Goal: Task Accomplishment & Management: Complete application form

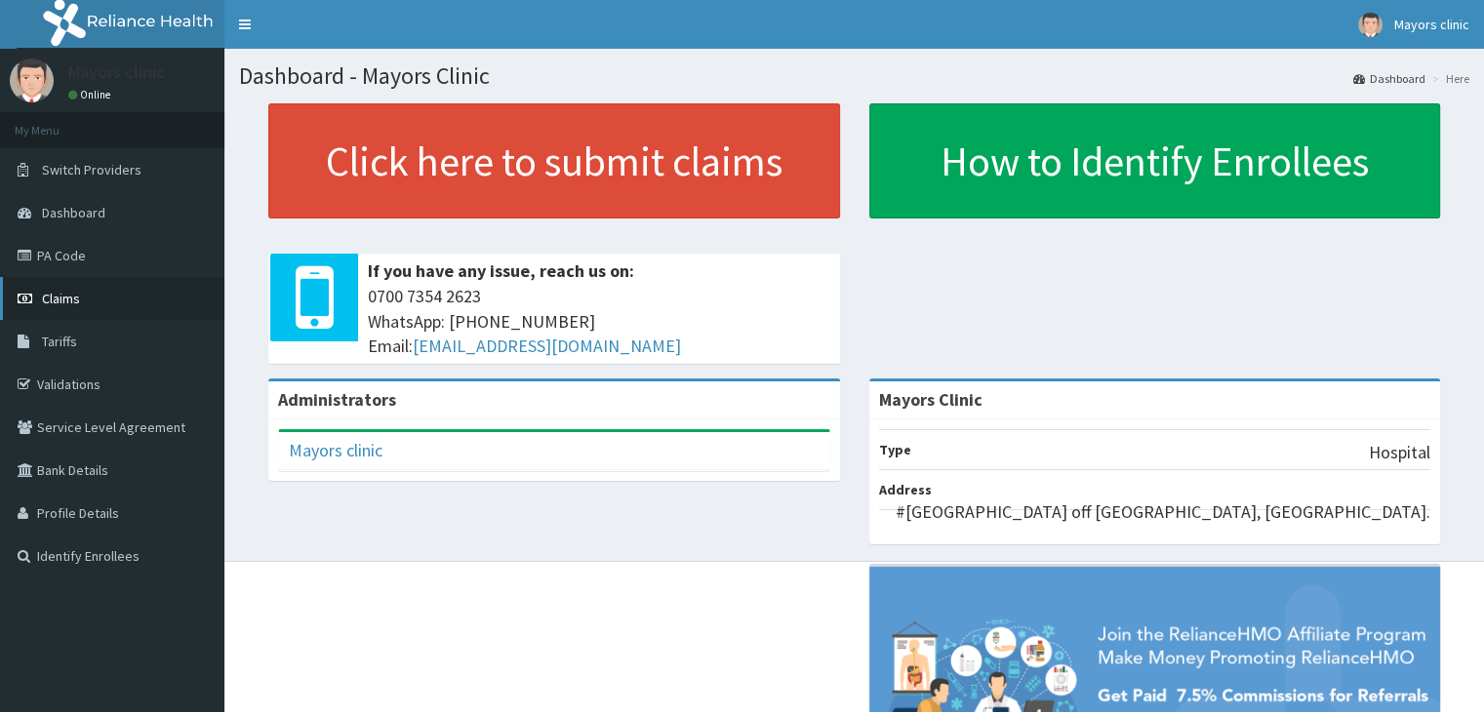
click at [55, 301] on span "Claims" at bounding box center [61, 299] width 38 height 18
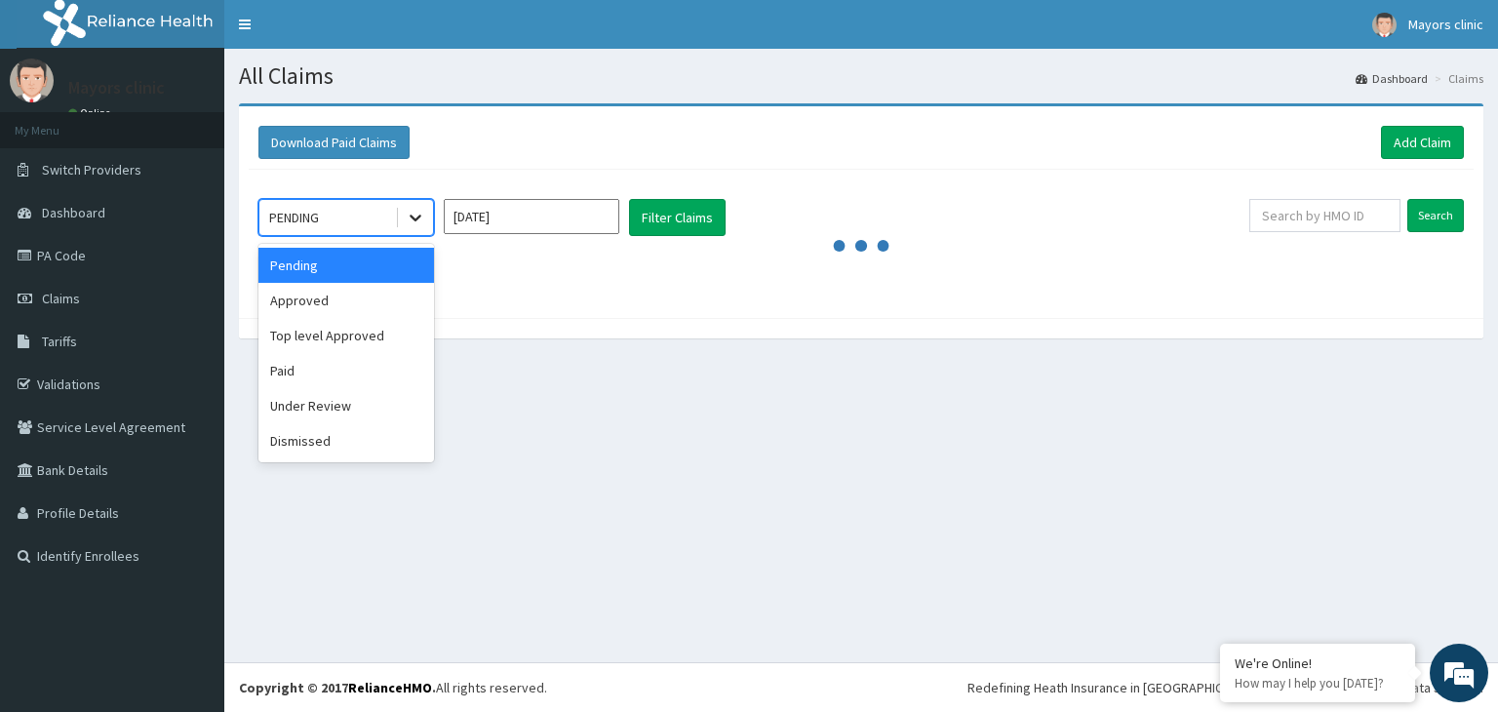
click at [409, 213] on icon at bounding box center [416, 218] width 20 height 20
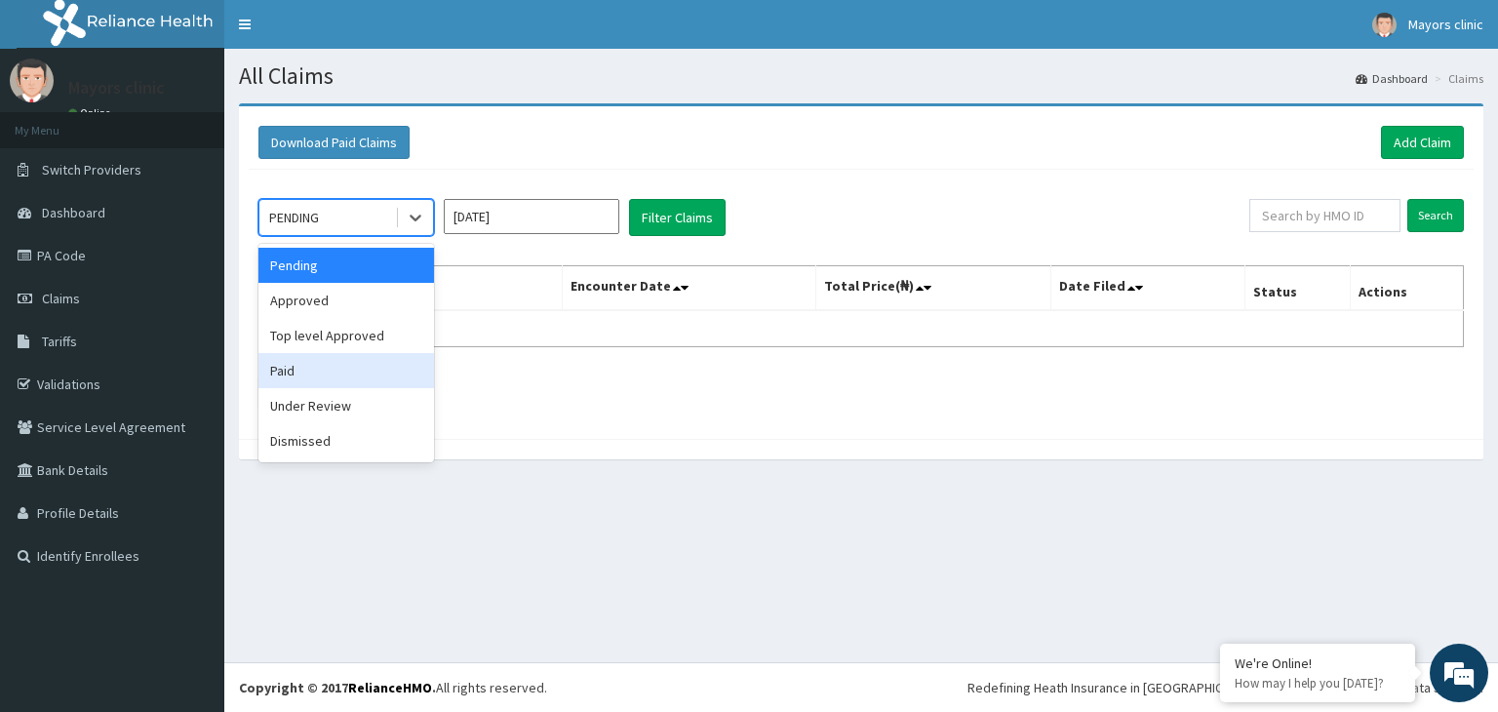
click at [304, 364] on div "Paid" at bounding box center [347, 370] width 176 height 35
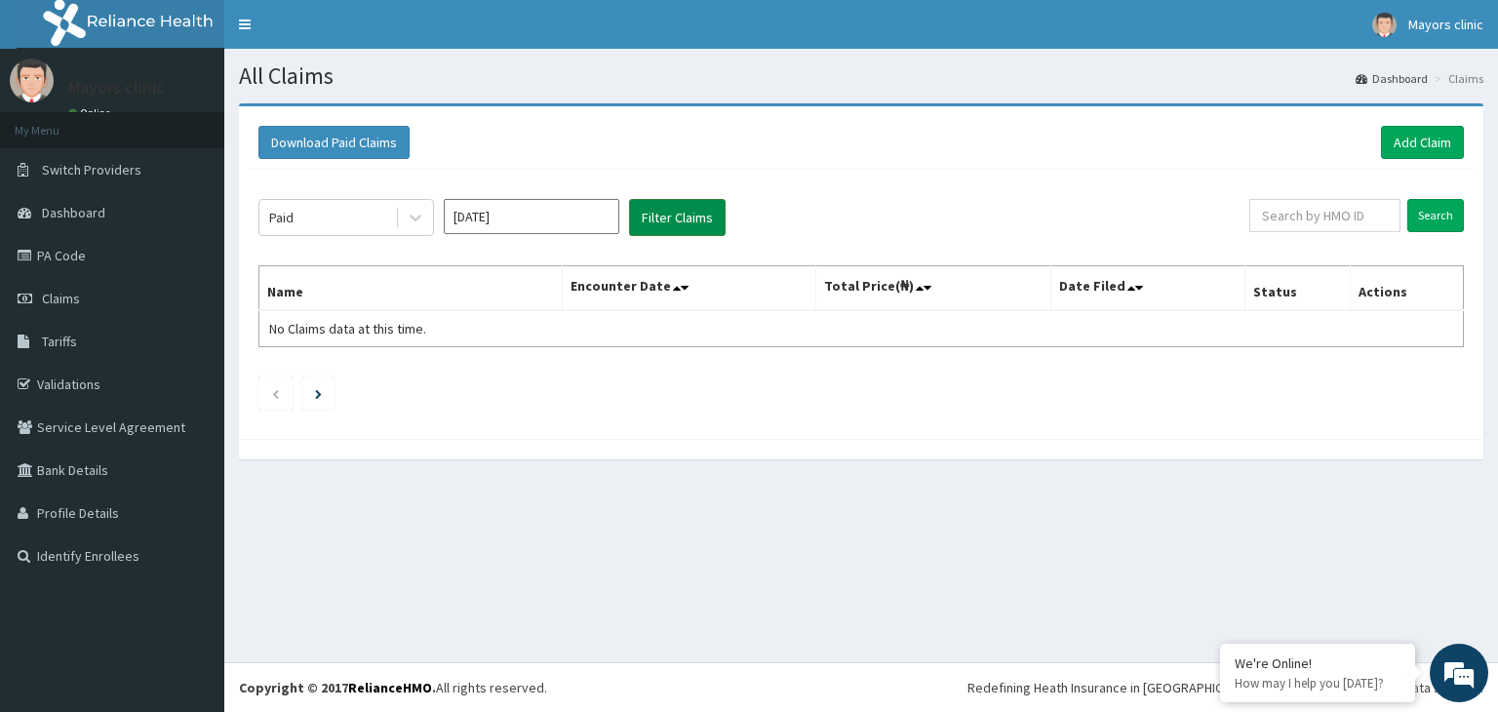
click at [696, 216] on button "Filter Claims" at bounding box center [677, 217] width 97 height 37
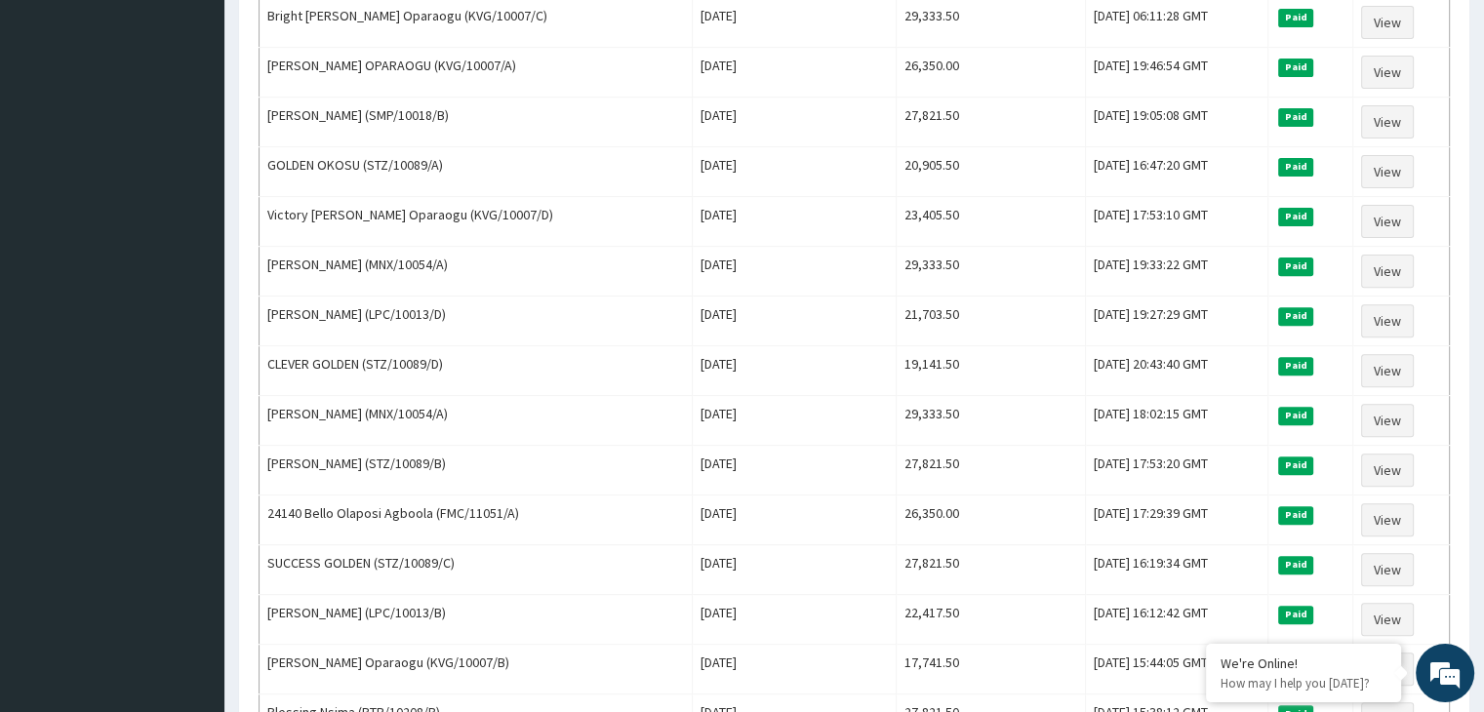
scroll to position [663, 0]
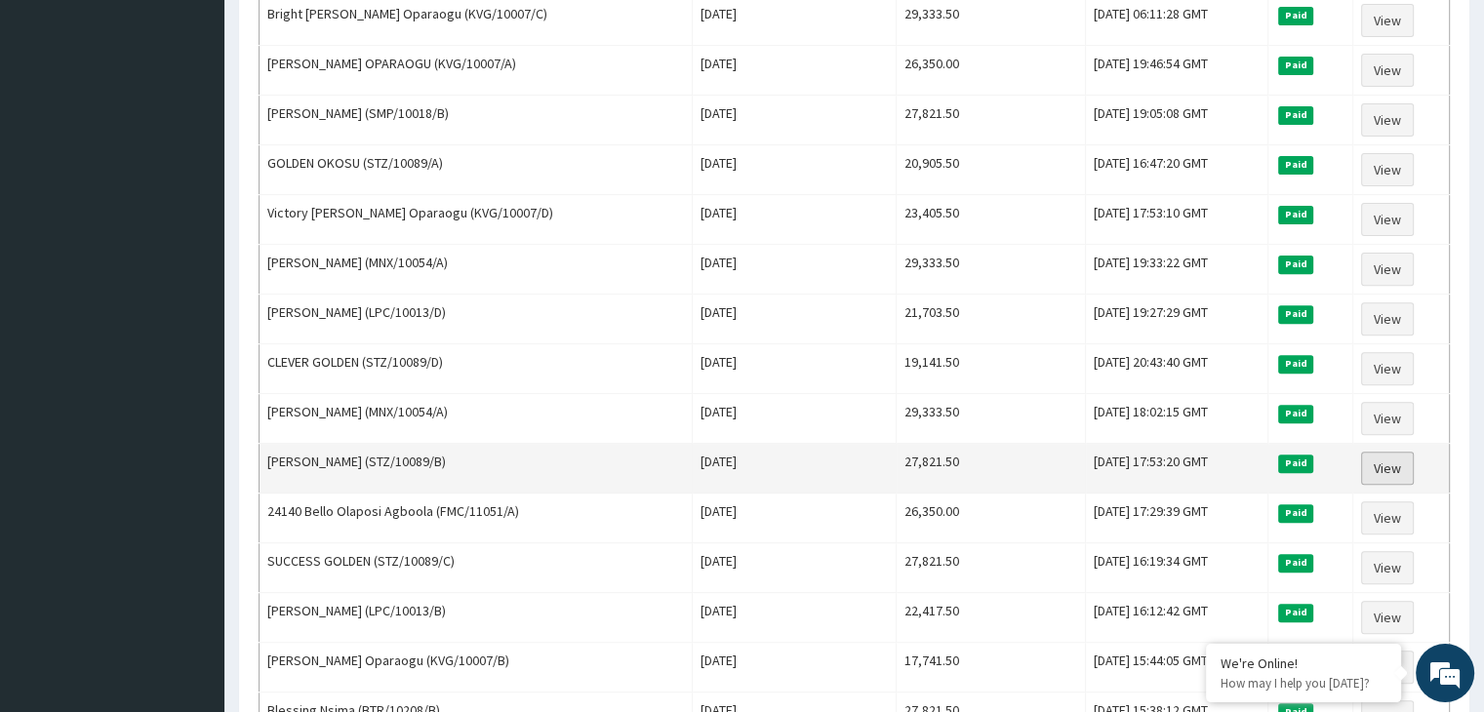
click at [1394, 459] on link "View" at bounding box center [1387, 468] width 53 height 33
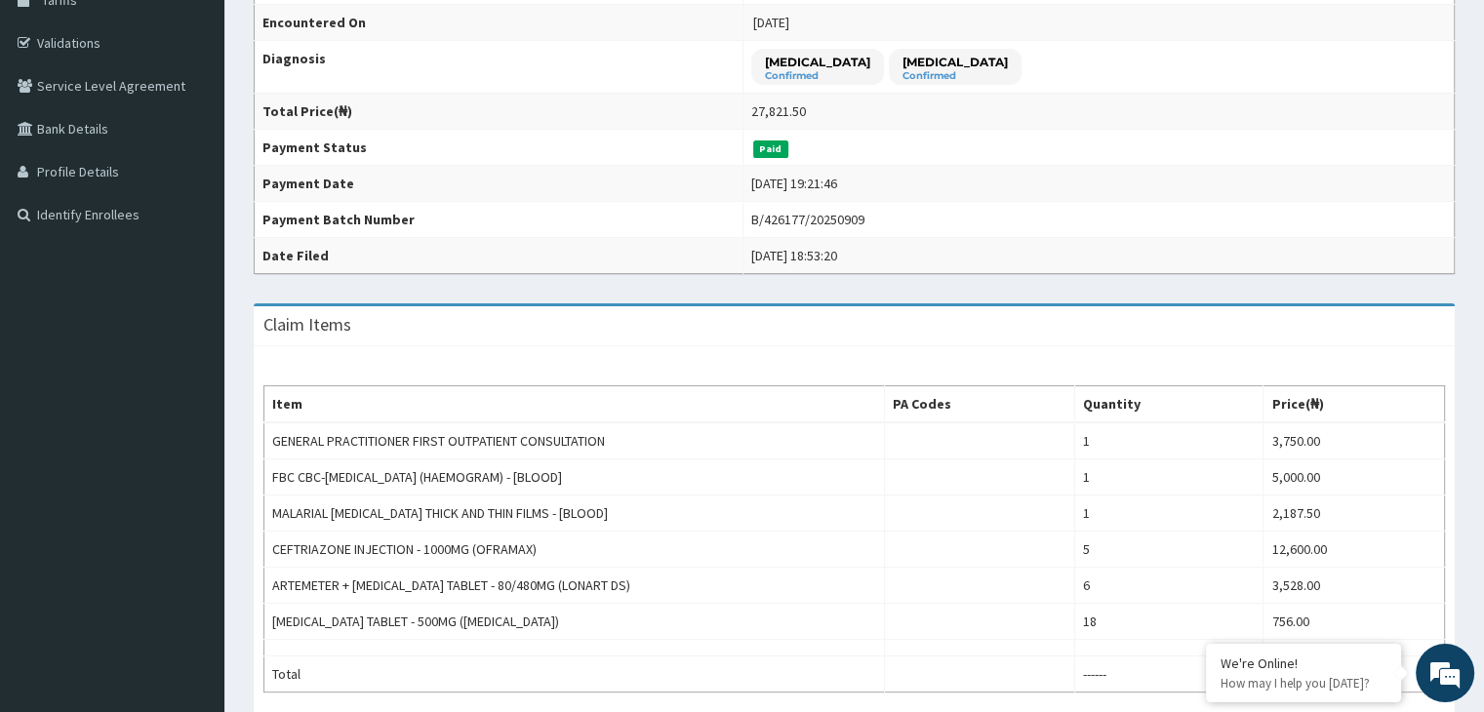
scroll to position [340, 0]
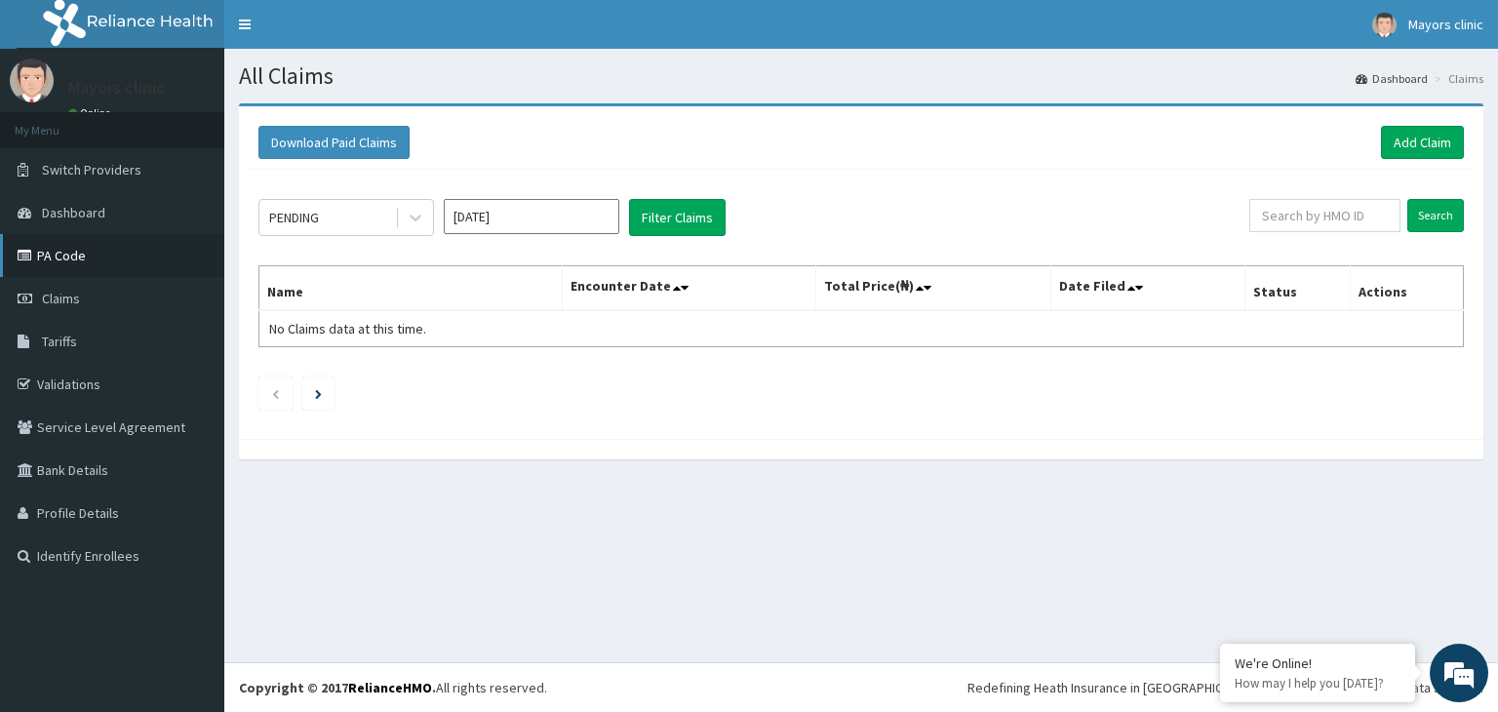
click at [73, 254] on link "PA Code" at bounding box center [112, 255] width 224 height 43
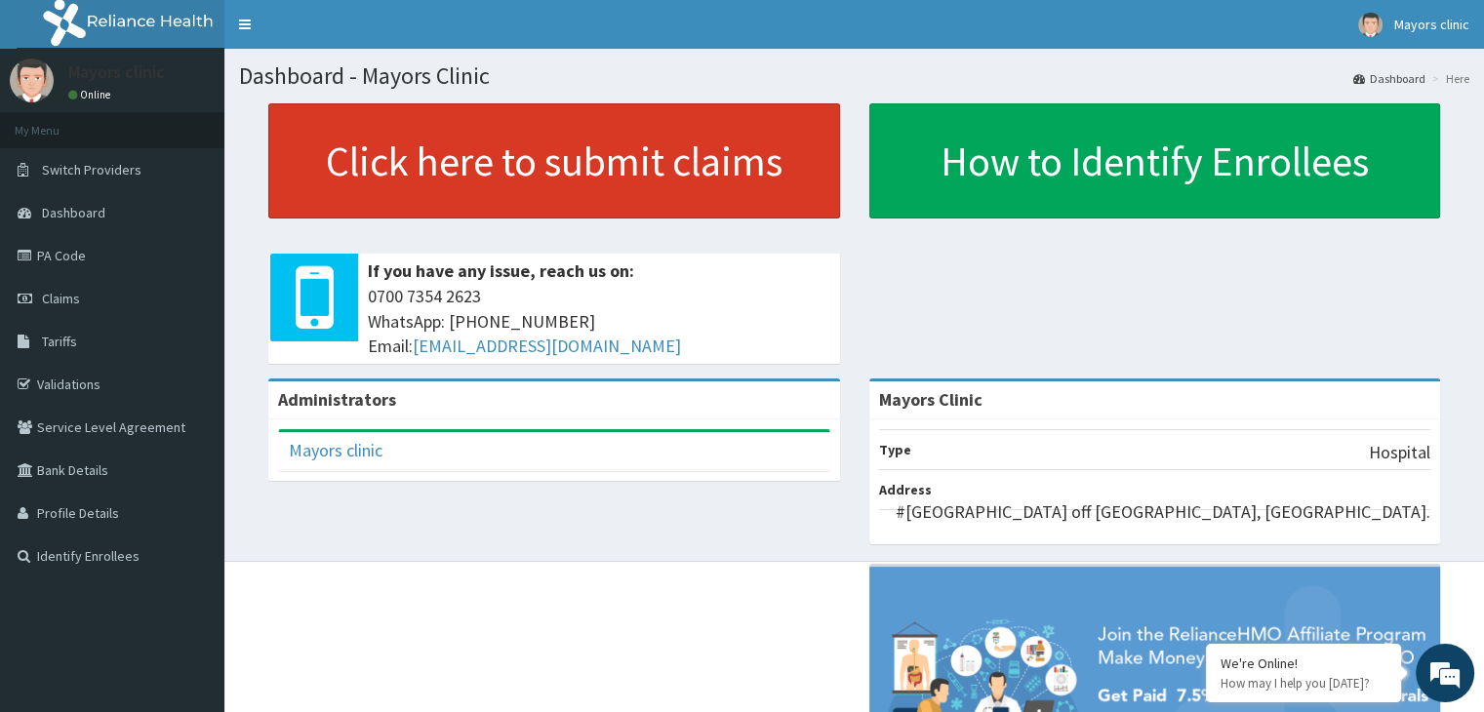
click at [553, 151] on link "Click here to submit claims" at bounding box center [554, 160] width 572 height 115
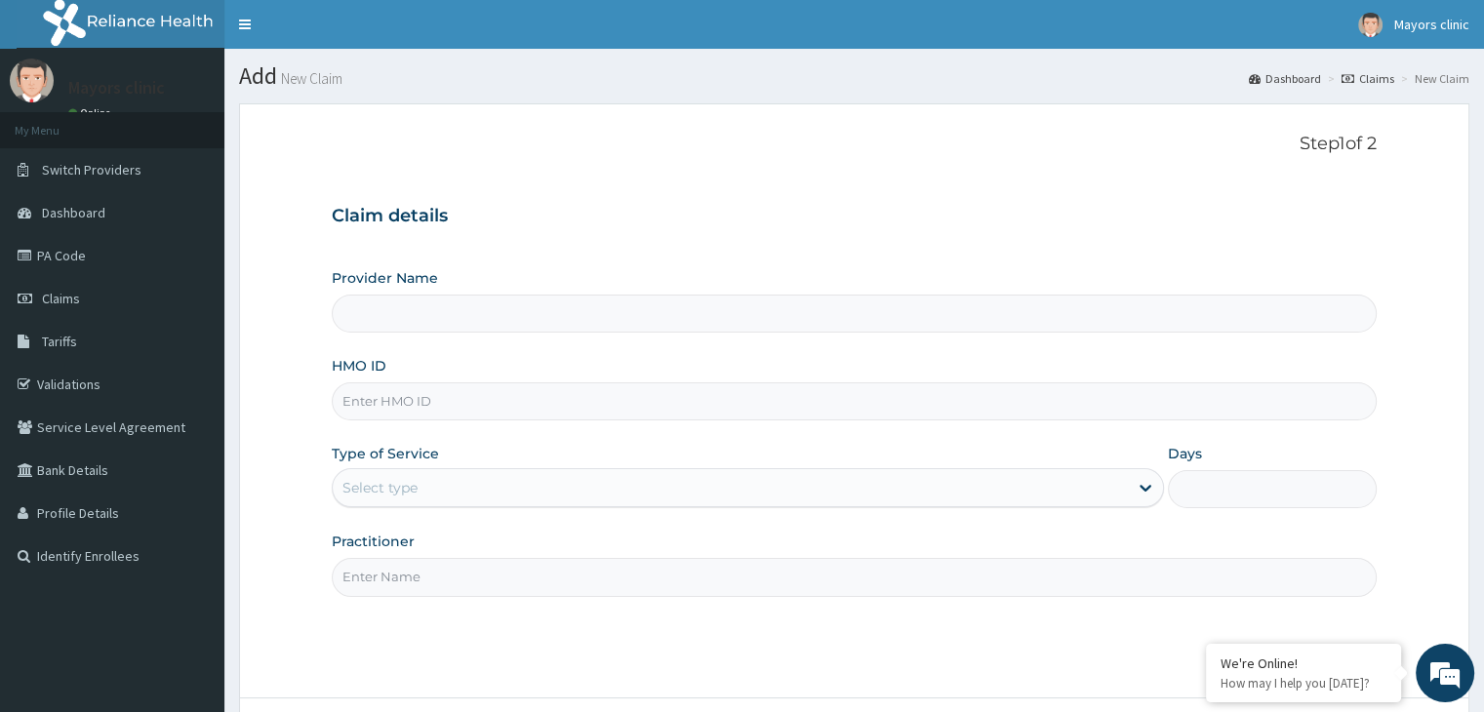
type input "Mayors Clinic"
click at [449, 393] on input "HMO ID" at bounding box center [854, 401] width 1044 height 38
type input "STZ/10089/B"
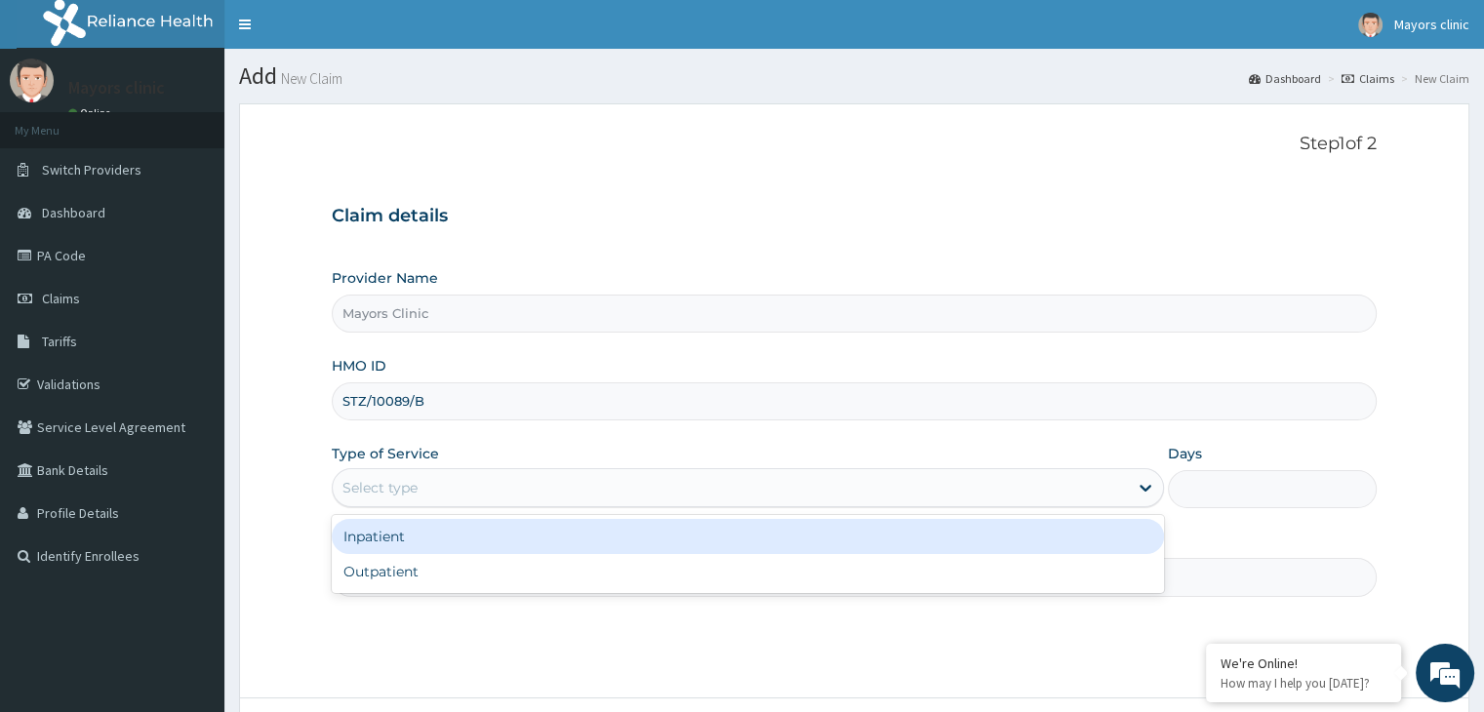
click at [406, 502] on div "Select type" at bounding box center [748, 487] width 832 height 39
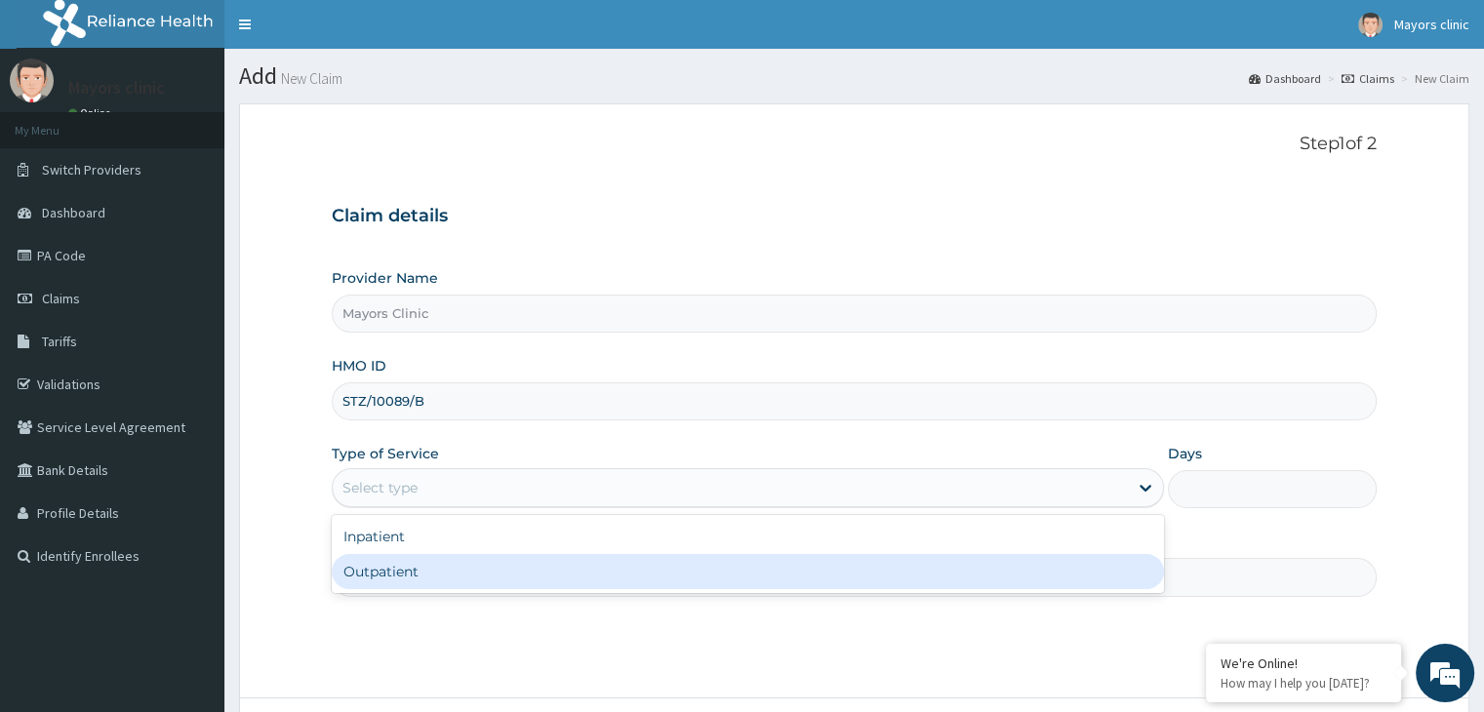
click at [385, 573] on div "Outpatient" at bounding box center [748, 571] width 832 height 35
type input "1"
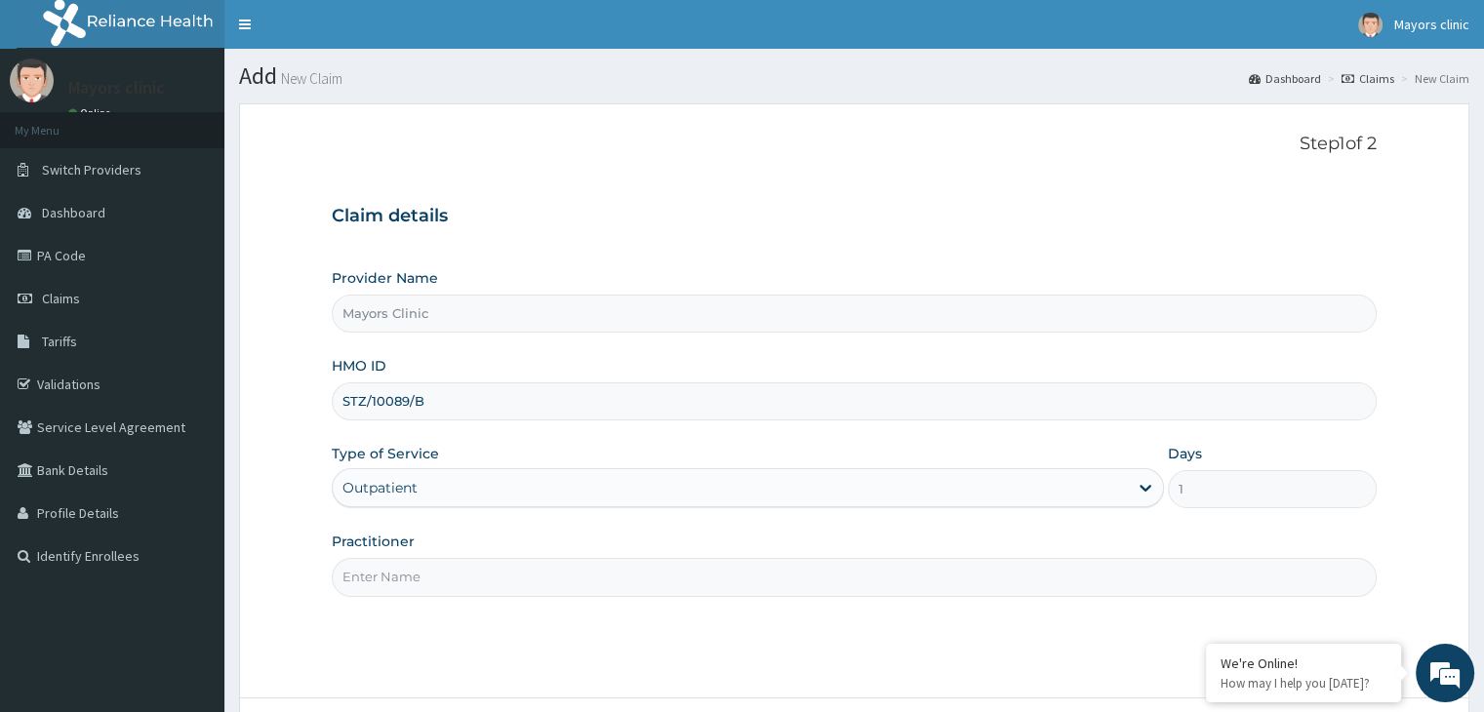
click at [406, 577] on input "Practitioner" at bounding box center [854, 577] width 1044 height 38
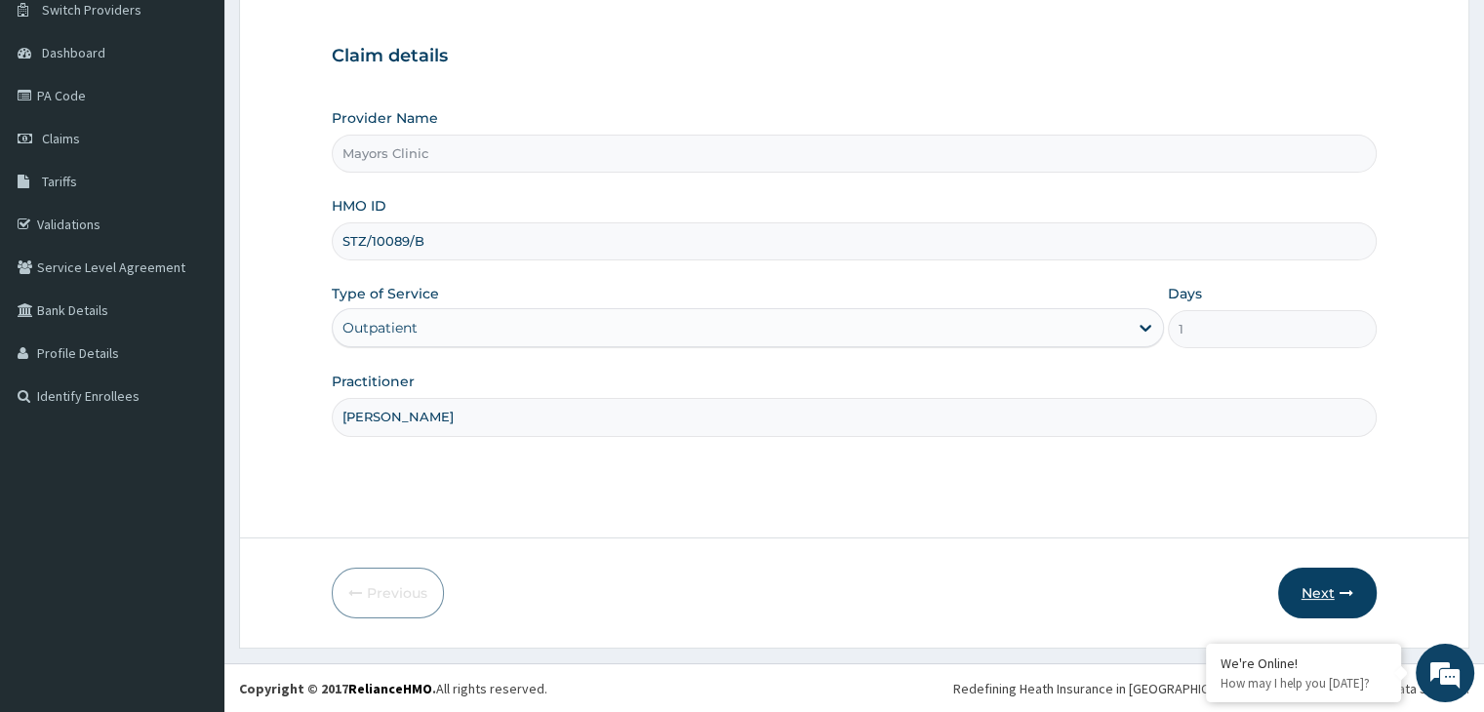
type input "DR ONUORAH REMIGIUS TOCHUKWU"
click at [1327, 581] on button "Next" at bounding box center [1327, 593] width 99 height 51
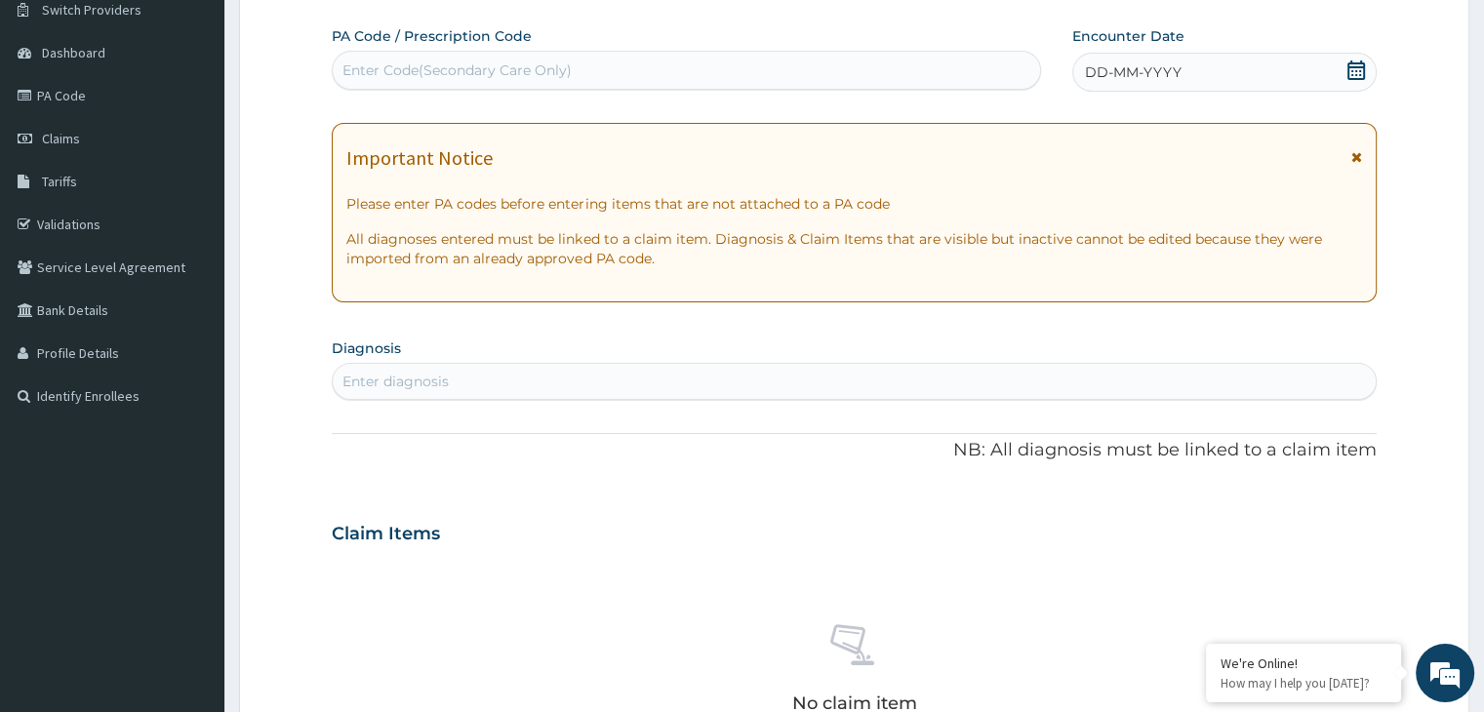
click at [1178, 65] on span "DD-MM-YYYY" at bounding box center [1133, 72] width 97 height 20
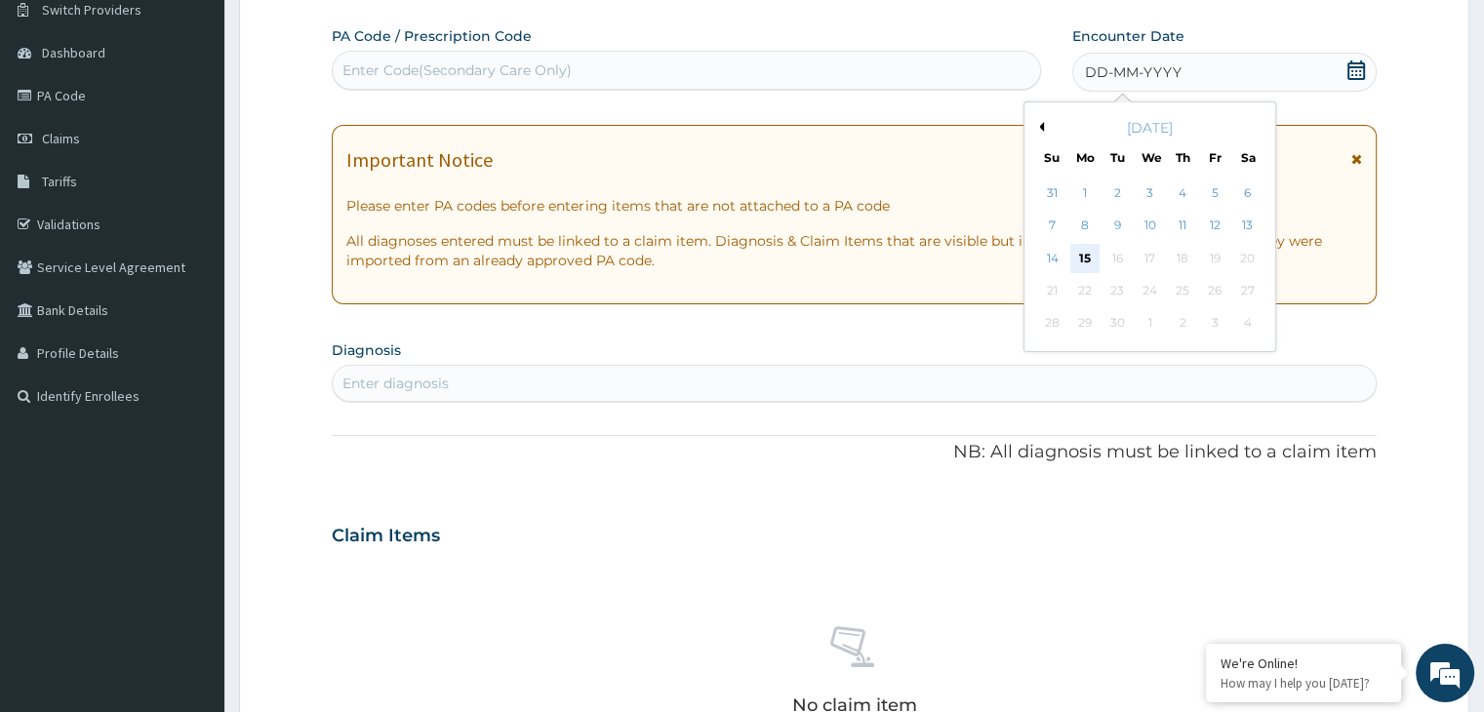
click at [1079, 252] on div "15" at bounding box center [1084, 258] width 29 height 29
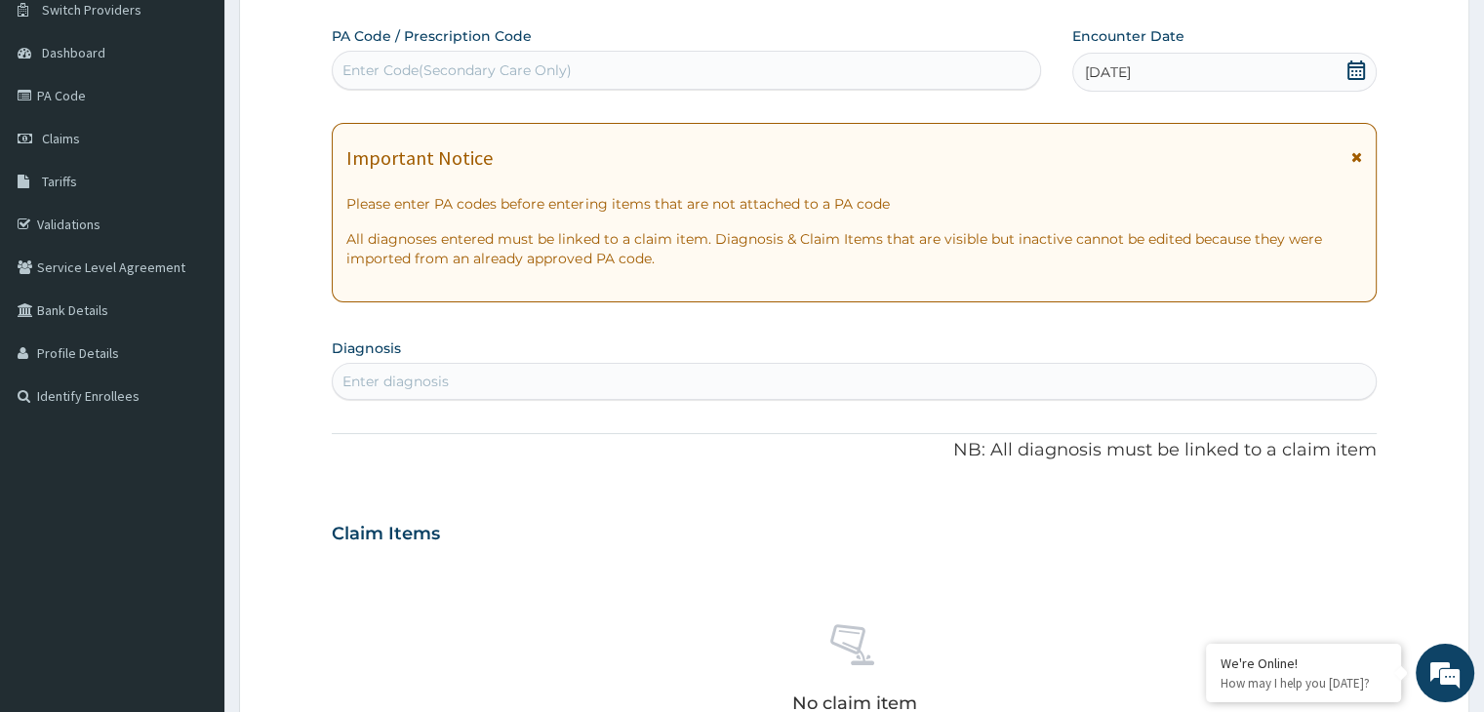
click at [522, 377] on div "Enter diagnosis" at bounding box center [854, 381] width 1042 height 31
click at [437, 79] on div "Enter Code(Secondary Care Only)" at bounding box center [686, 70] width 707 height 31
paste input "PA/FE8A65"
type input "PA/FE8A65"
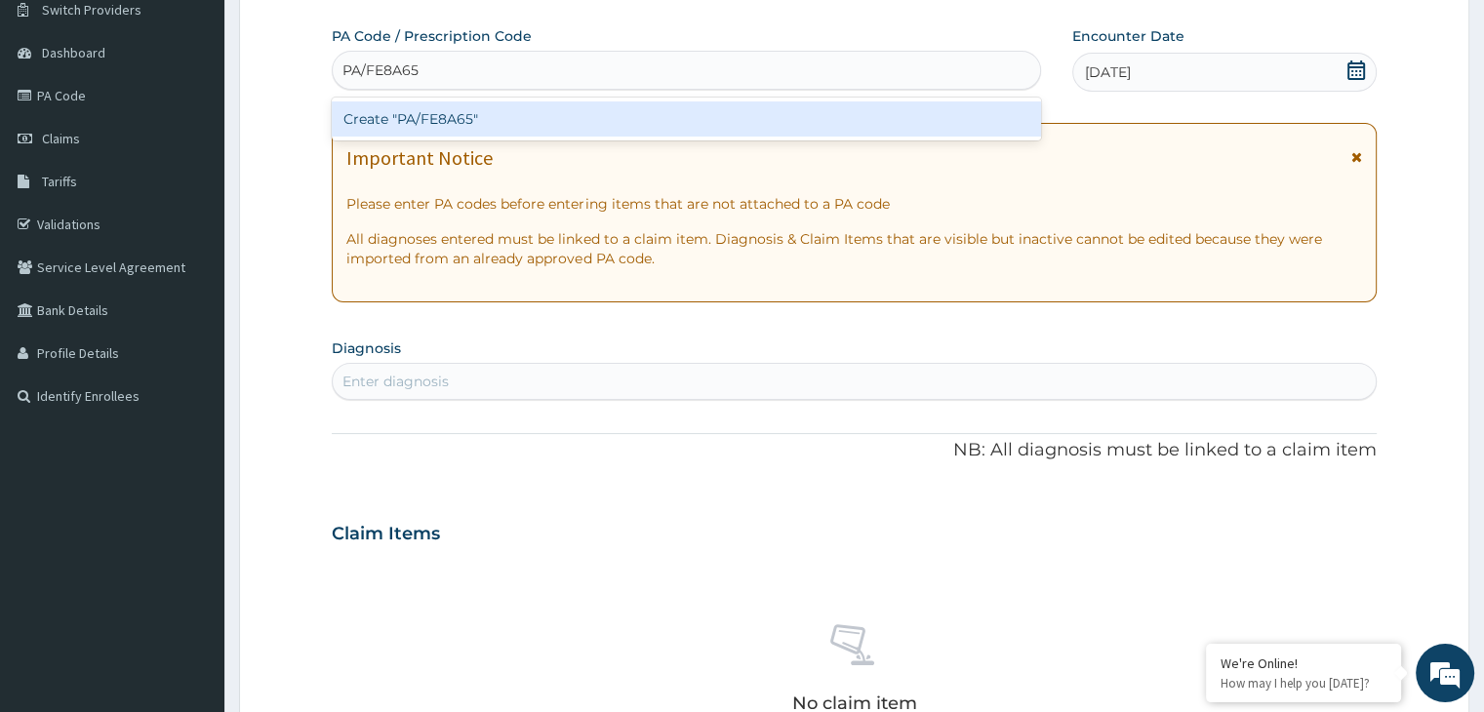
click at [451, 123] on div "Create "PA/FE8A65"" at bounding box center [686, 118] width 709 height 35
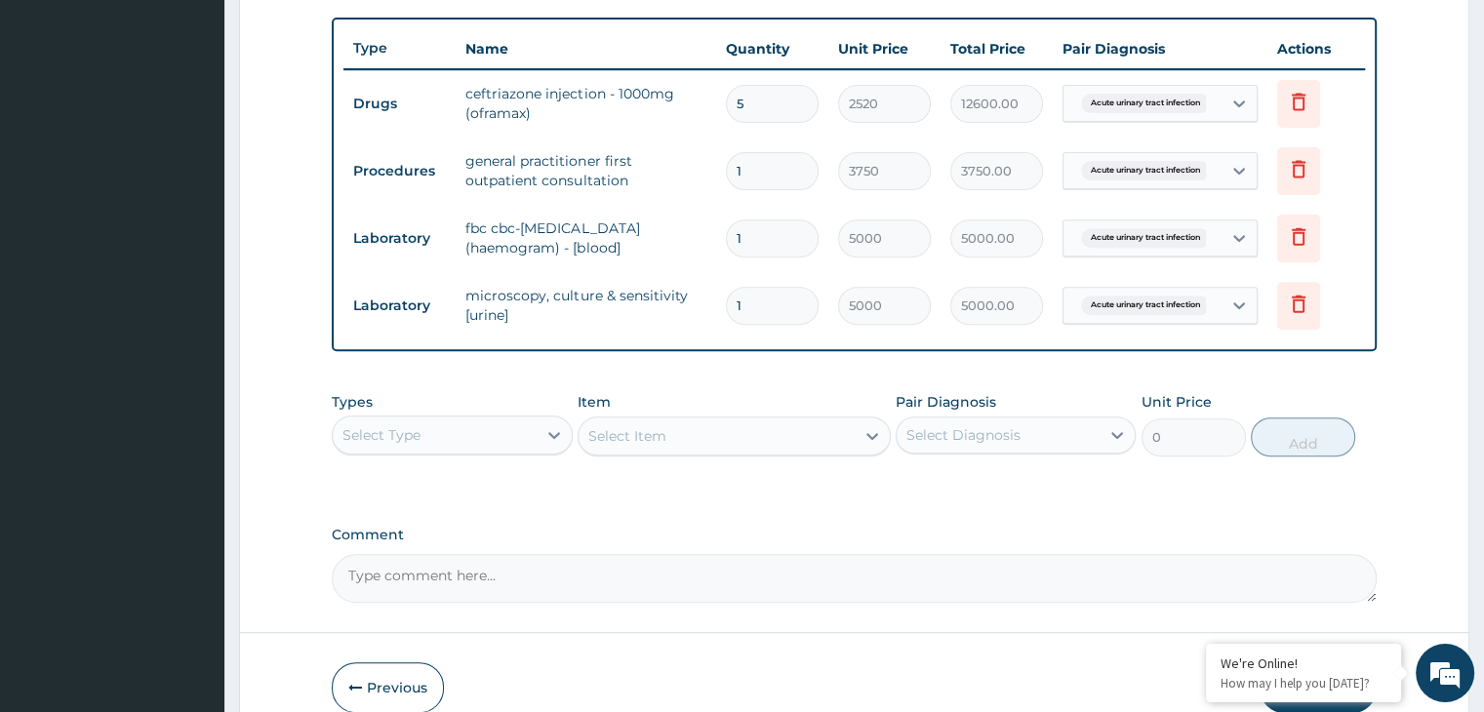
scroll to position [800, 0]
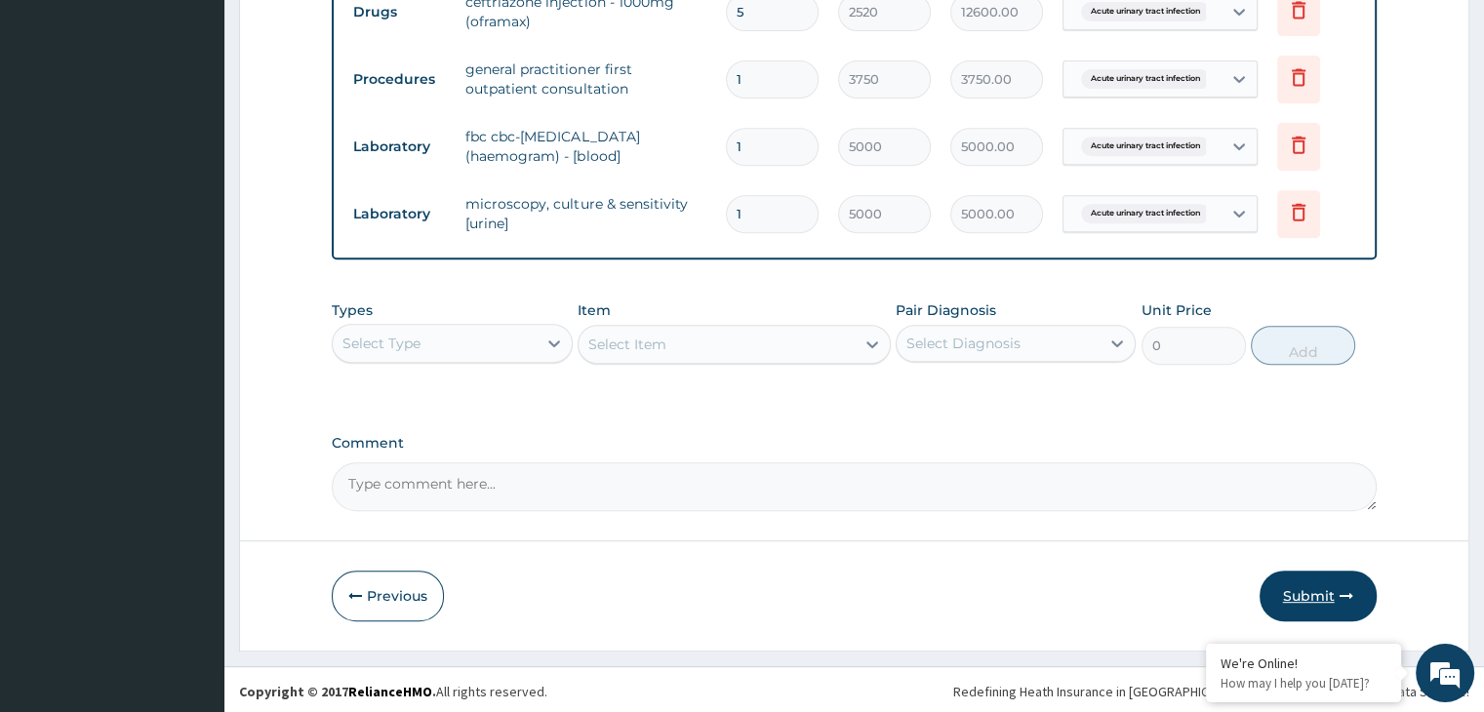
click at [1322, 591] on button "Submit" at bounding box center [1317, 596] width 117 height 51
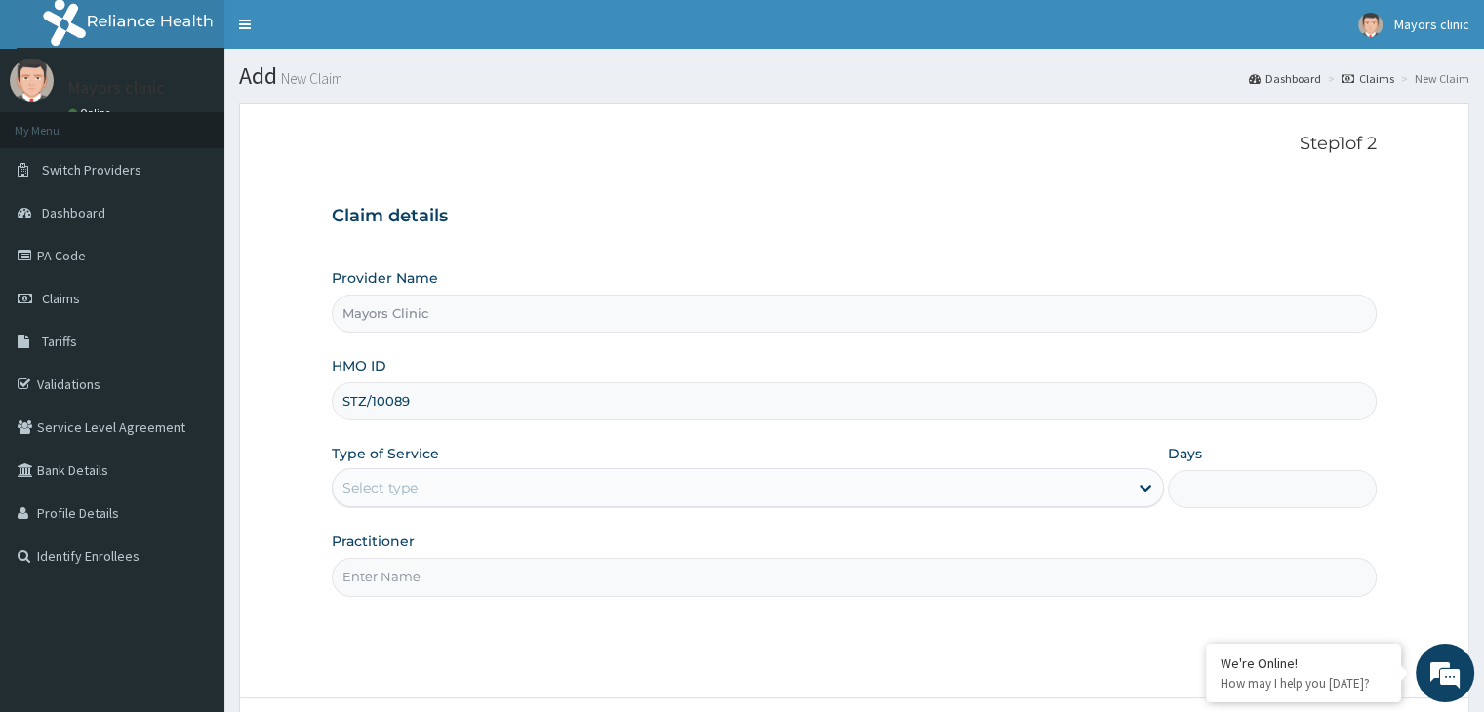
type input "STZ/10089/A"
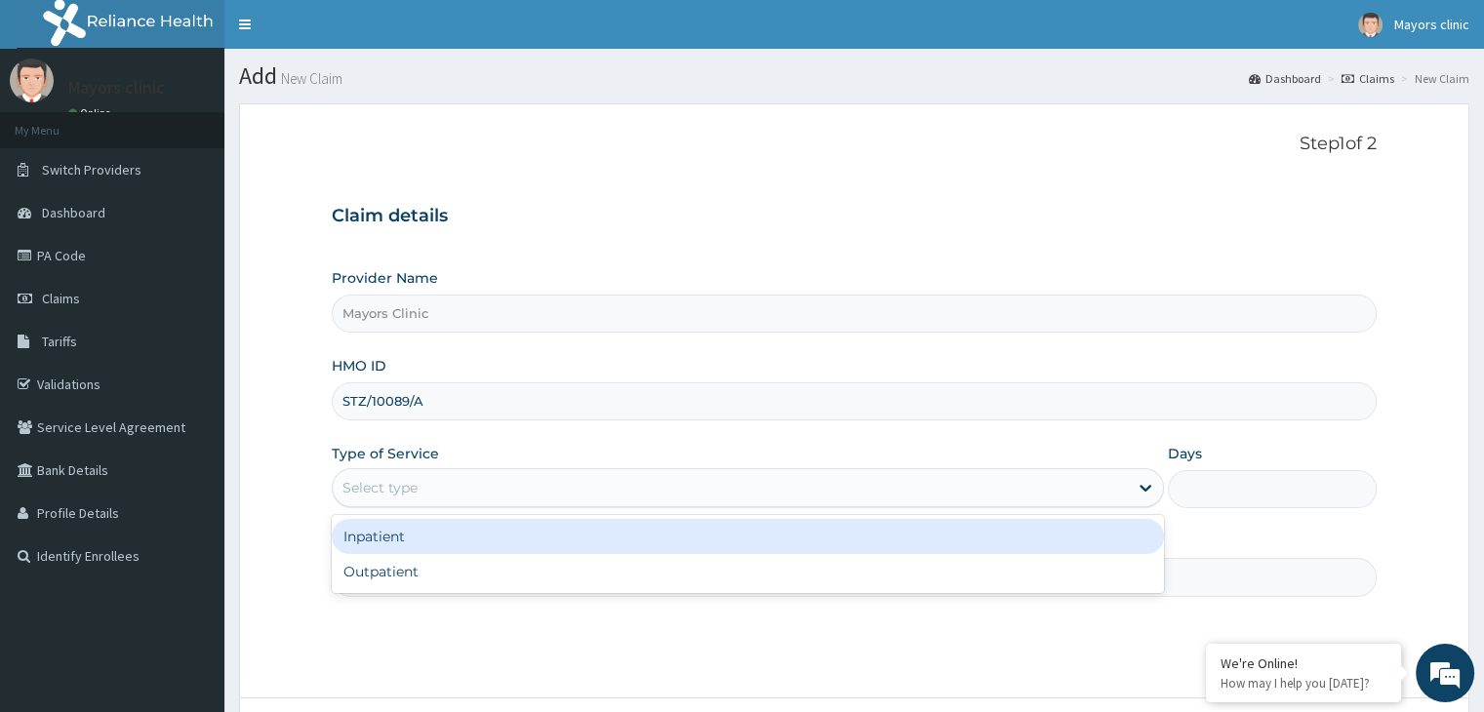
click at [473, 490] on div "Select type" at bounding box center [730, 487] width 795 height 31
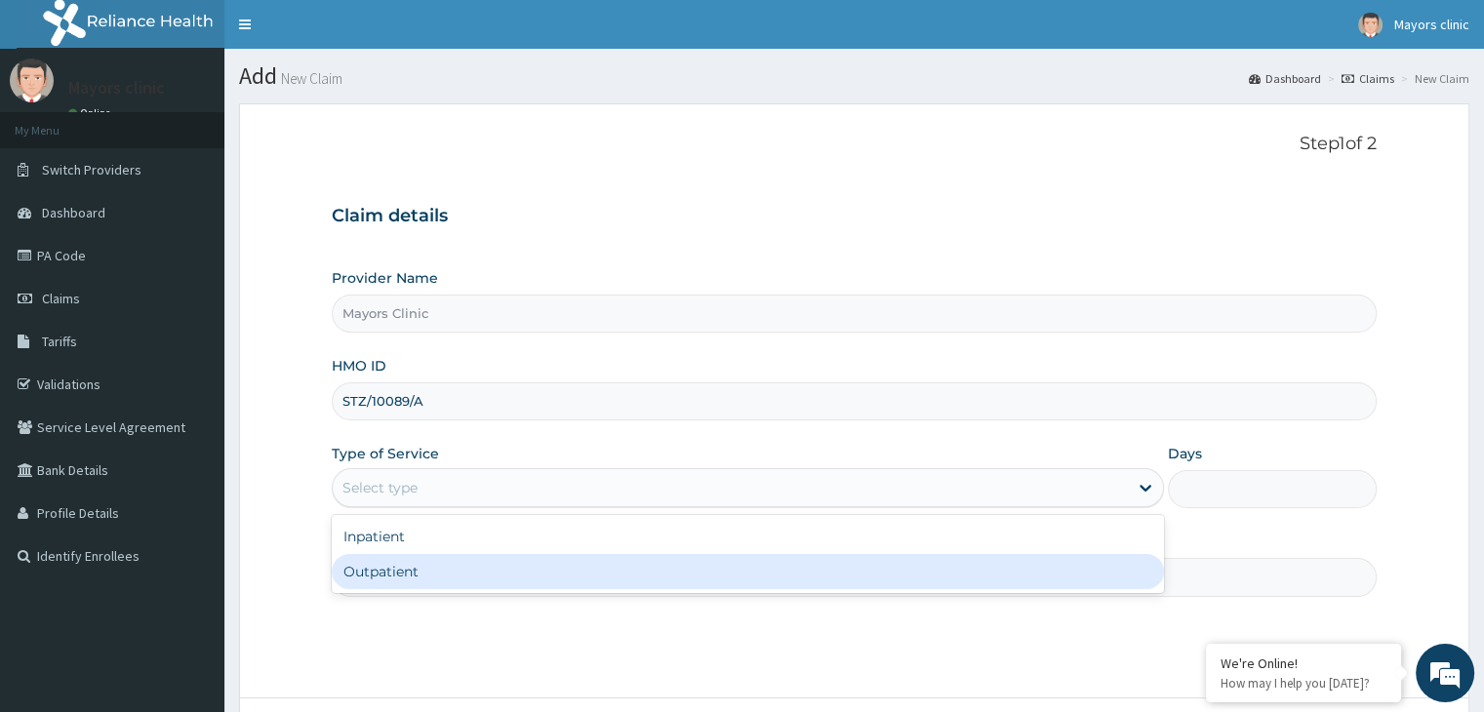
click at [393, 575] on div "Outpatient" at bounding box center [748, 571] width 832 height 35
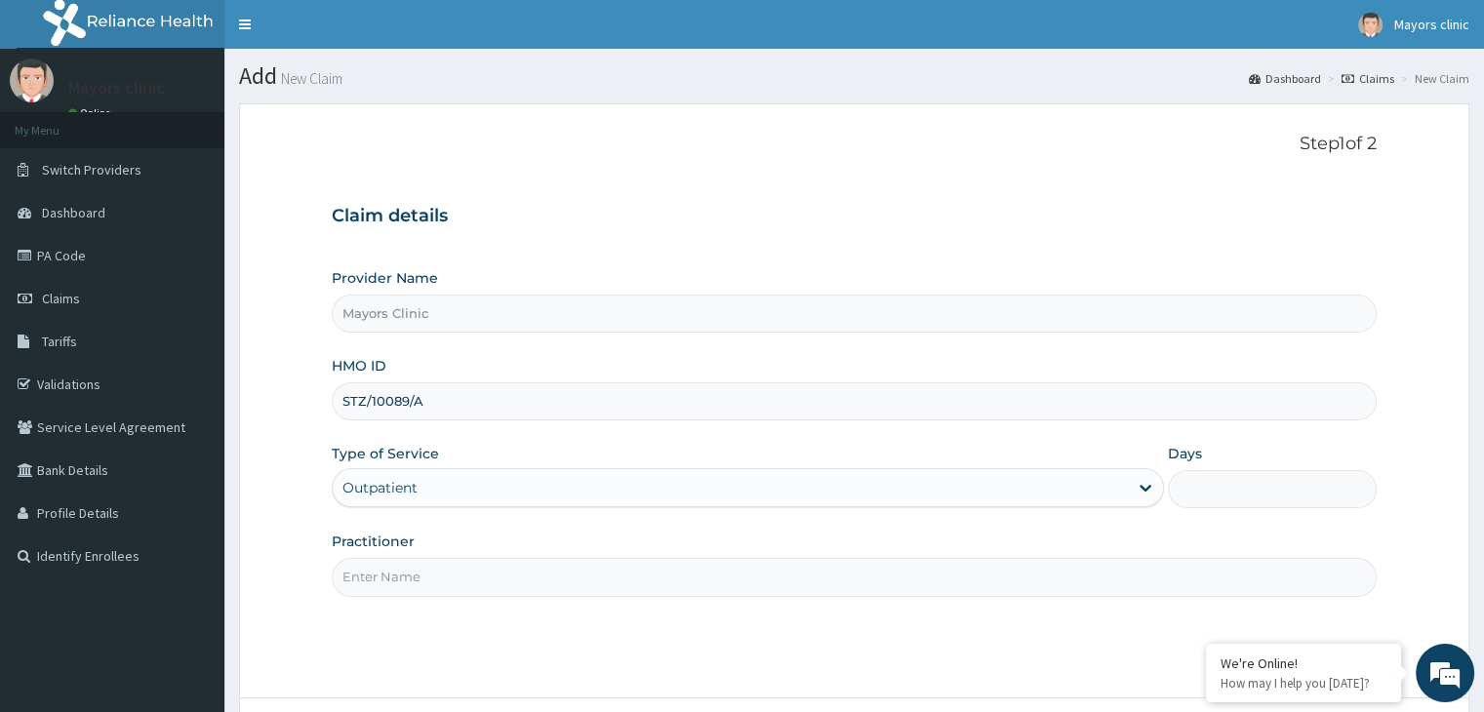
type input "1"
click at [393, 575] on input "Practitioner" at bounding box center [854, 577] width 1044 height 38
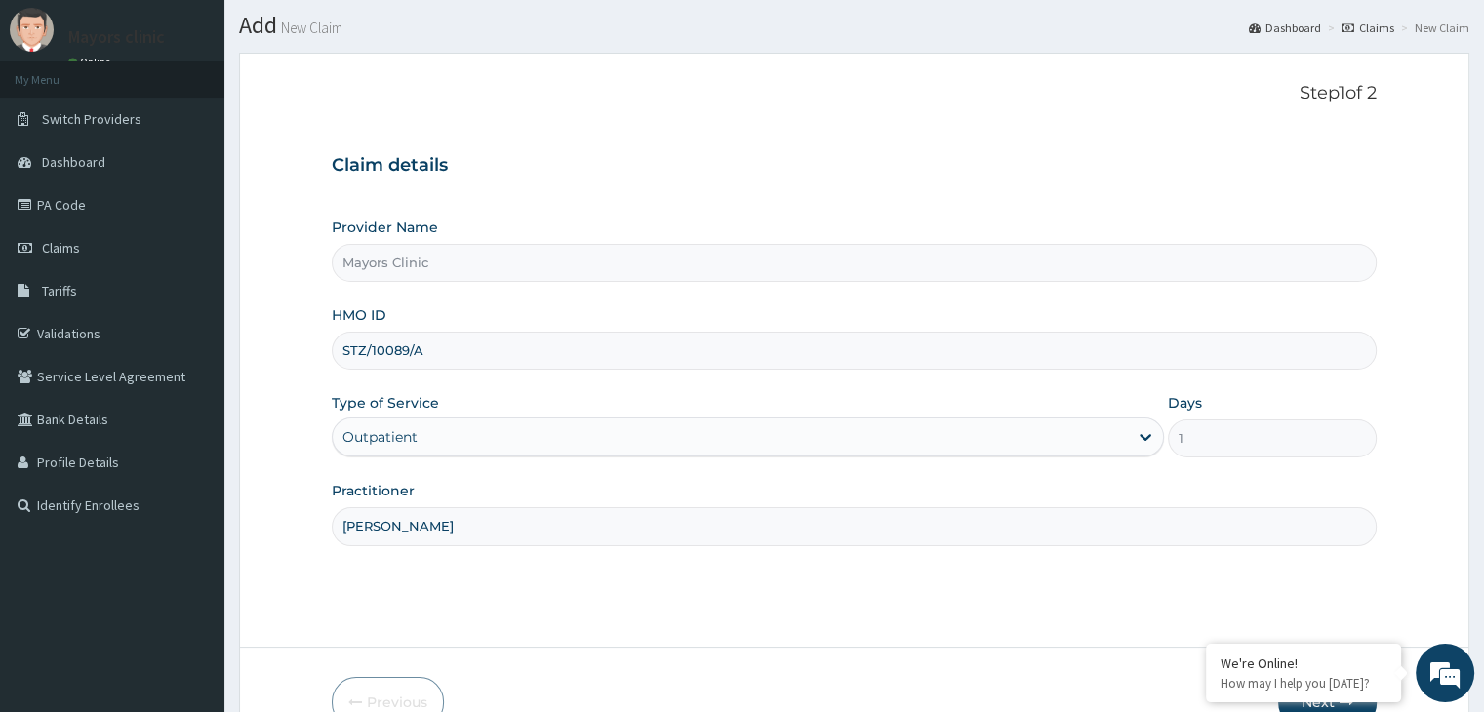
scroll to position [160, 0]
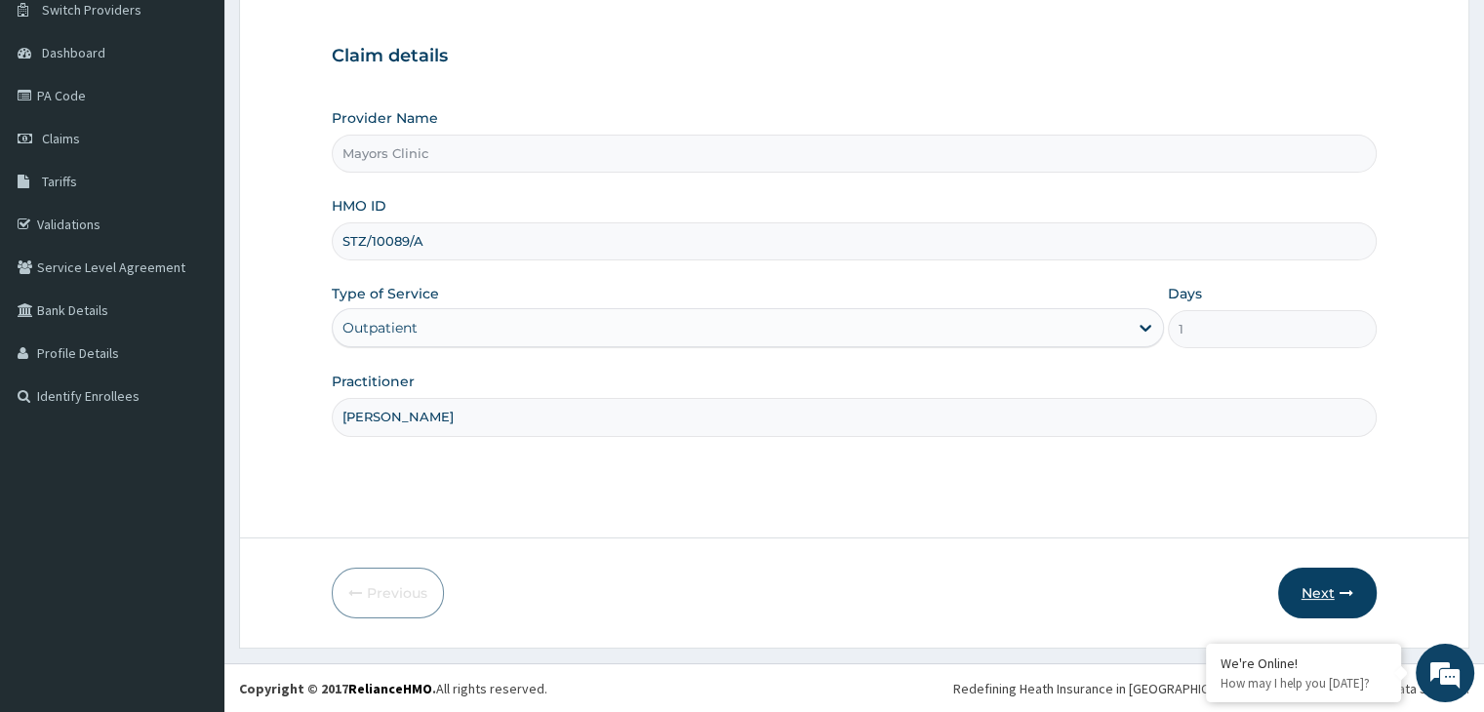
type input "DR ONUORAH REMIGIUS TOCHUKWU"
click at [1327, 584] on button "Next" at bounding box center [1327, 593] width 99 height 51
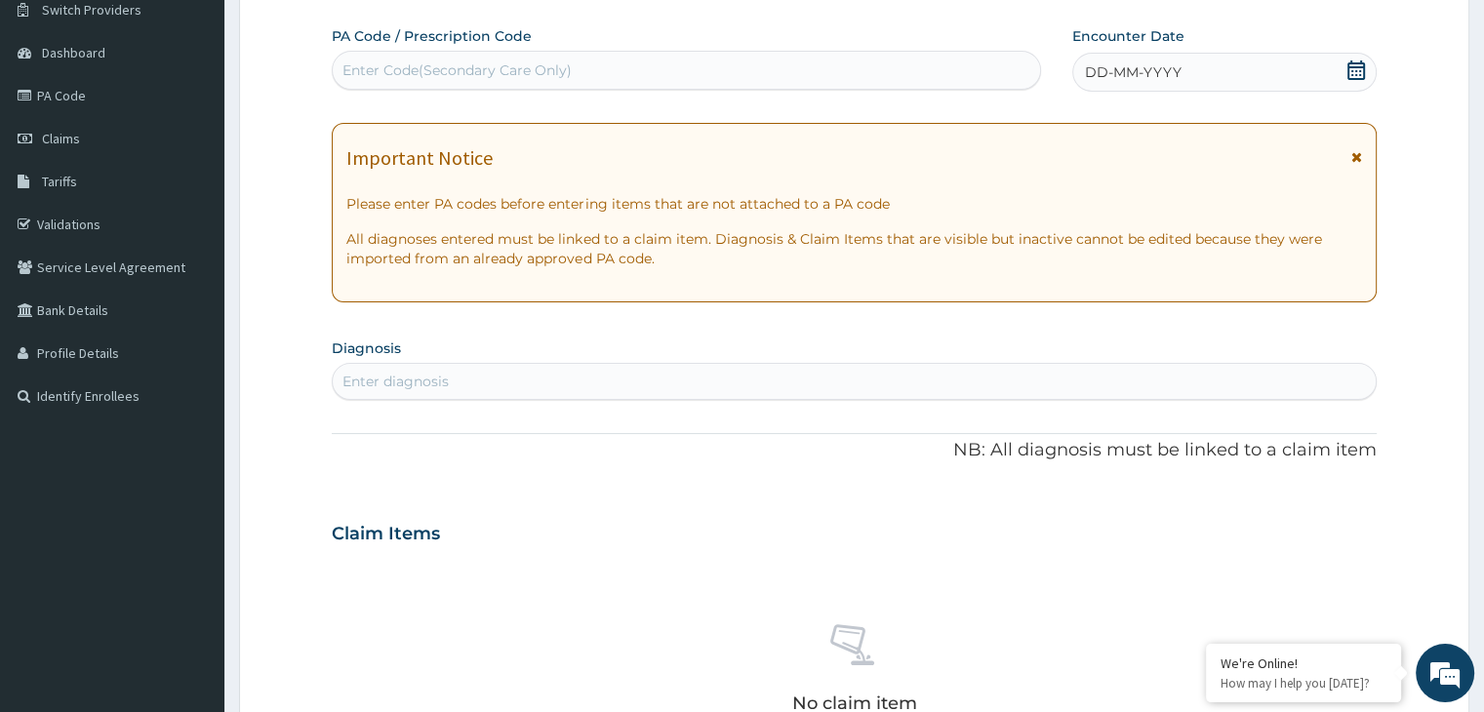
click at [1251, 71] on div "DD-MM-YYYY" at bounding box center [1223, 72] width 303 height 39
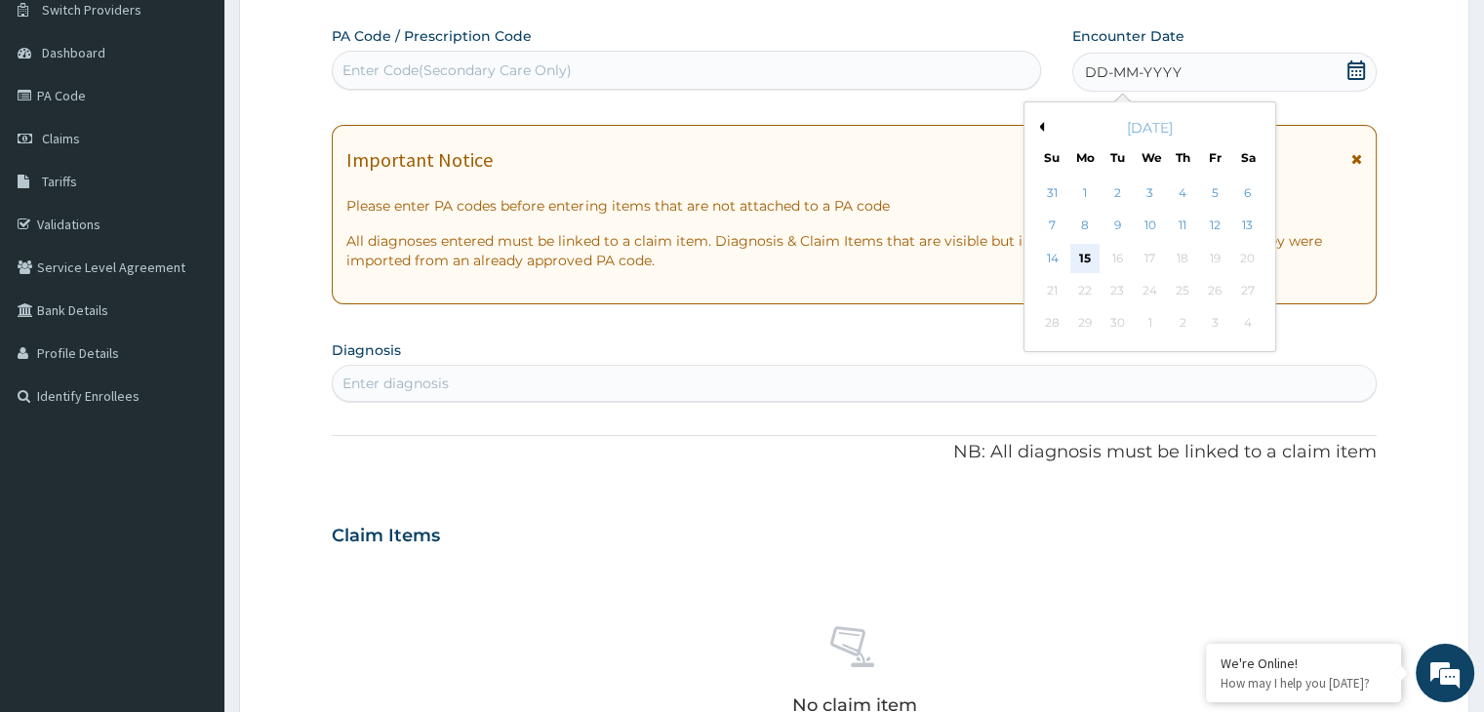
click at [1082, 247] on div "15" at bounding box center [1084, 258] width 29 height 29
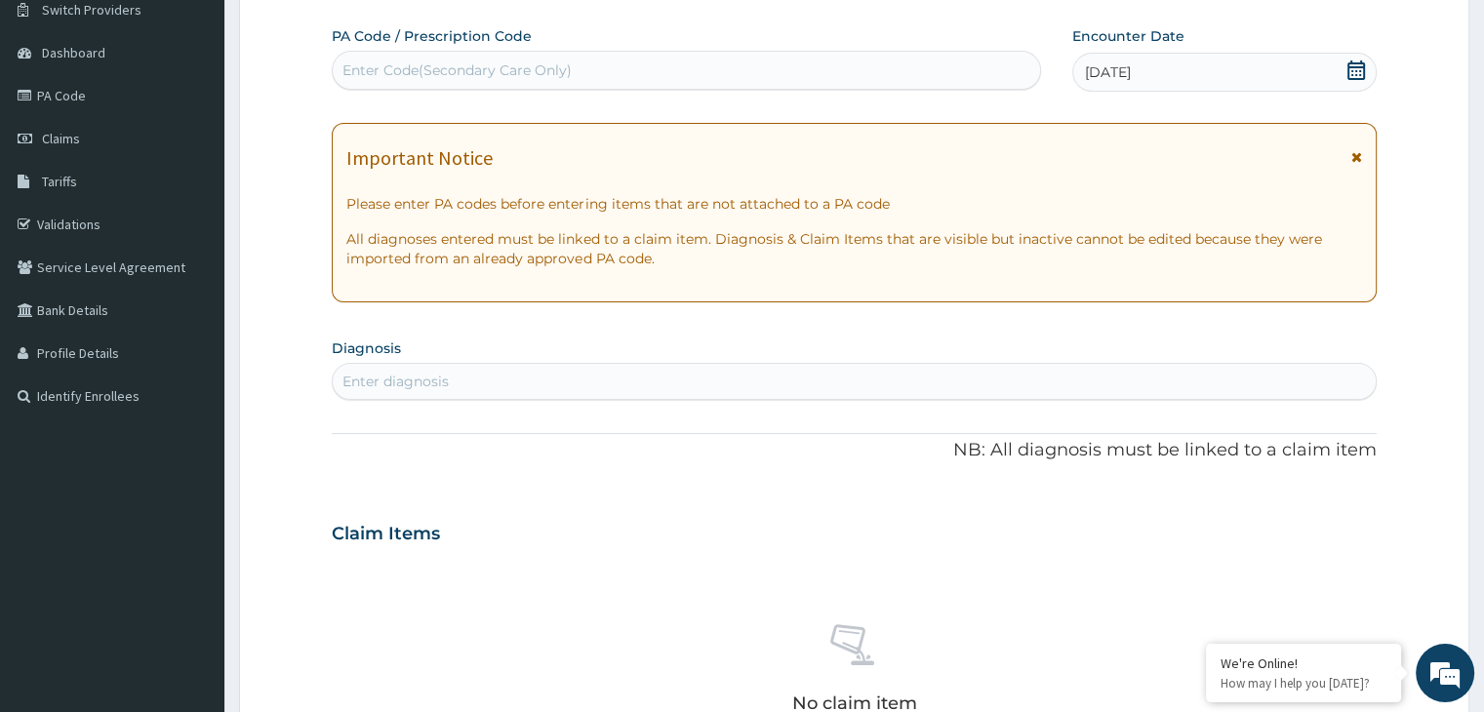
click at [674, 64] on div "Enter Code(Secondary Care Only)" at bounding box center [686, 70] width 707 height 31
paste input "PA/E4B2D7"
type input "PA/E4B2D7"
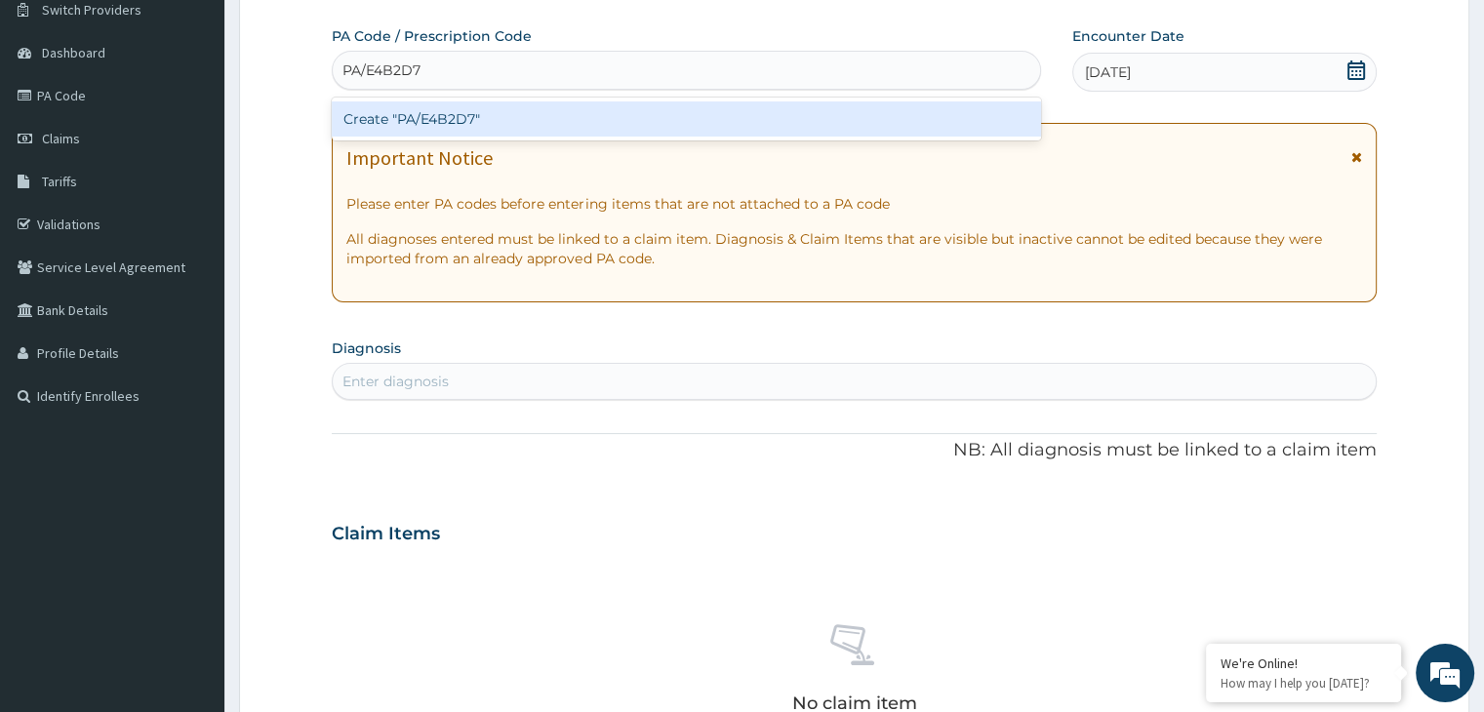
click at [460, 115] on div "Create "PA/E4B2D7"" at bounding box center [686, 118] width 709 height 35
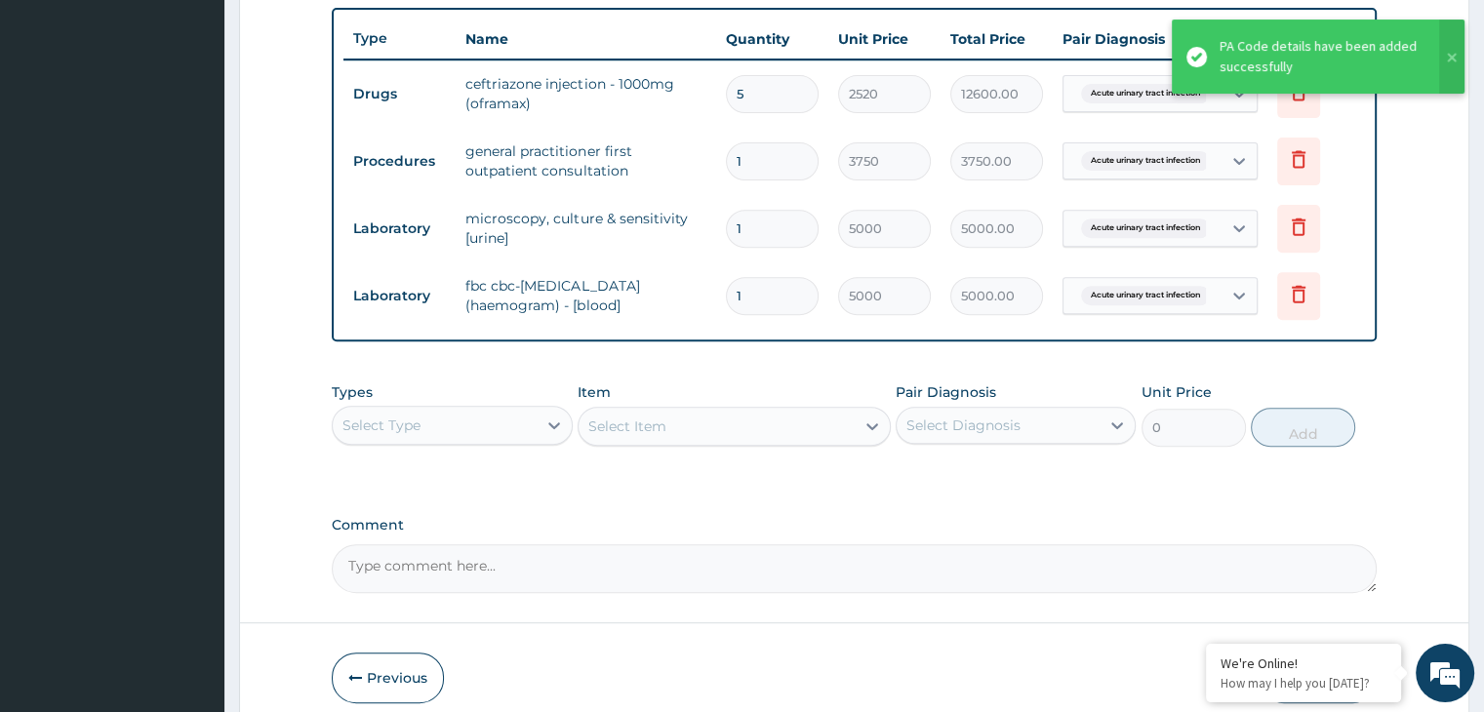
scroll to position [800, 0]
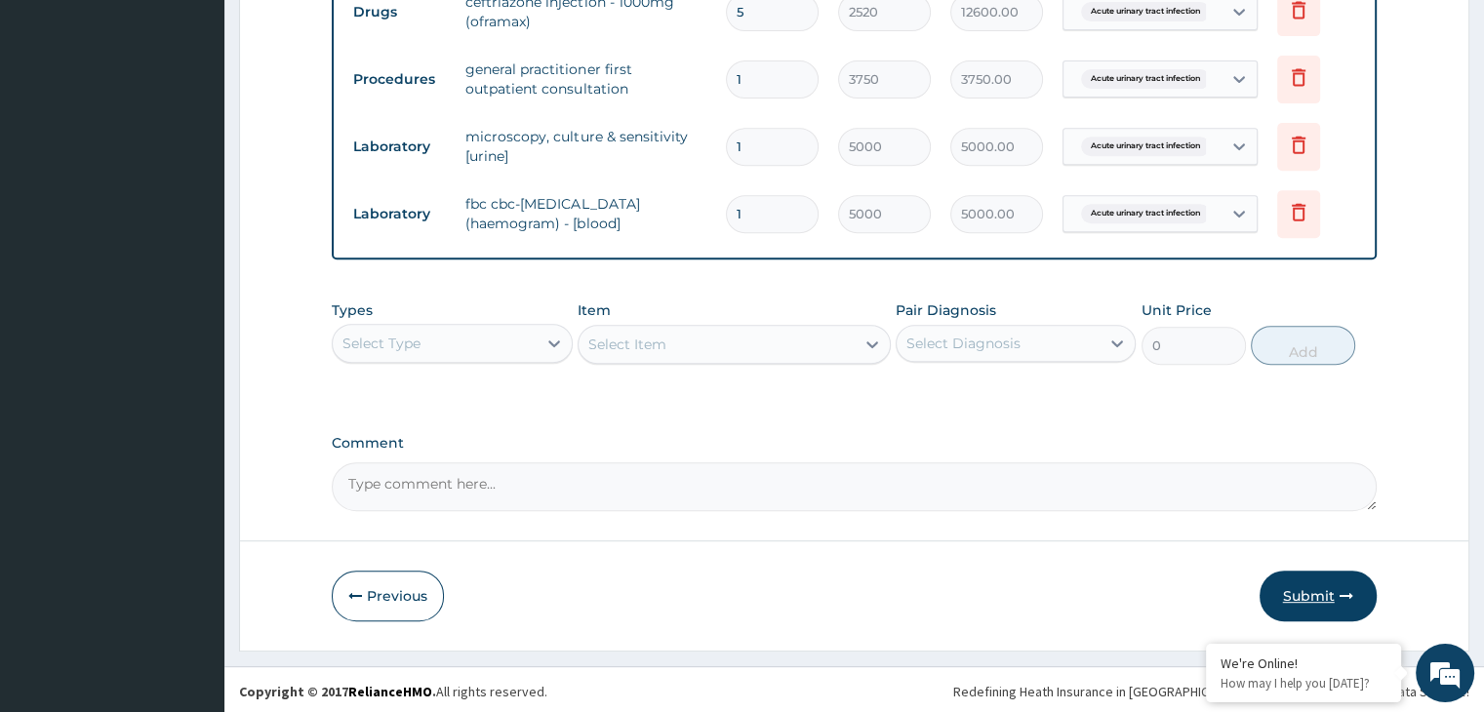
click at [1341, 589] on icon "button" at bounding box center [1346, 596] width 14 height 14
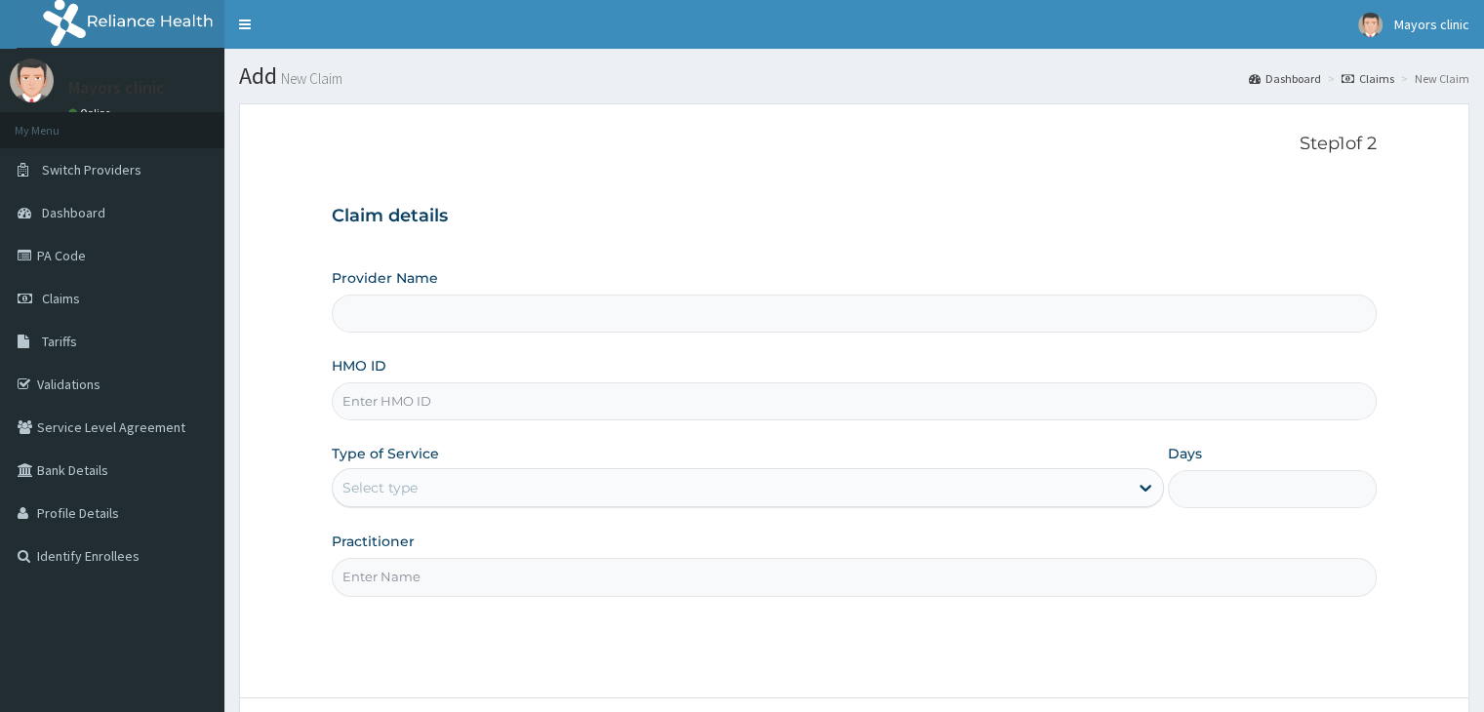
scroll to position [160, 0]
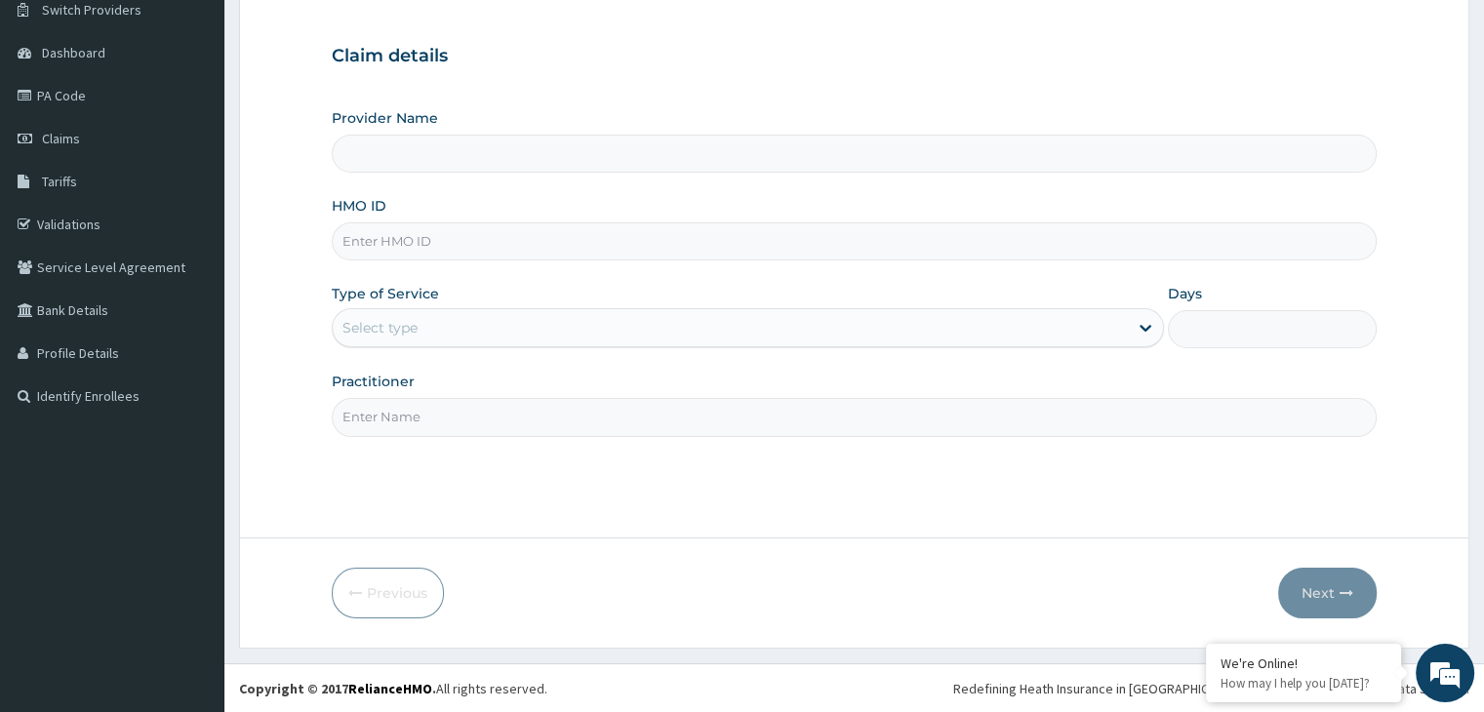
type input "Mayors Clinic"
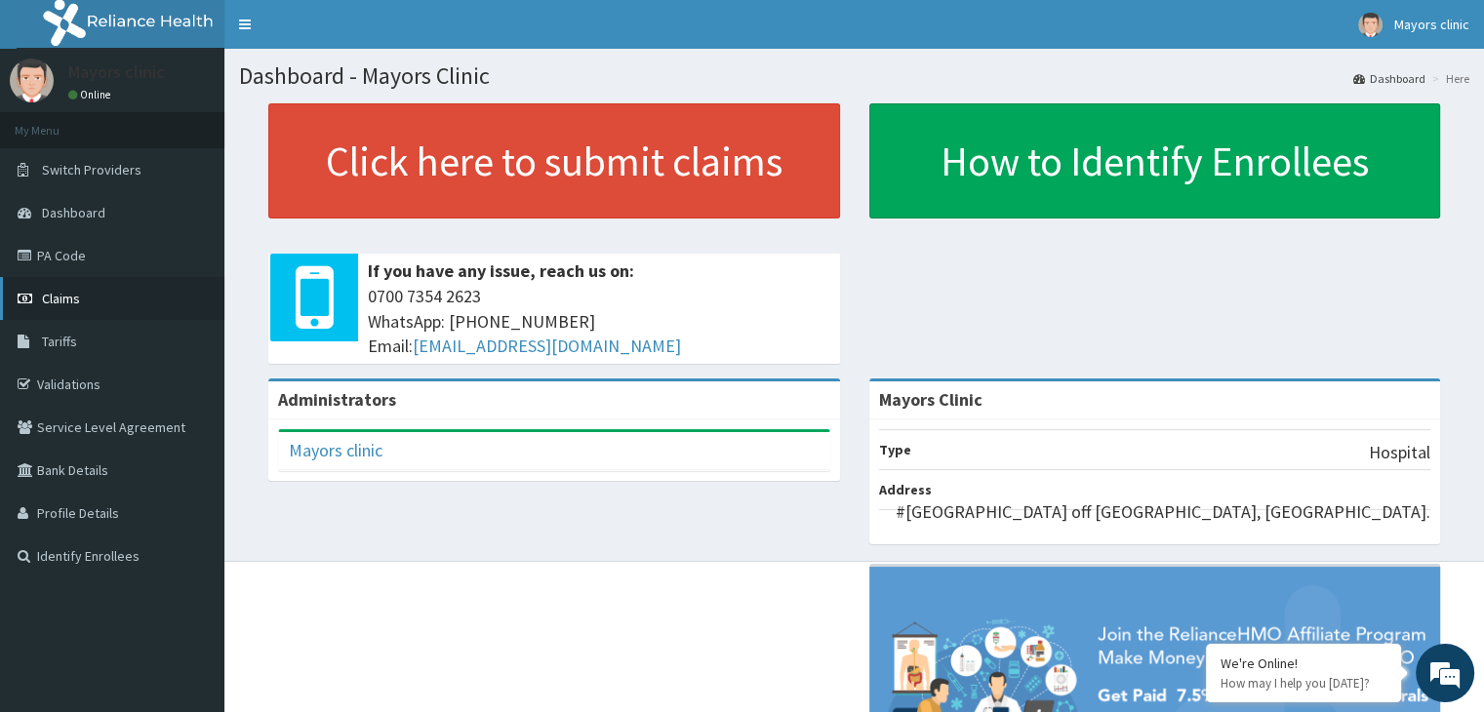
click at [70, 286] on link "Claims" at bounding box center [112, 298] width 224 height 43
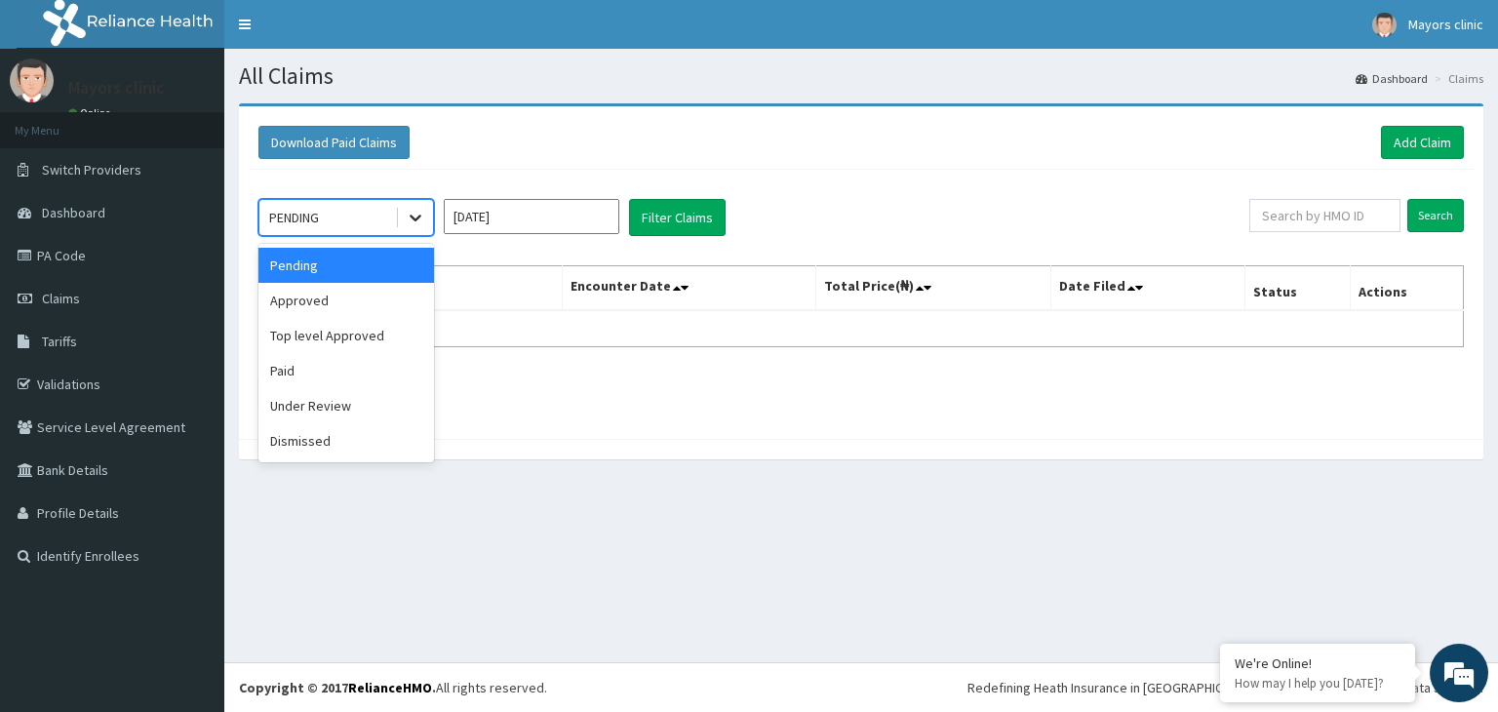
click at [413, 219] on icon at bounding box center [416, 218] width 20 height 20
click at [300, 364] on div "Paid" at bounding box center [347, 370] width 176 height 35
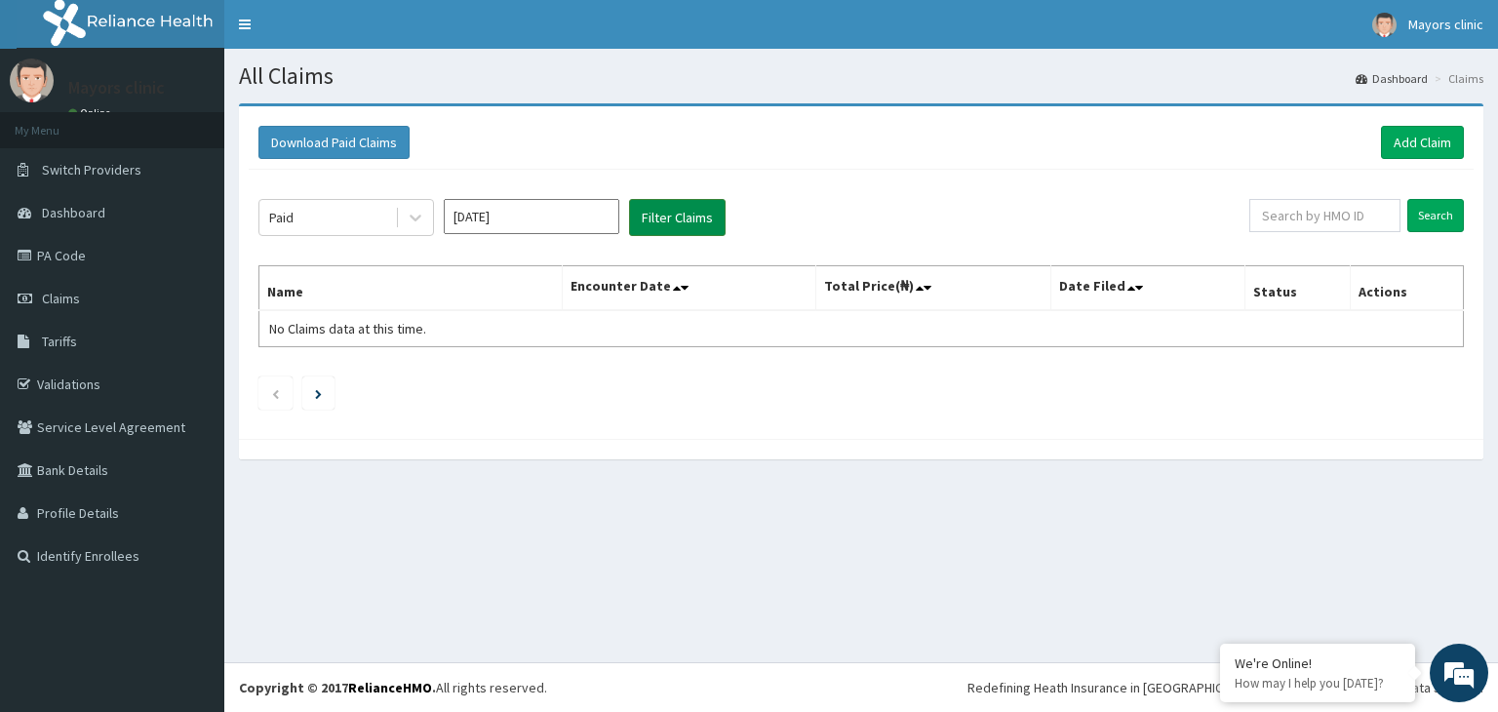
click at [658, 222] on button "Filter Claims" at bounding box center [677, 217] width 97 height 37
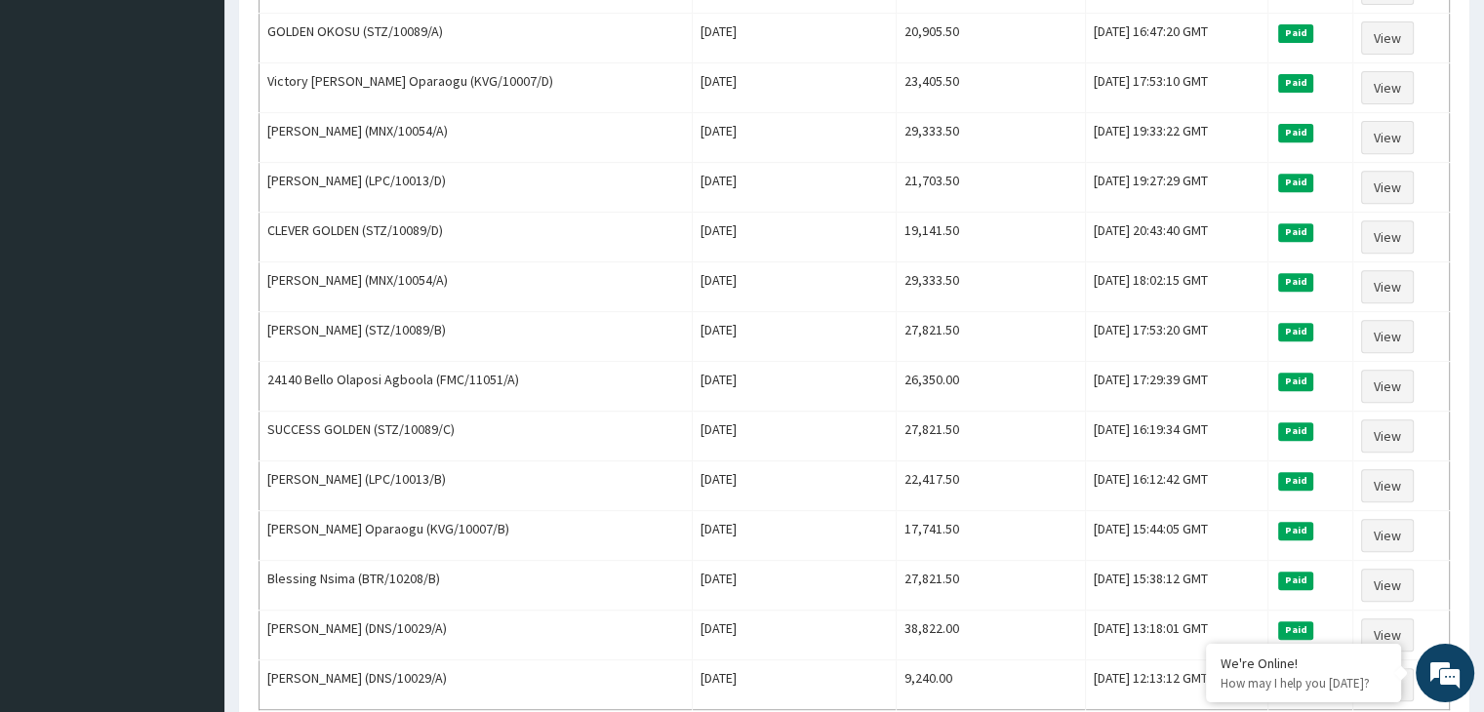
scroll to position [793, 0]
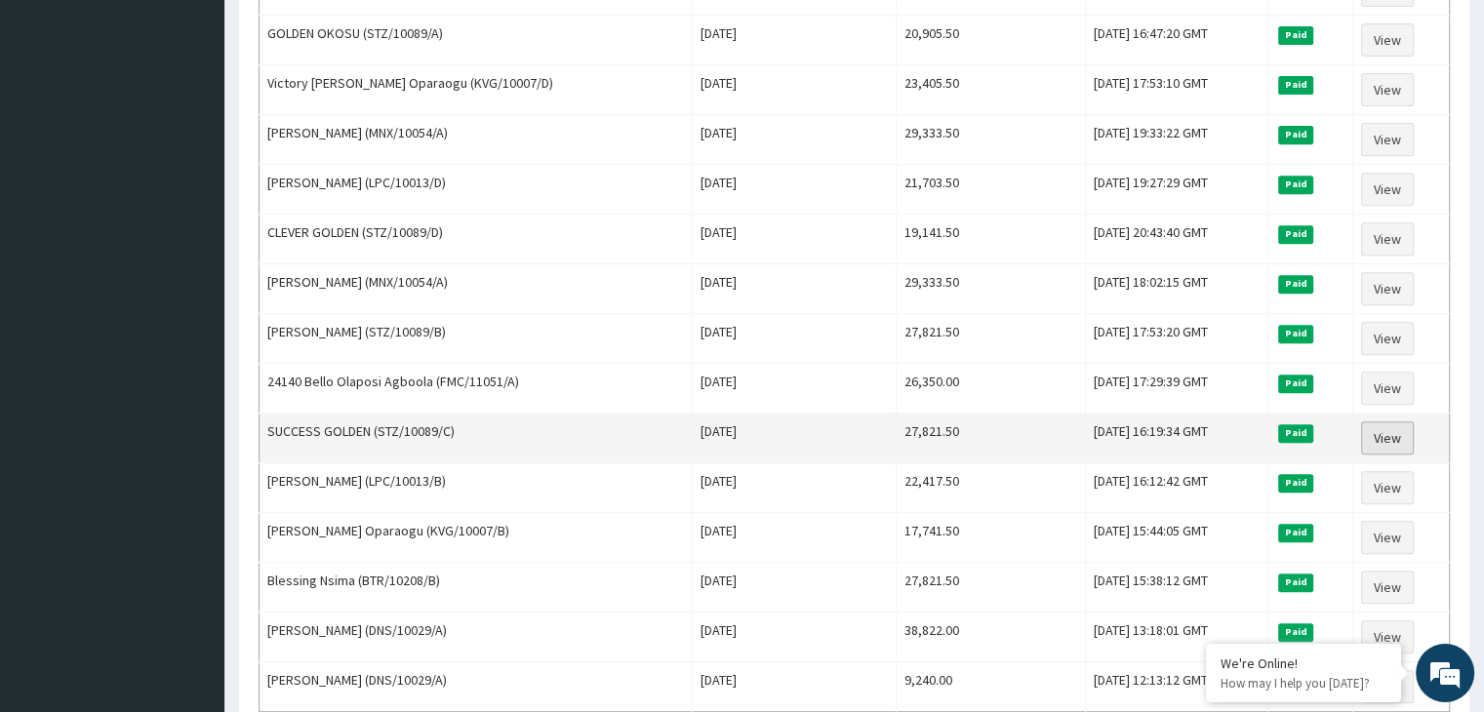
click at [1382, 426] on link "View" at bounding box center [1387, 437] width 53 height 33
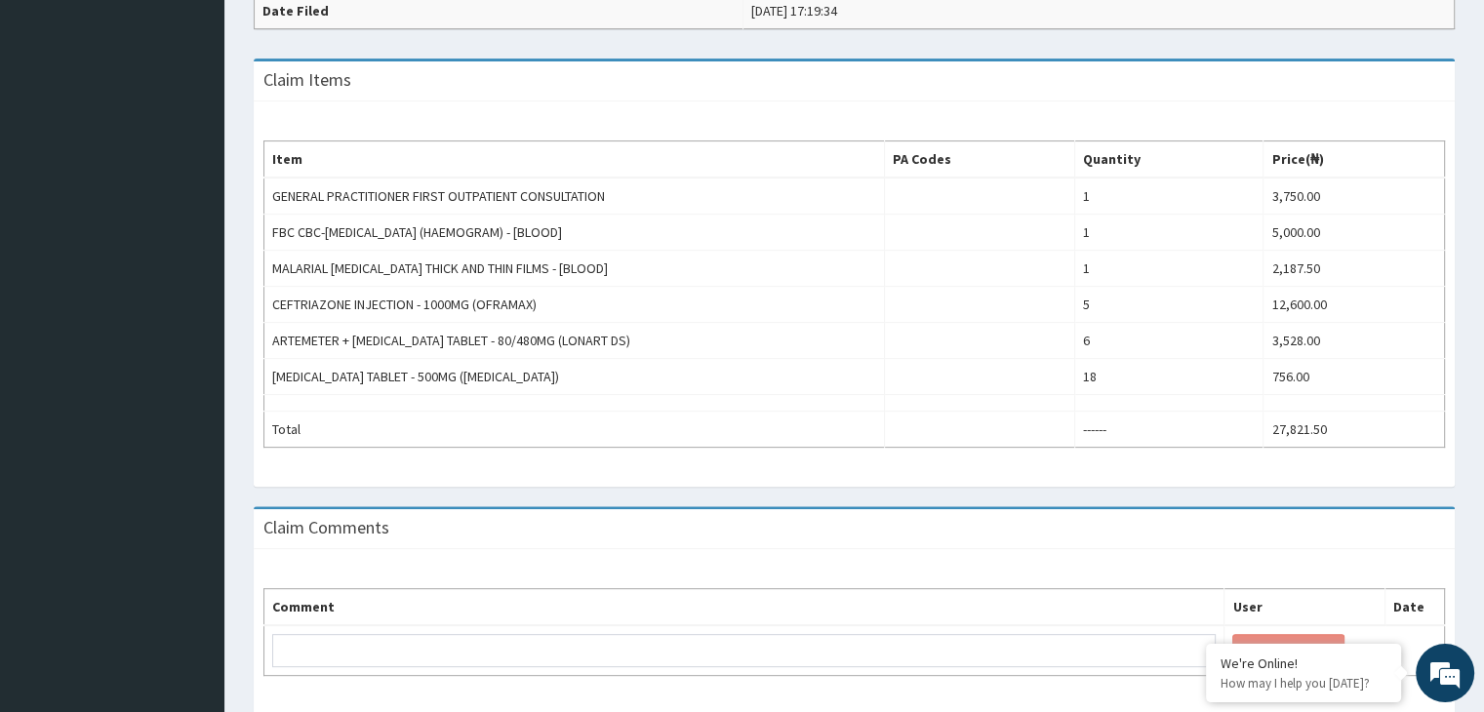
scroll to position [653, 0]
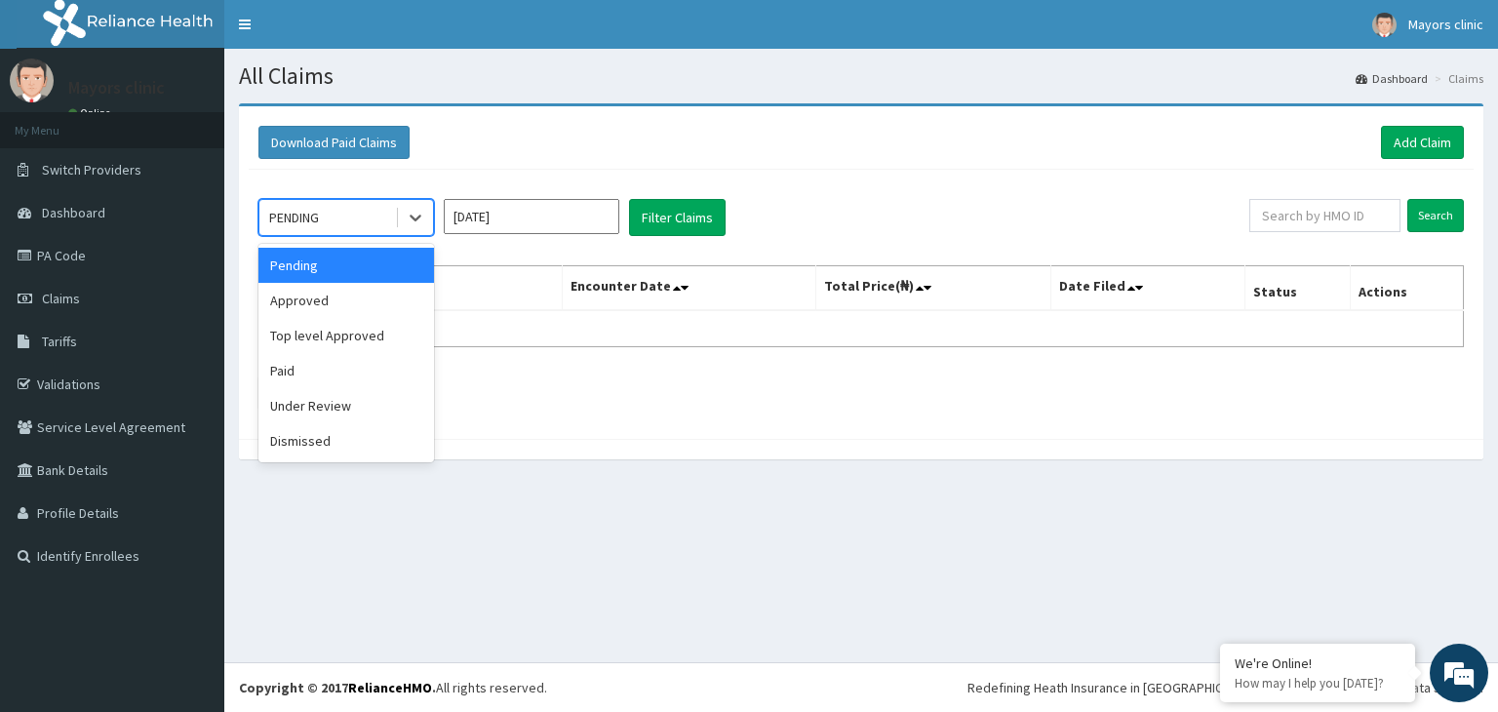
click at [331, 233] on div "PENDING" at bounding box center [347, 217] width 176 height 37
click at [298, 382] on div "Paid" at bounding box center [347, 370] width 176 height 35
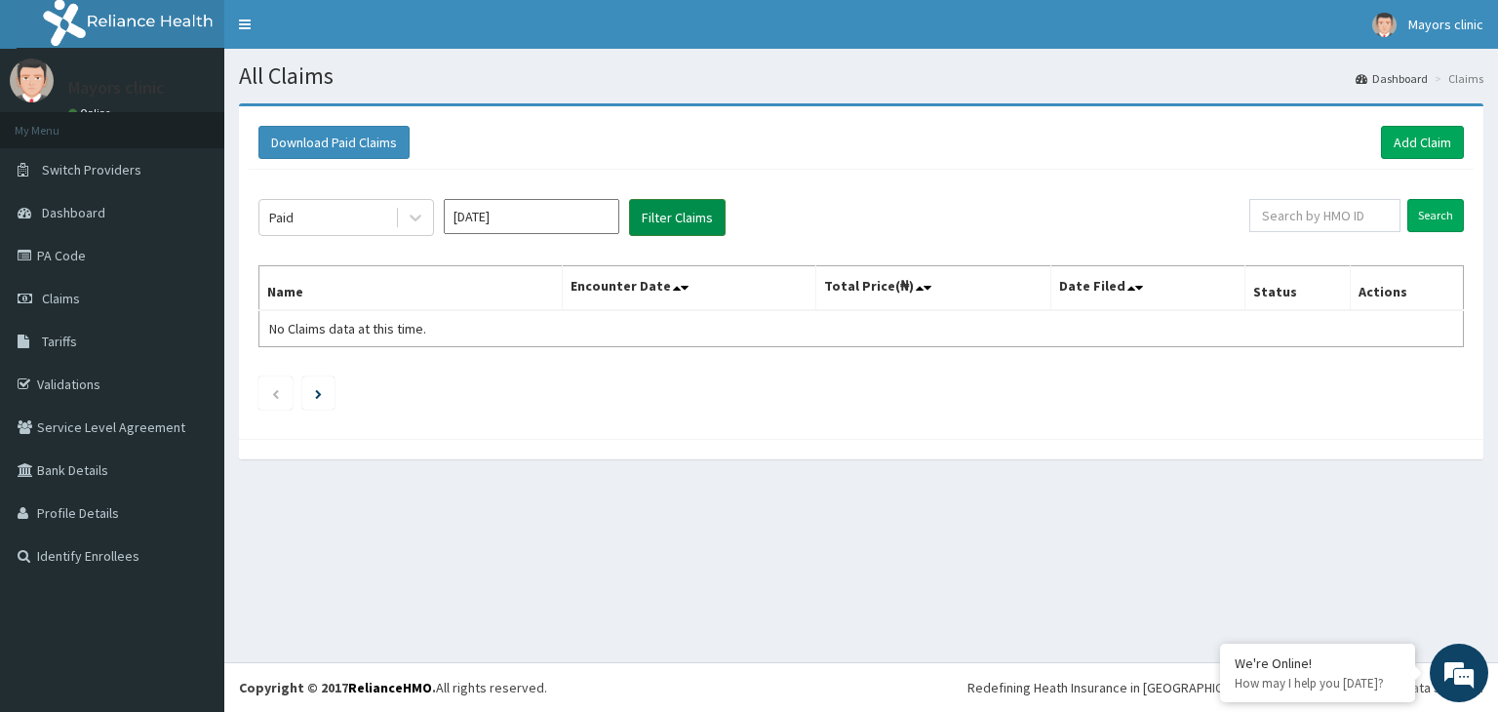
click at [671, 212] on button "Filter Claims" at bounding box center [677, 217] width 97 height 37
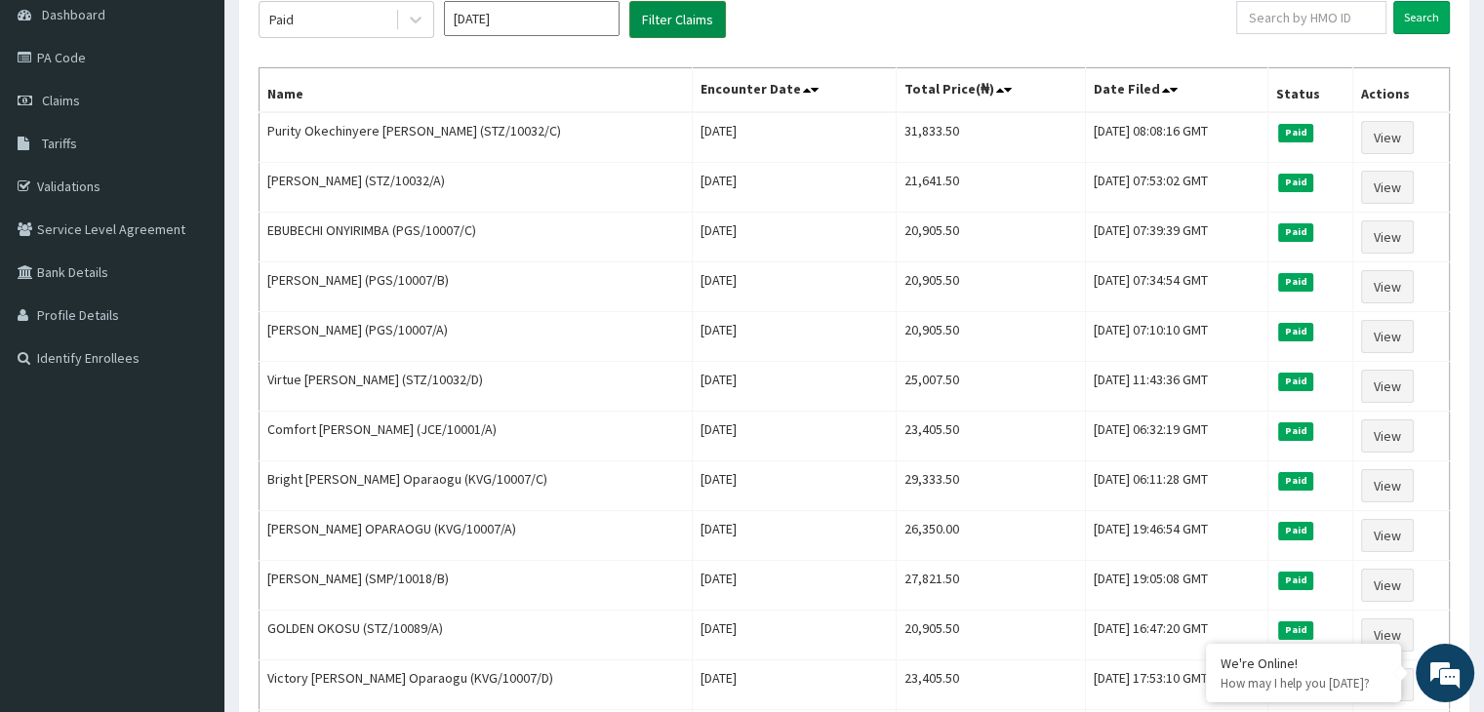
scroll to position [195, 0]
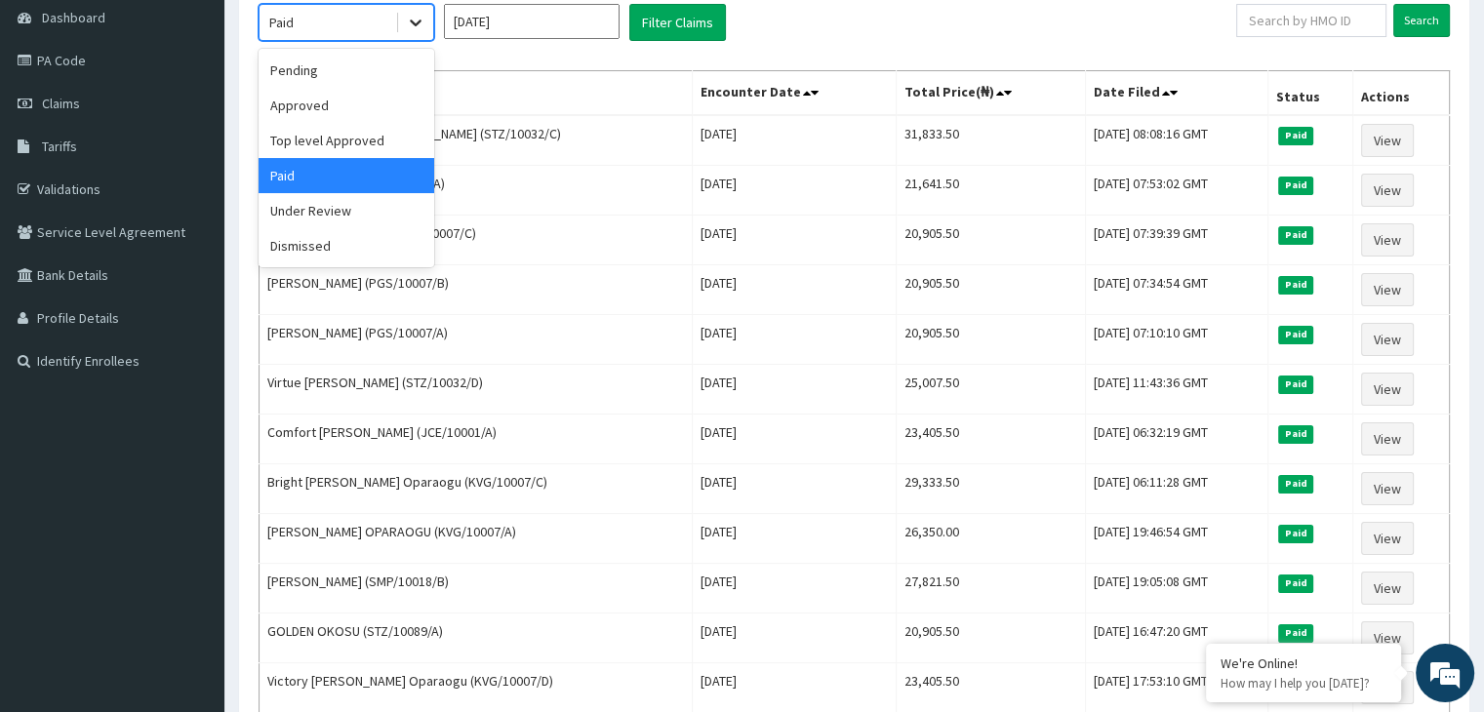
click at [418, 17] on icon at bounding box center [416, 23] width 20 height 20
click at [318, 165] on div "Paid" at bounding box center [347, 175] width 176 height 35
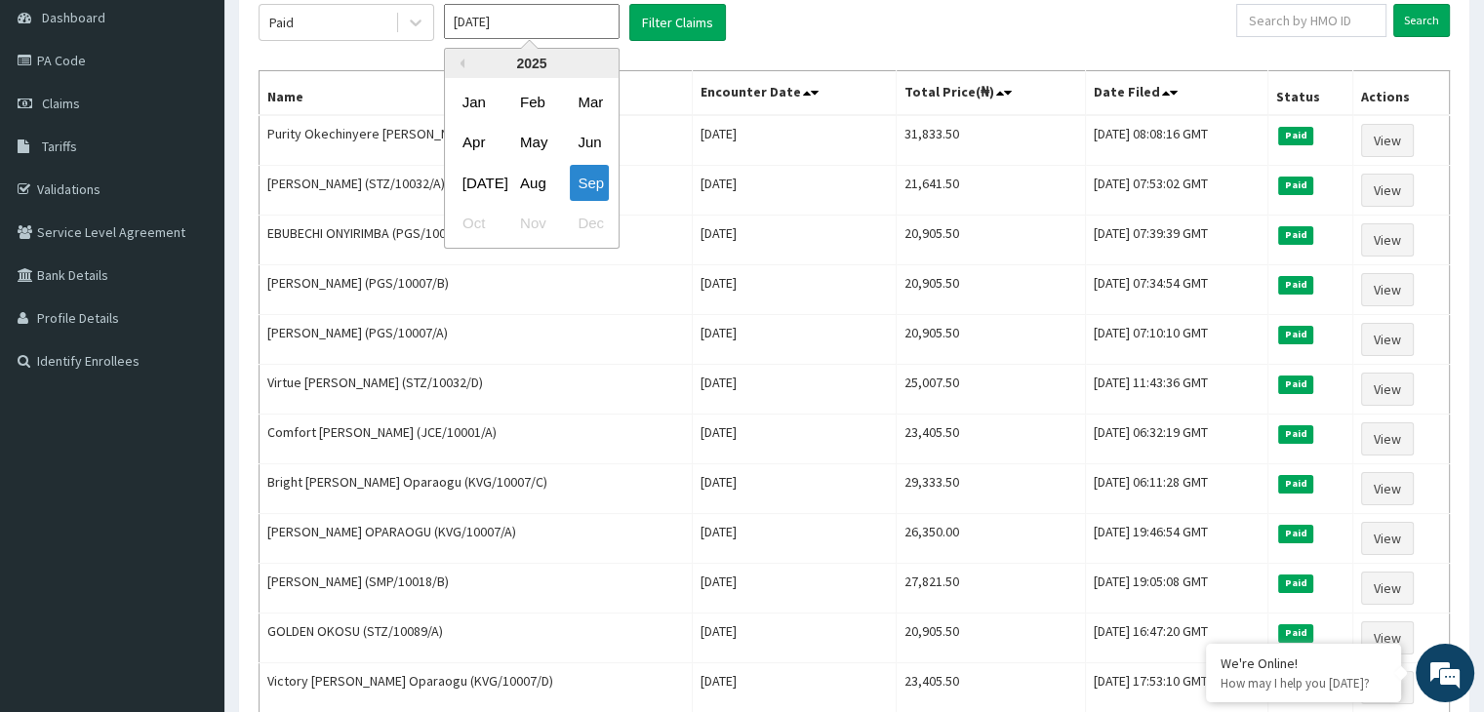
click at [502, 30] on input "[DATE]" at bounding box center [532, 21] width 176 height 35
click at [537, 179] on div "Aug" at bounding box center [531, 183] width 39 height 36
type input "[DATE]"
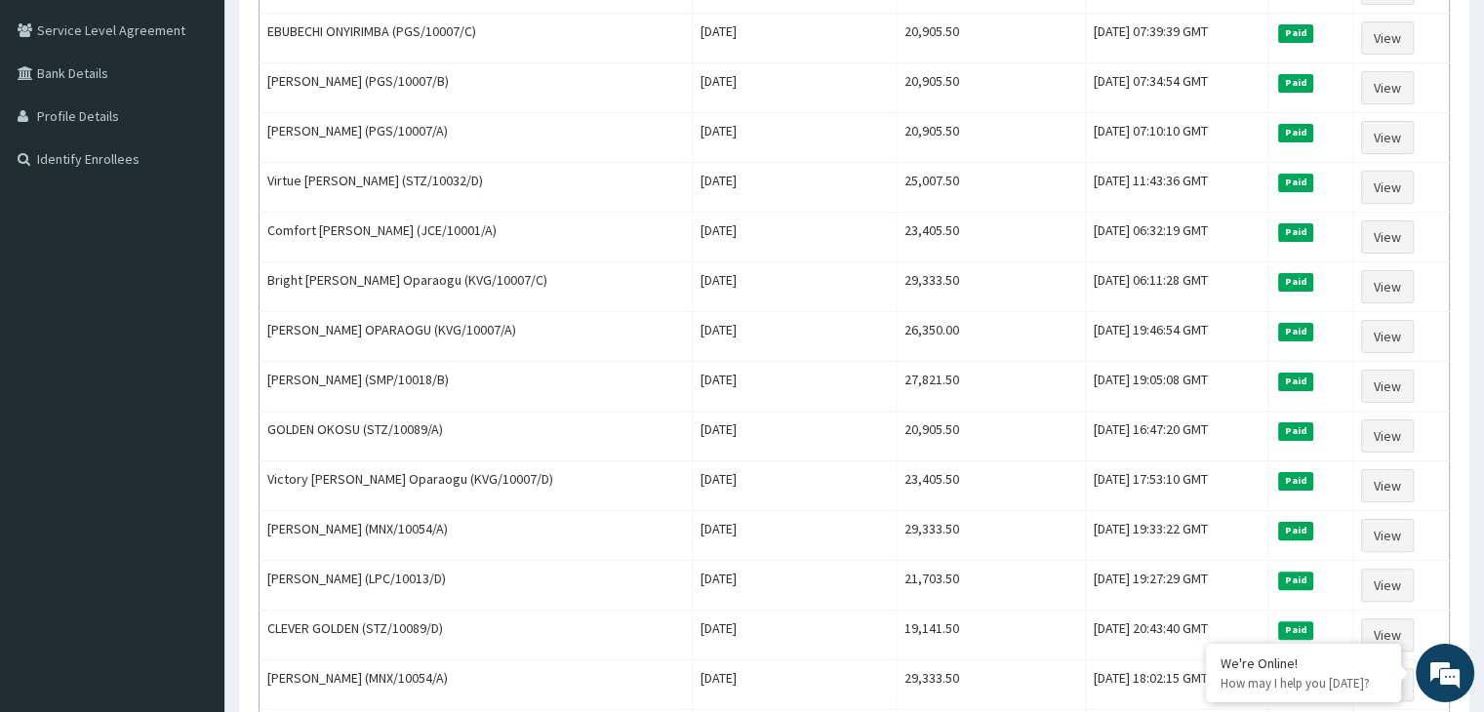
scroll to position [0, 0]
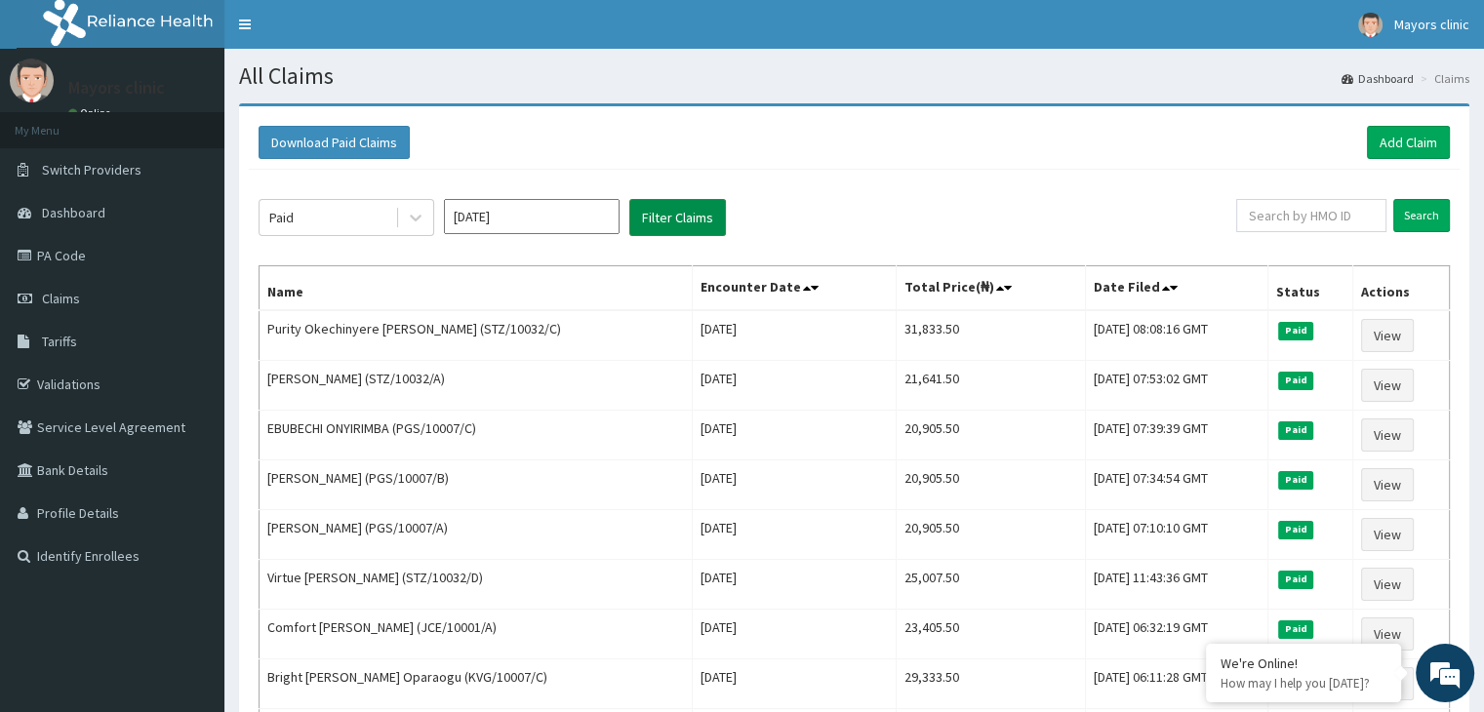
click at [674, 208] on button "Filter Claims" at bounding box center [677, 217] width 97 height 37
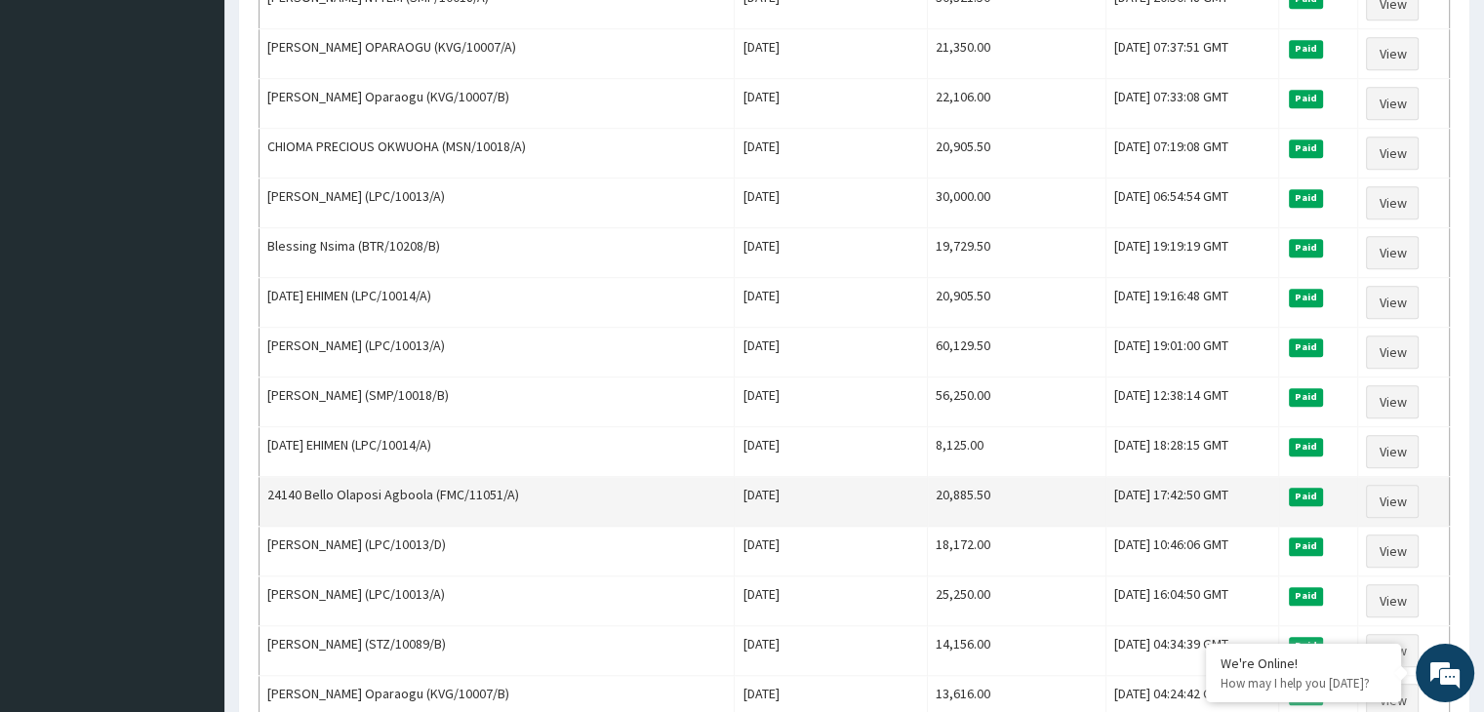
scroll to position [1366, 0]
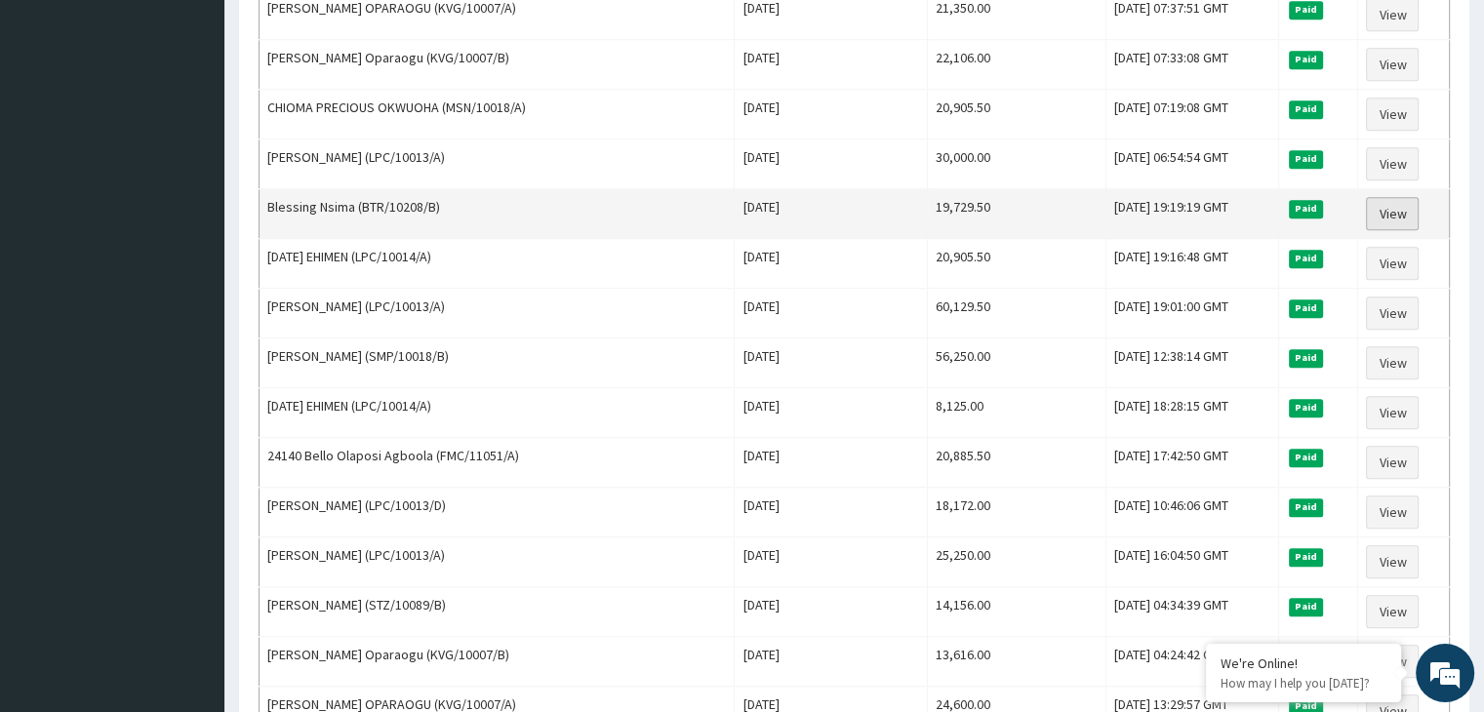
click at [1396, 197] on link "View" at bounding box center [1392, 213] width 53 height 33
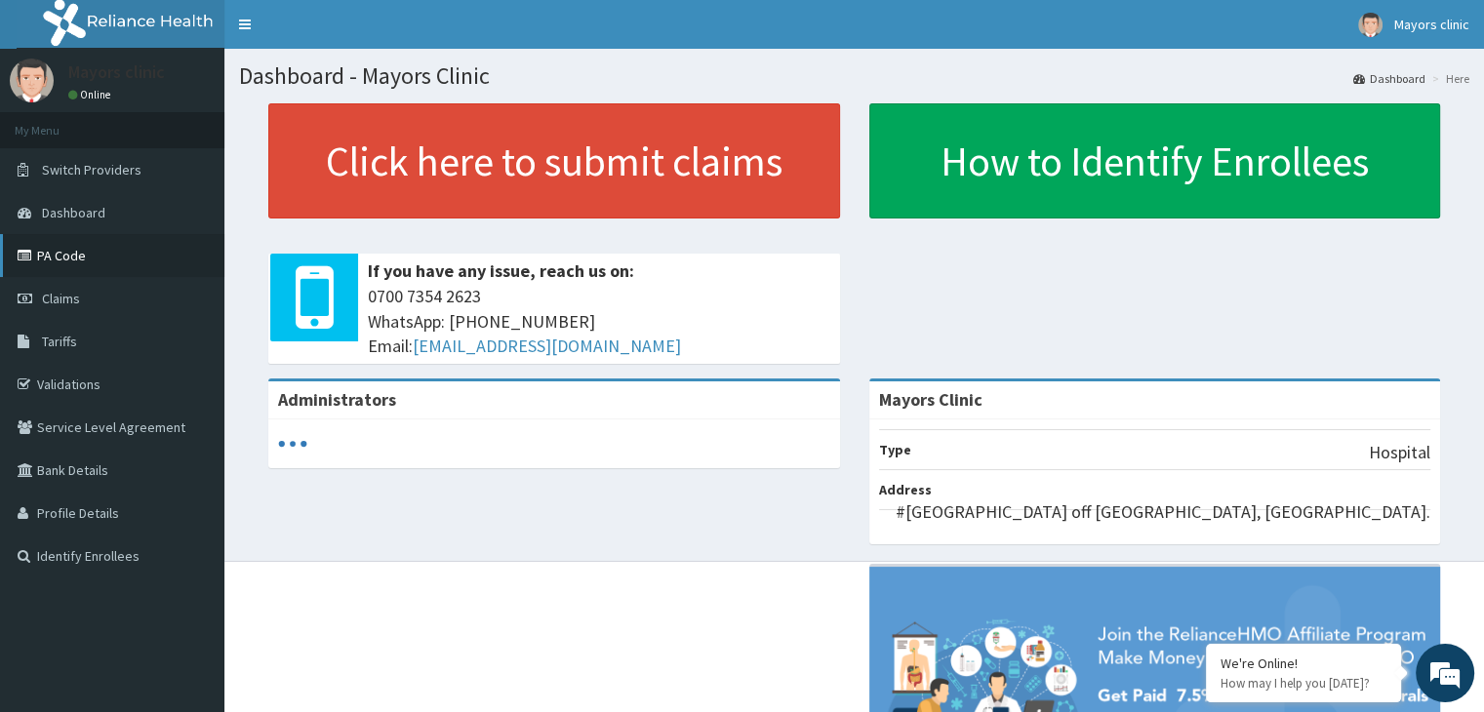
click at [74, 250] on link "PA Code" at bounding box center [112, 255] width 224 height 43
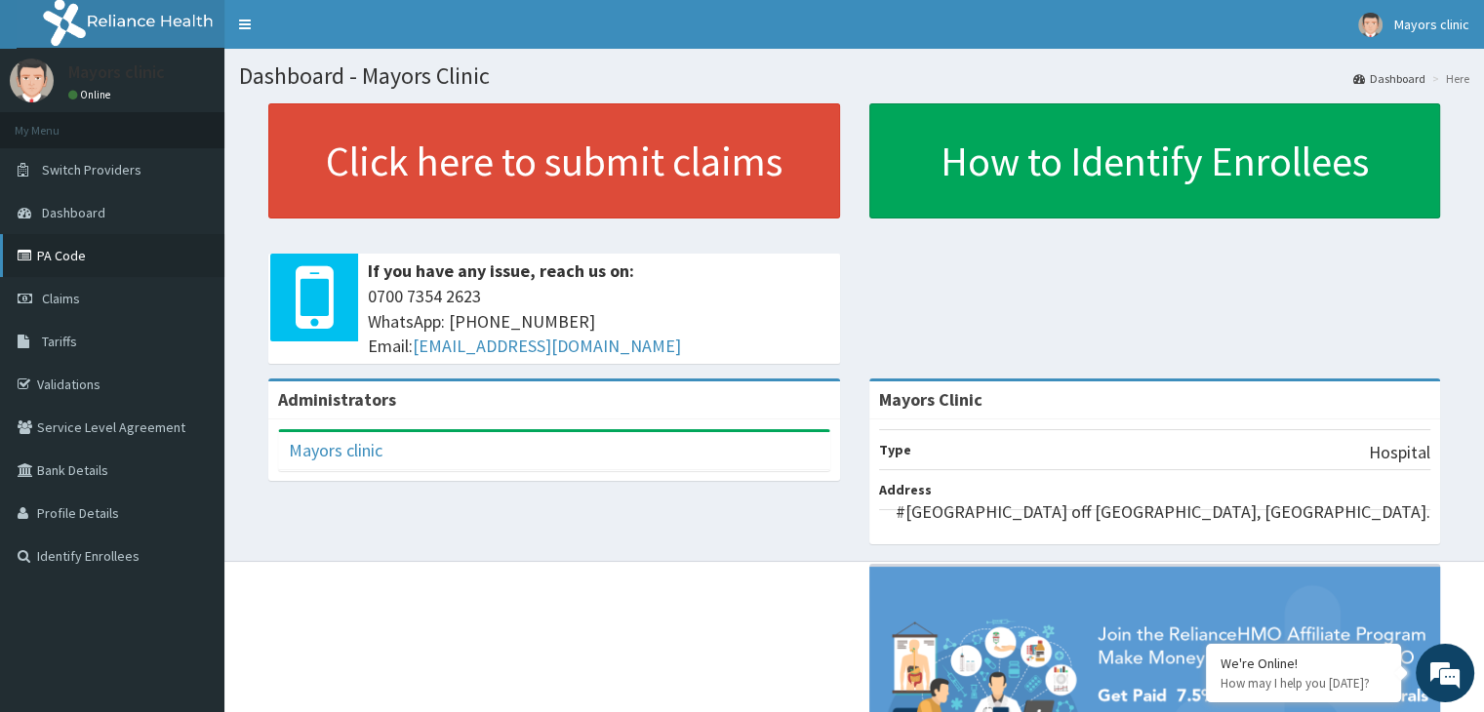
click at [52, 245] on link "PA Code" at bounding box center [112, 255] width 224 height 43
click at [67, 243] on link "PA Code" at bounding box center [112, 255] width 224 height 43
click at [61, 246] on link "PA Code" at bounding box center [112, 255] width 224 height 43
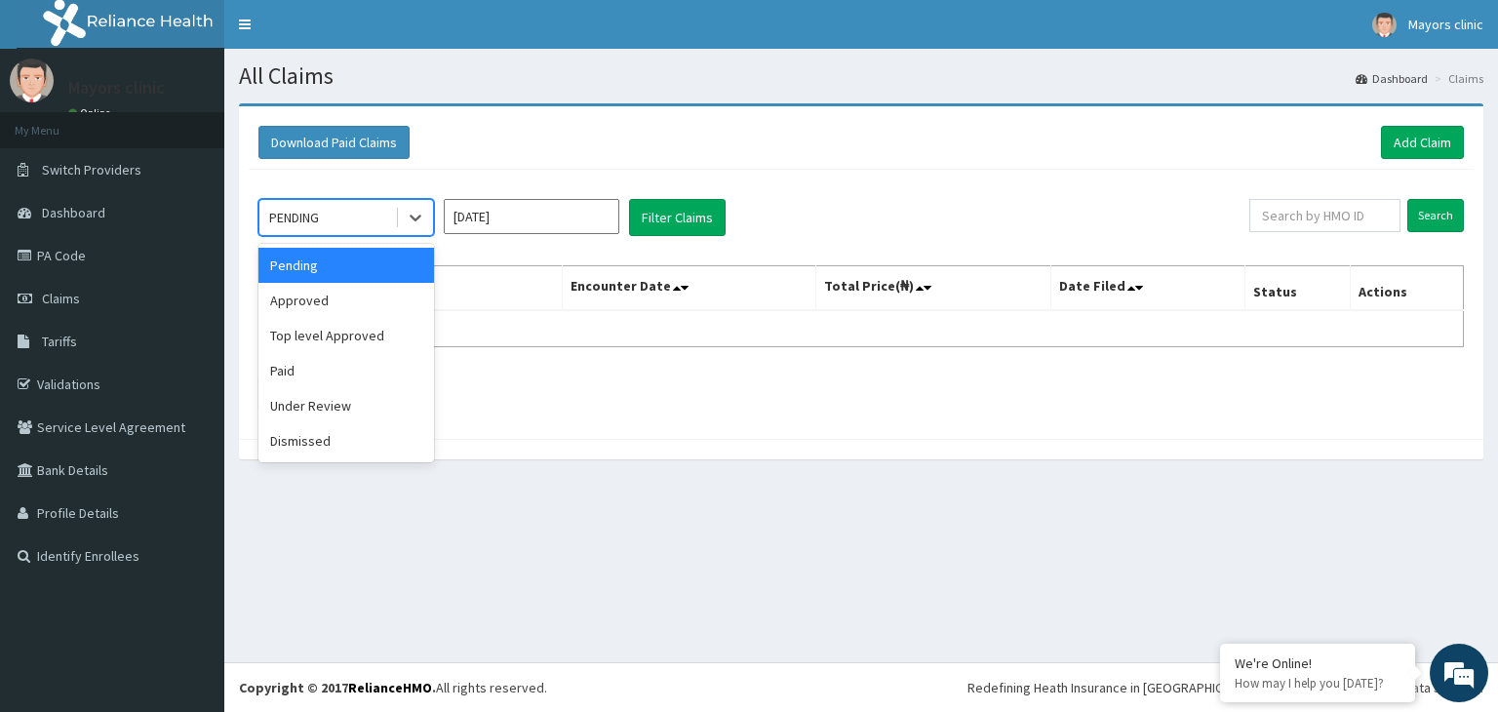
click at [375, 210] on div "PENDING" at bounding box center [327, 217] width 136 height 31
click at [292, 361] on div "Paid" at bounding box center [347, 370] width 176 height 35
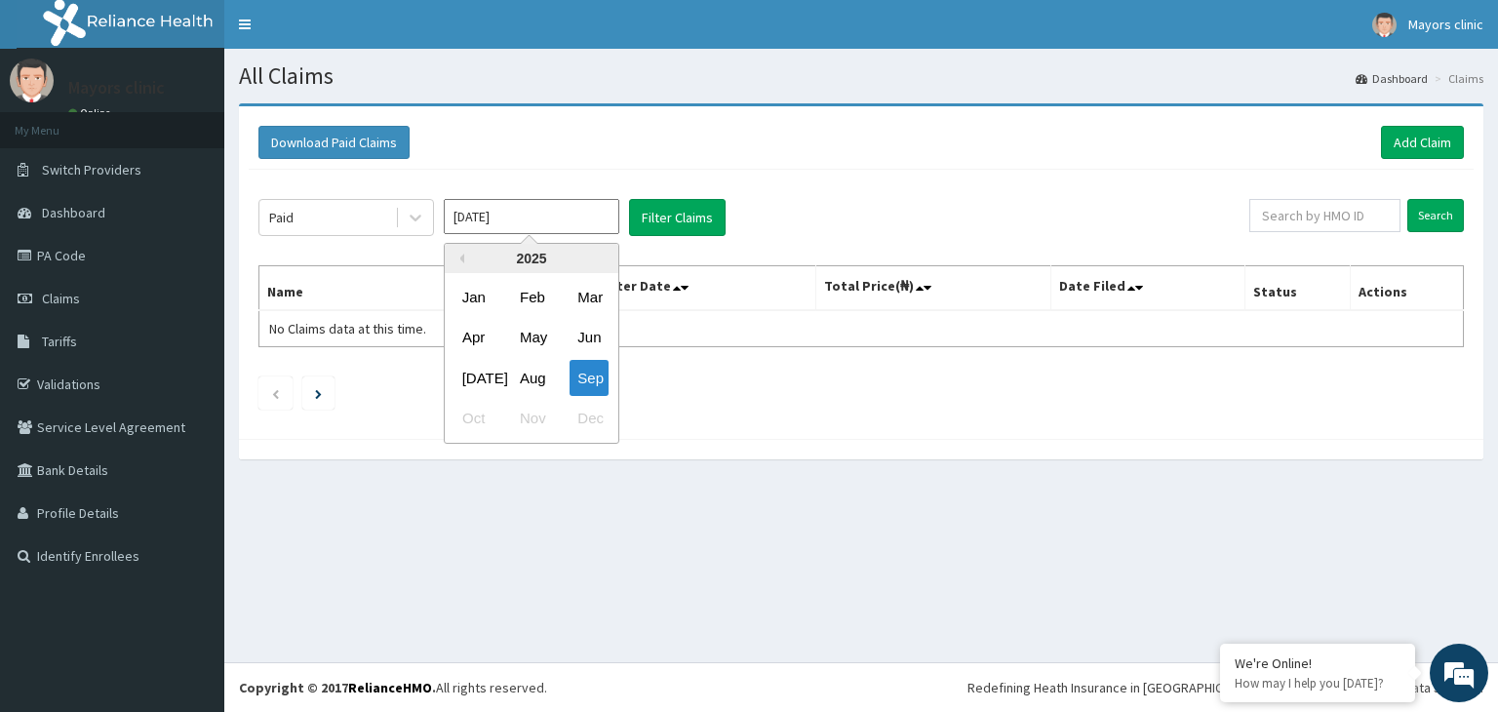
click at [542, 220] on input "[DATE]" at bounding box center [532, 216] width 176 height 35
click at [537, 369] on div "Aug" at bounding box center [531, 378] width 39 height 36
type input "[DATE]"
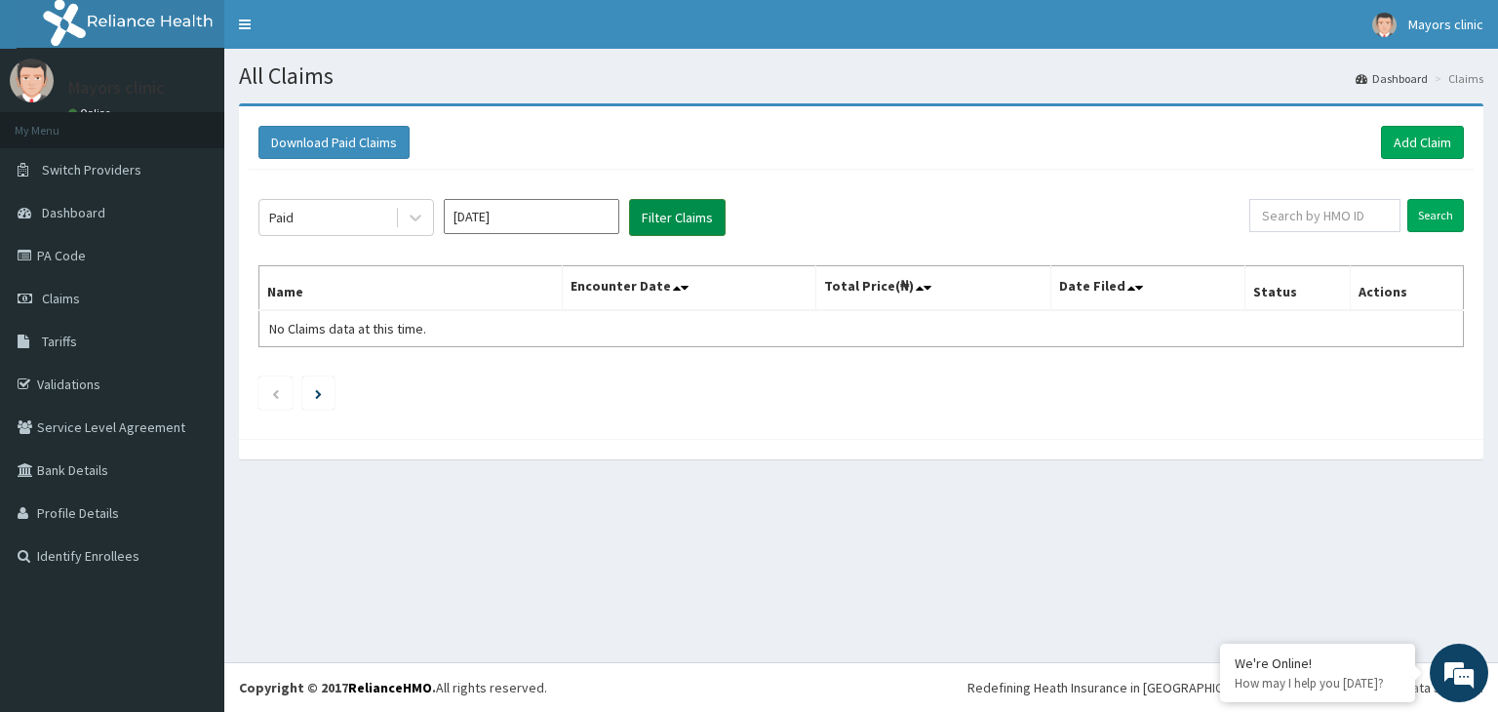
click at [660, 219] on button "Filter Claims" at bounding box center [677, 217] width 97 height 37
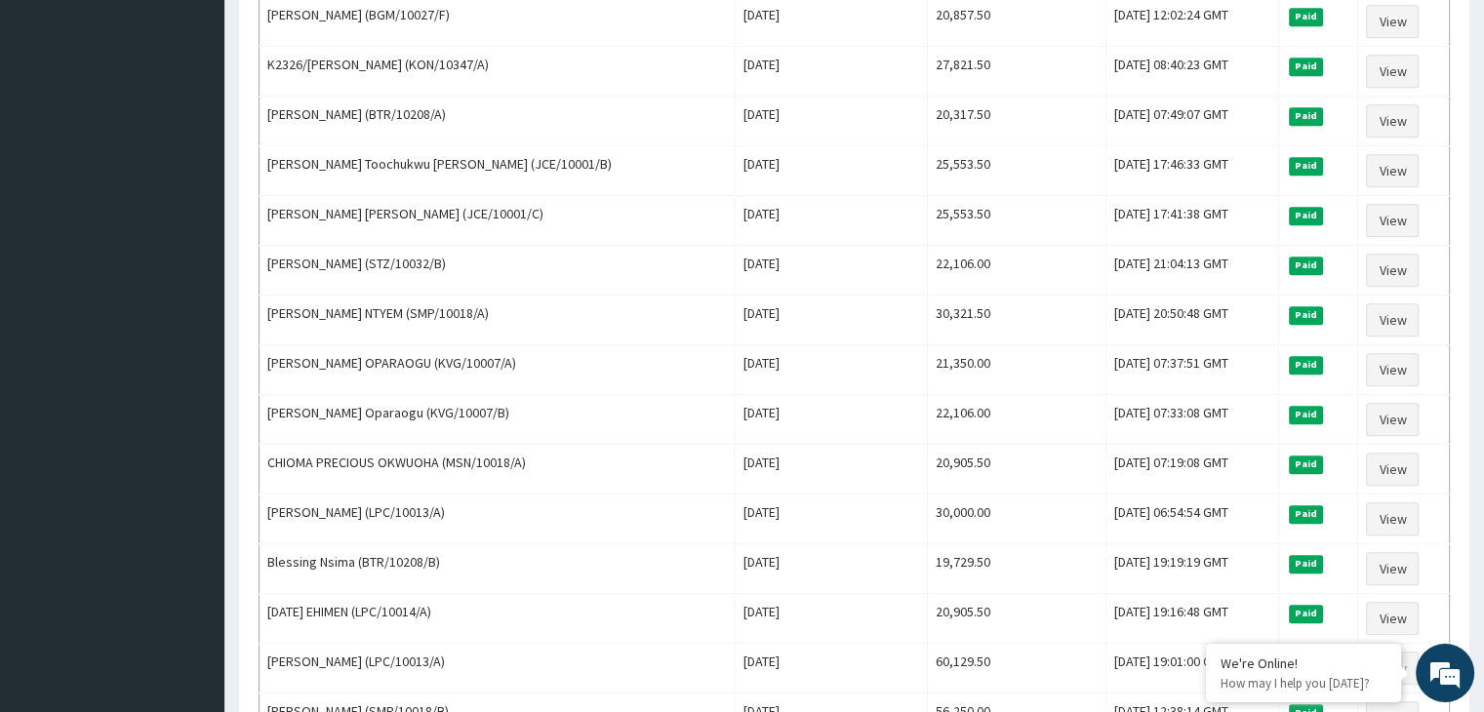
scroll to position [1015, 0]
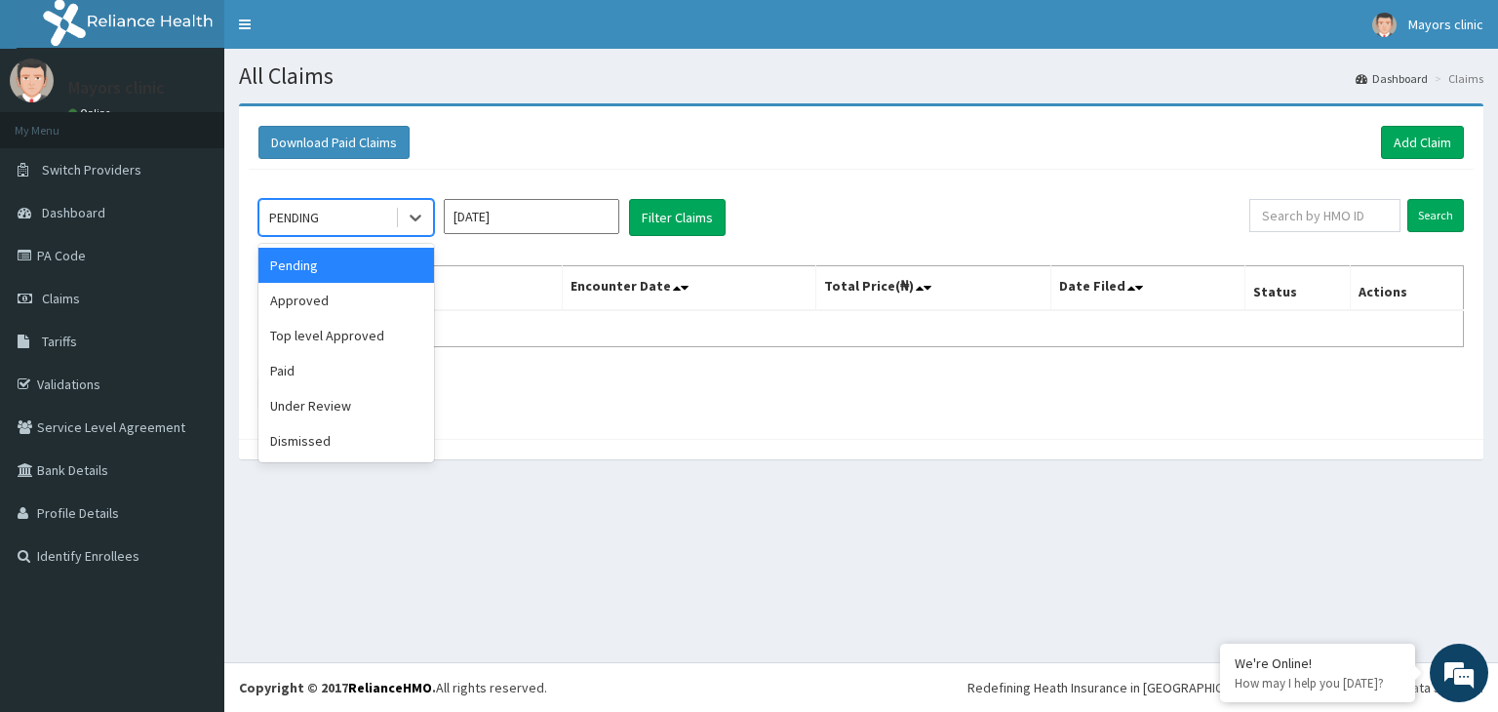
click at [368, 219] on div "PENDING" at bounding box center [327, 217] width 136 height 31
click at [293, 378] on div "Paid" at bounding box center [347, 370] width 176 height 35
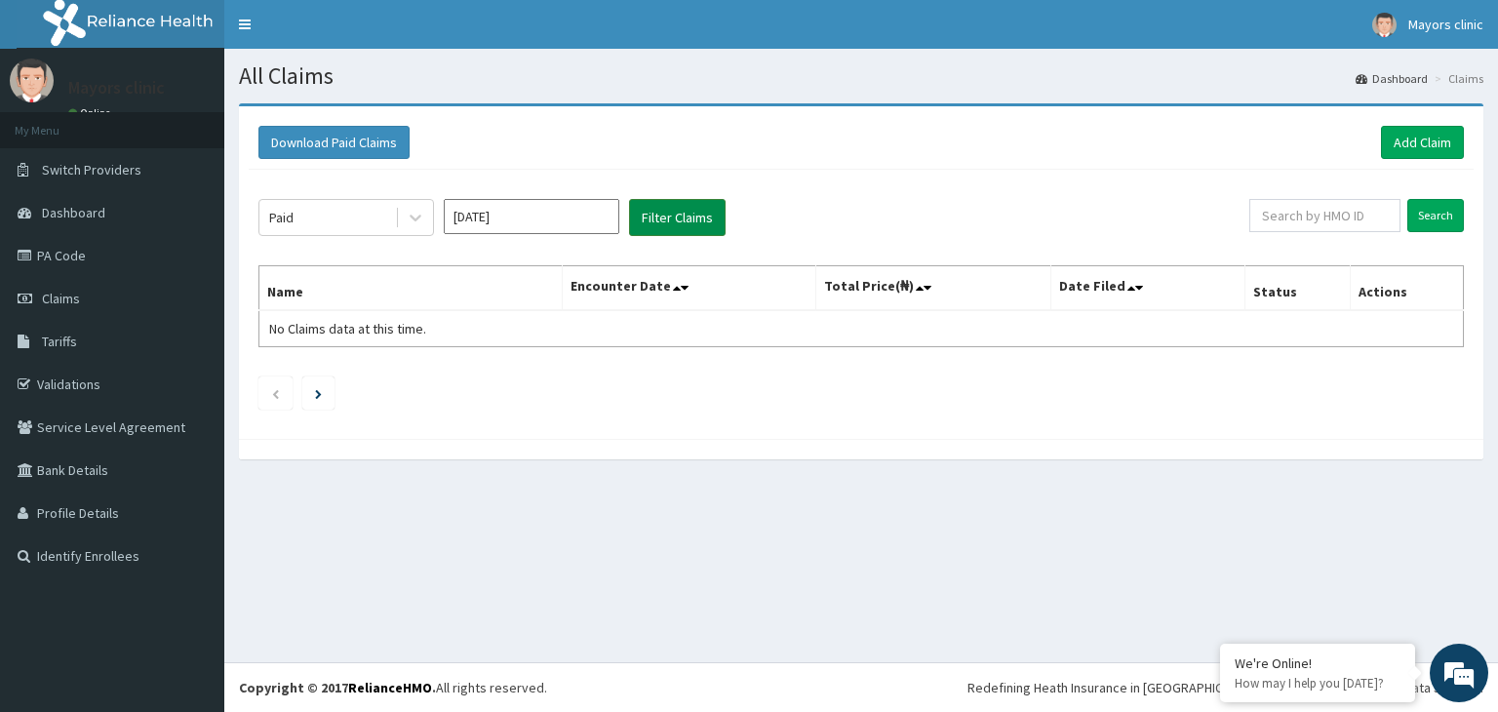
click at [683, 219] on button "Filter Claims" at bounding box center [677, 217] width 97 height 37
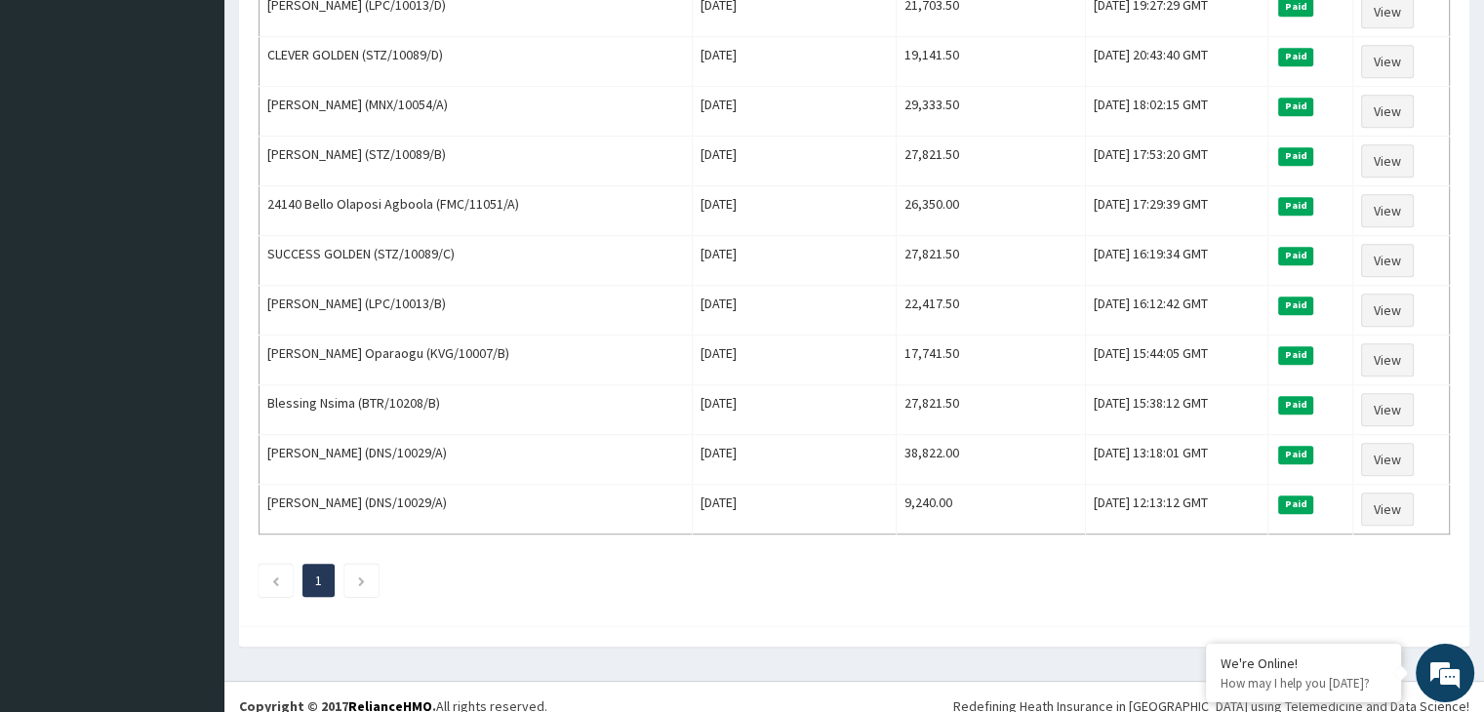
scroll to position [973, 0]
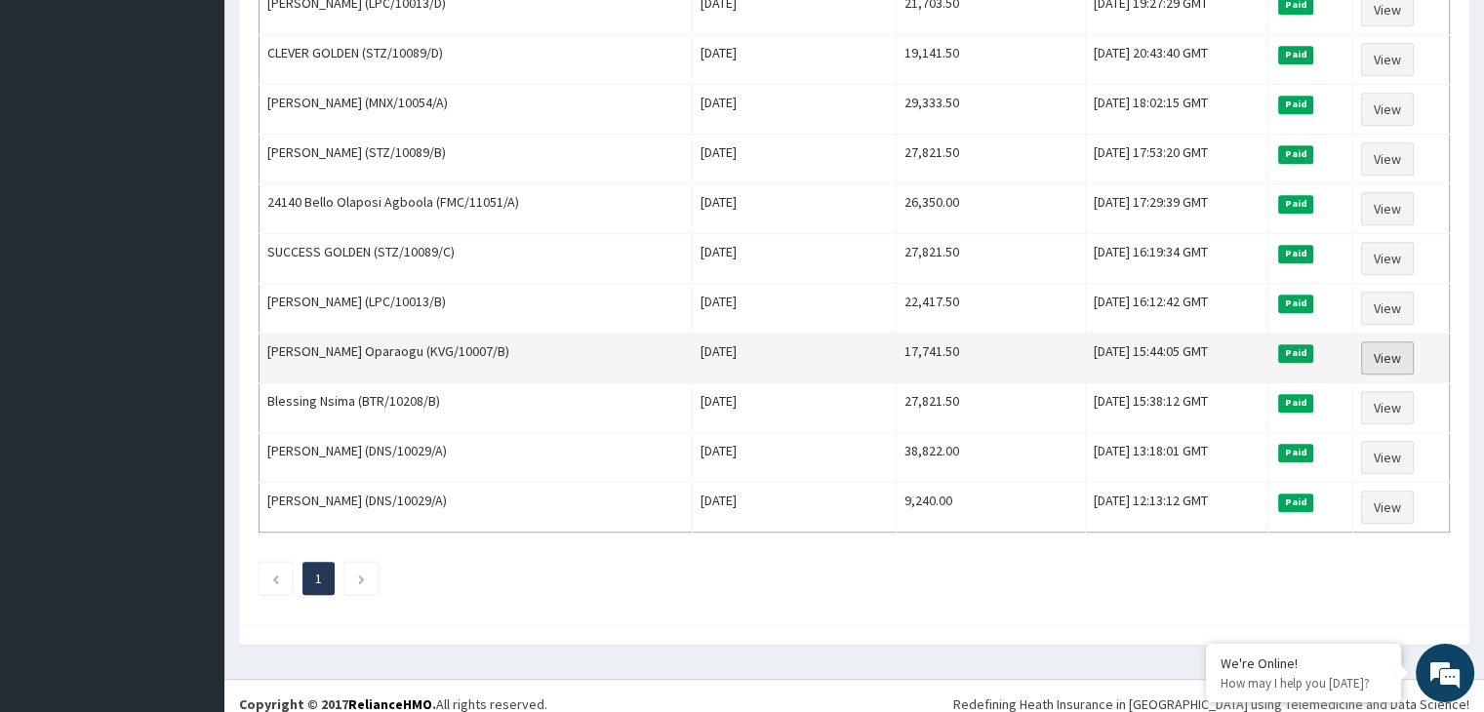
click at [1380, 345] on link "View" at bounding box center [1387, 357] width 53 height 33
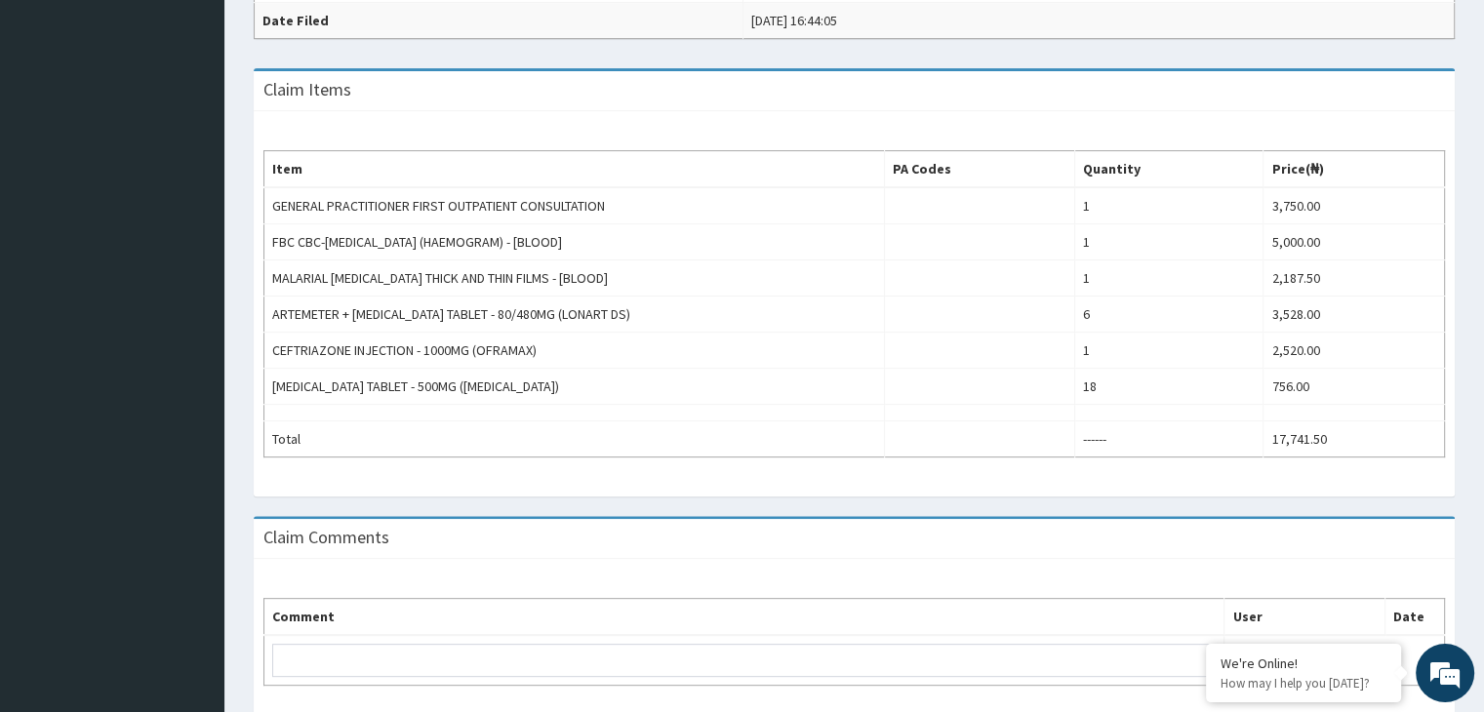
scroll to position [588, 0]
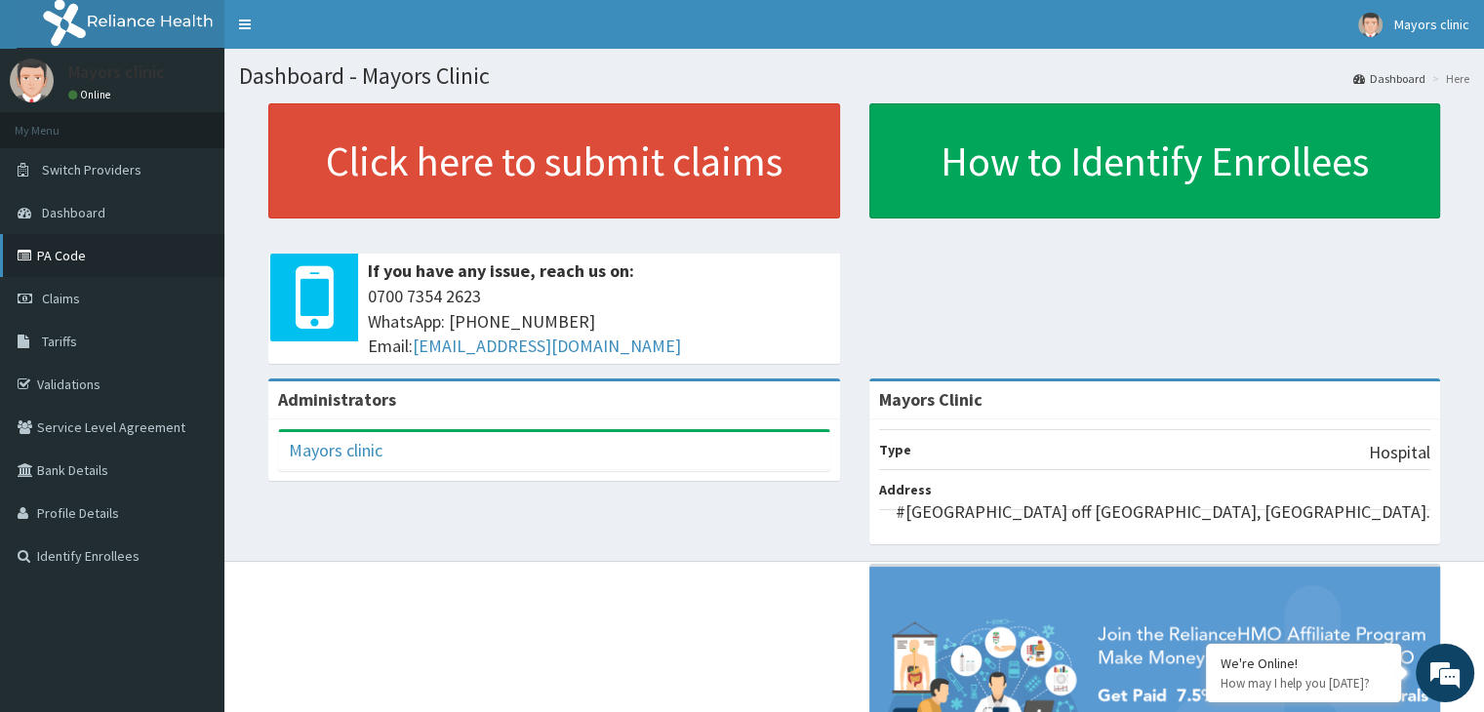
click at [59, 251] on link "PA Code" at bounding box center [112, 255] width 224 height 43
click at [62, 298] on span "Claims" at bounding box center [61, 299] width 38 height 18
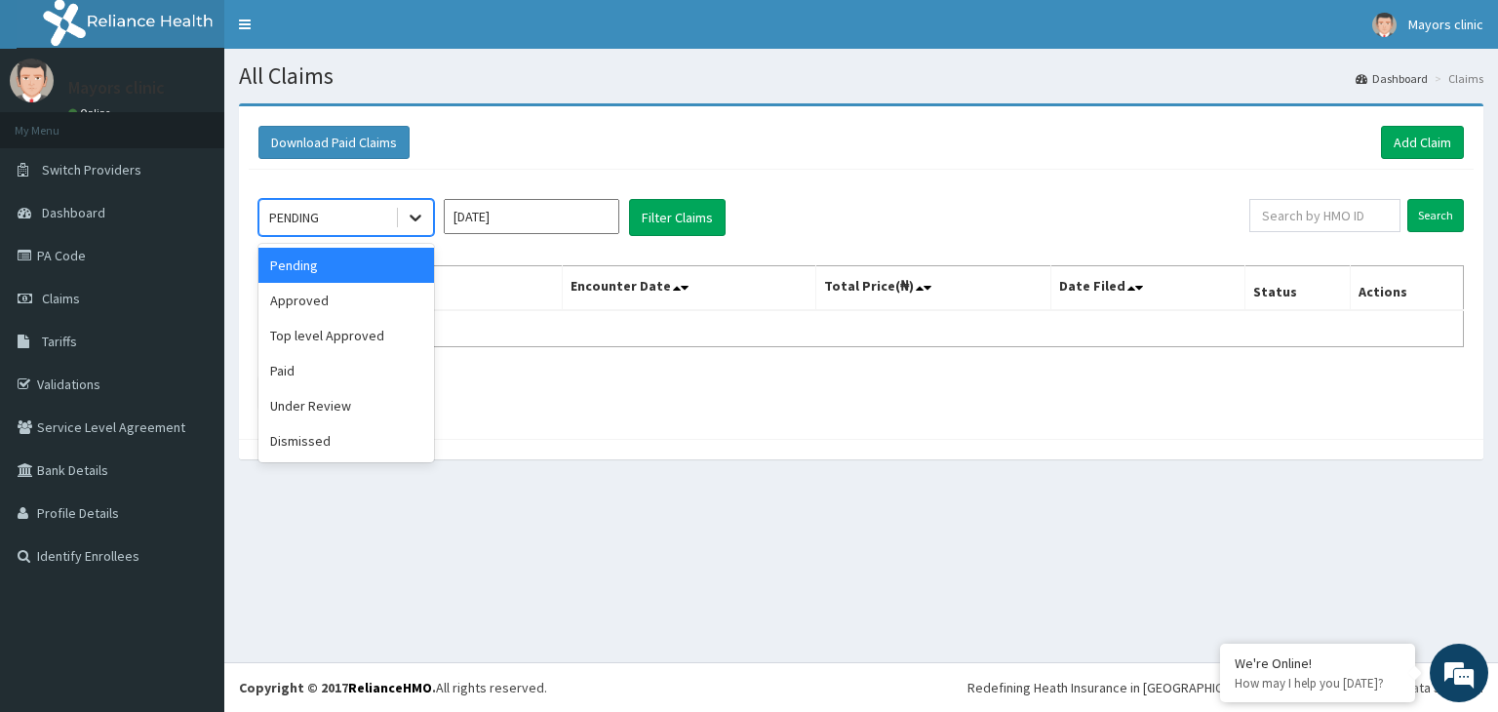
click at [407, 215] on icon at bounding box center [416, 218] width 20 height 20
click at [300, 365] on div "Paid" at bounding box center [347, 370] width 176 height 35
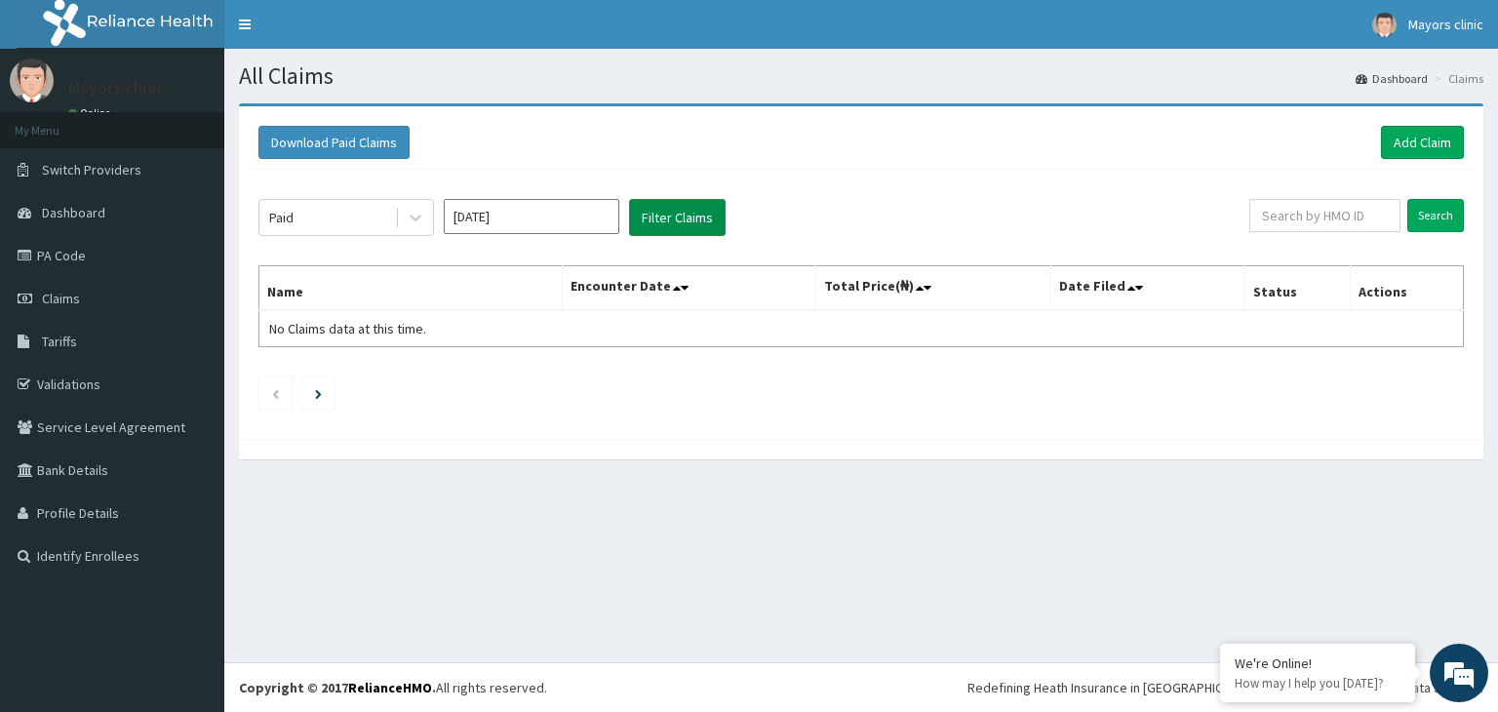
click at [649, 205] on button "Filter Claims" at bounding box center [677, 217] width 97 height 37
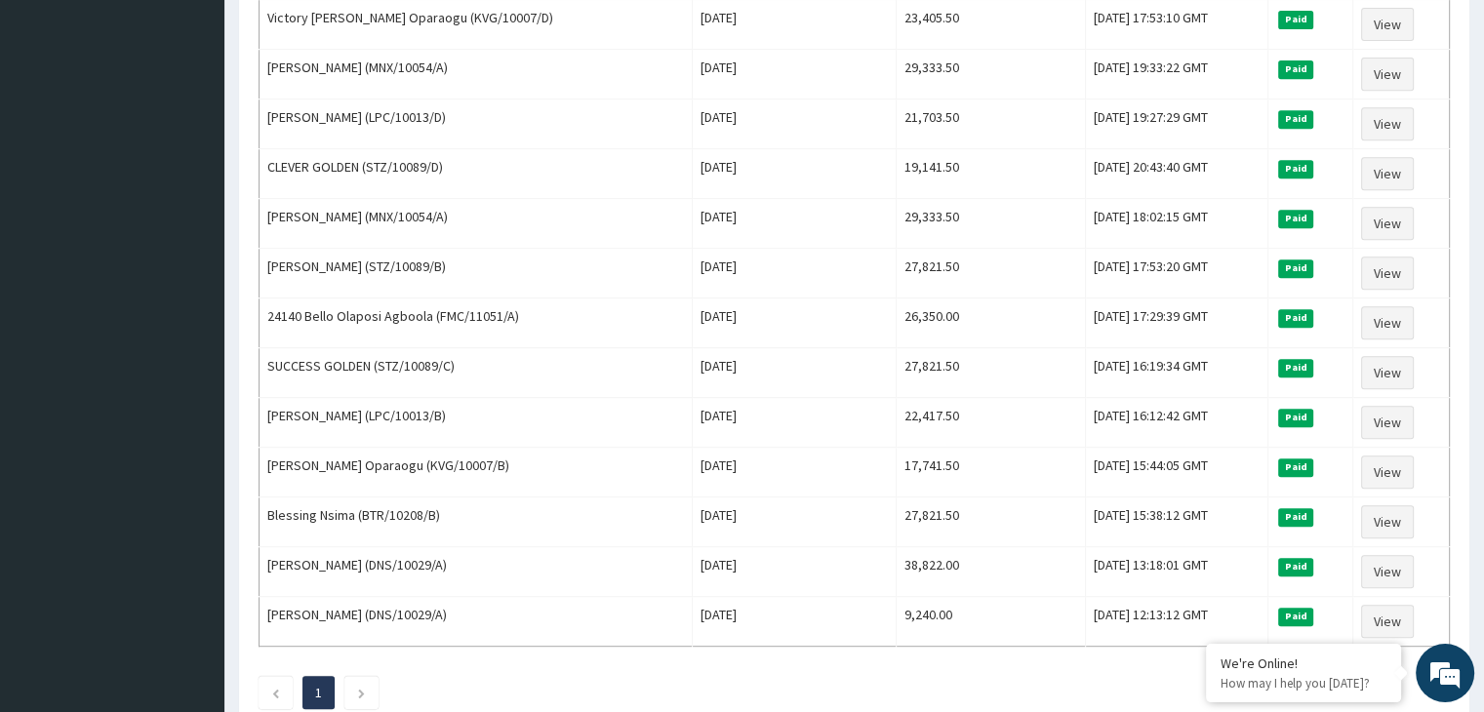
scroll to position [897, 0]
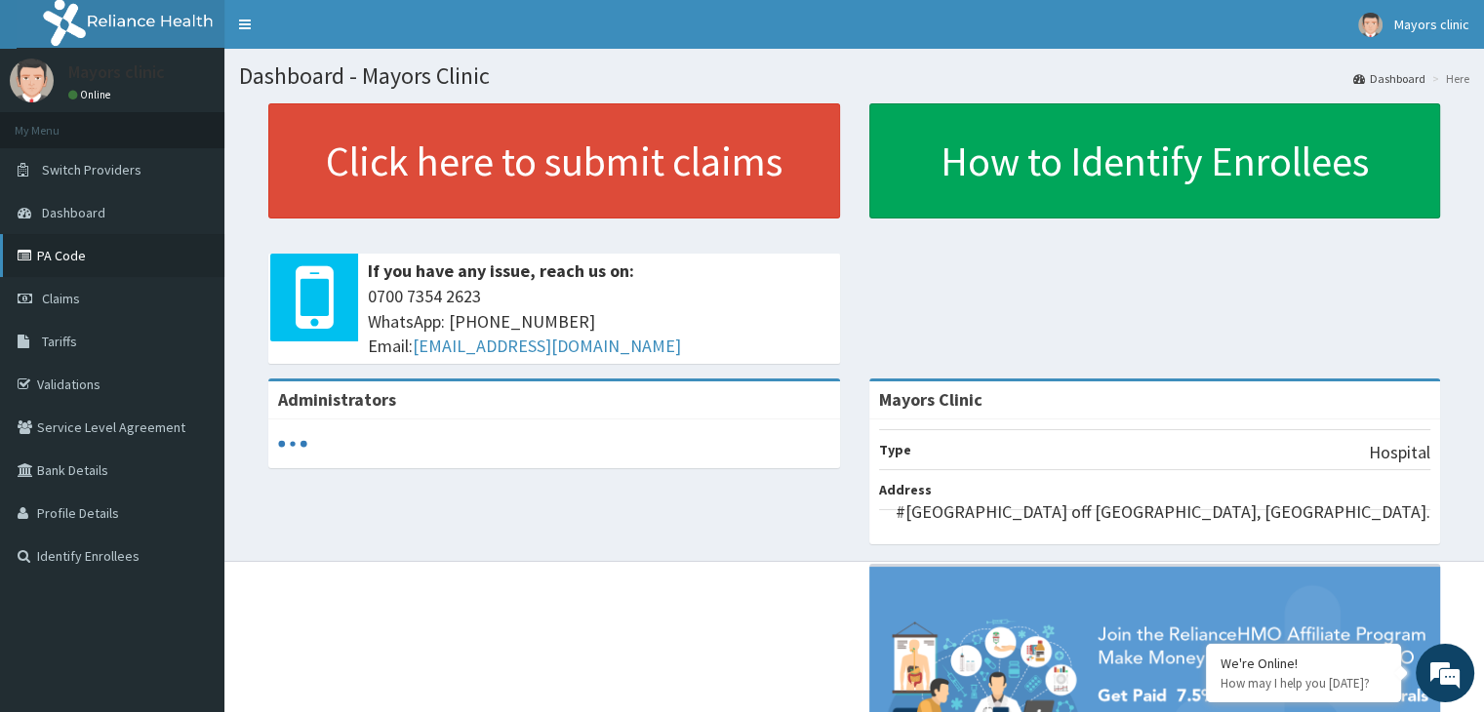
click at [62, 251] on link "PA Code" at bounding box center [112, 255] width 224 height 43
click at [73, 255] on link "PA Code" at bounding box center [112, 255] width 224 height 43
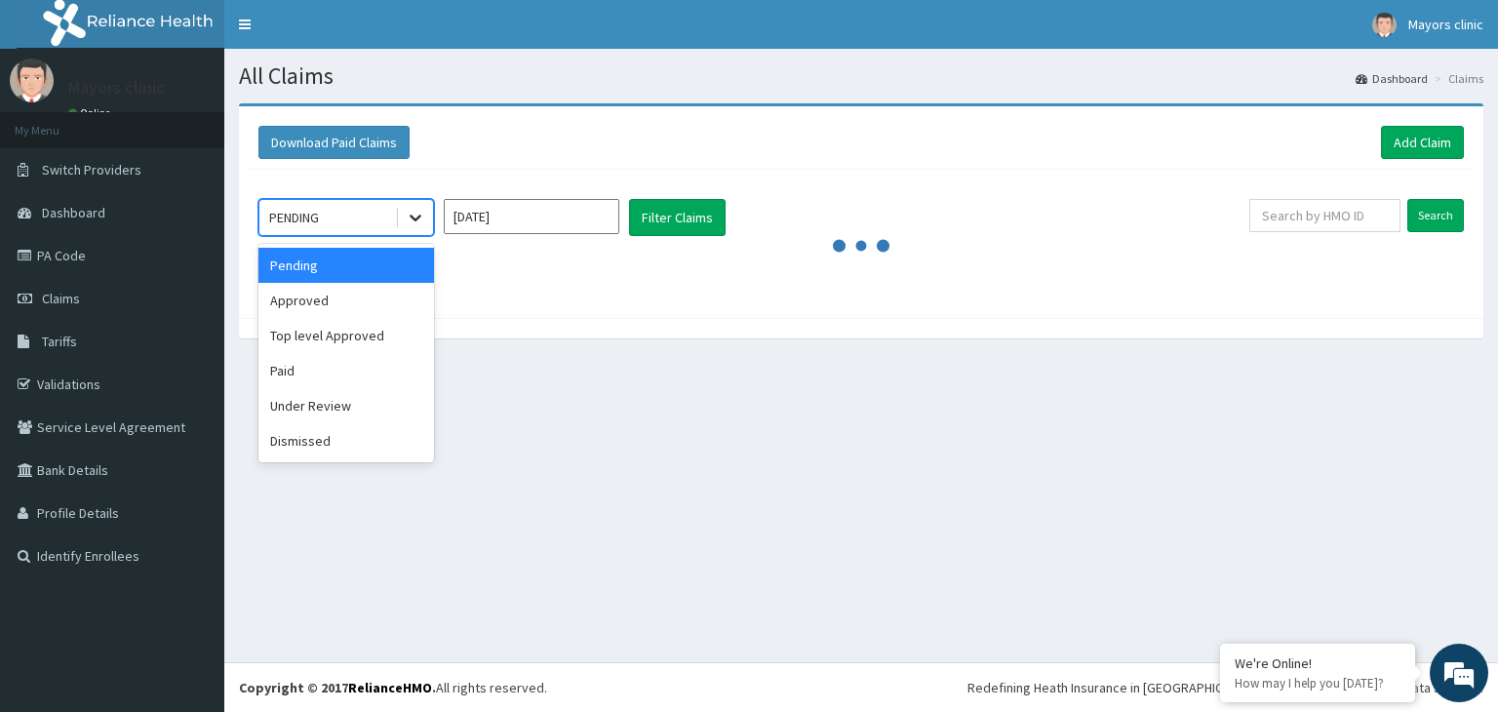
click at [419, 212] on icon at bounding box center [416, 218] width 20 height 20
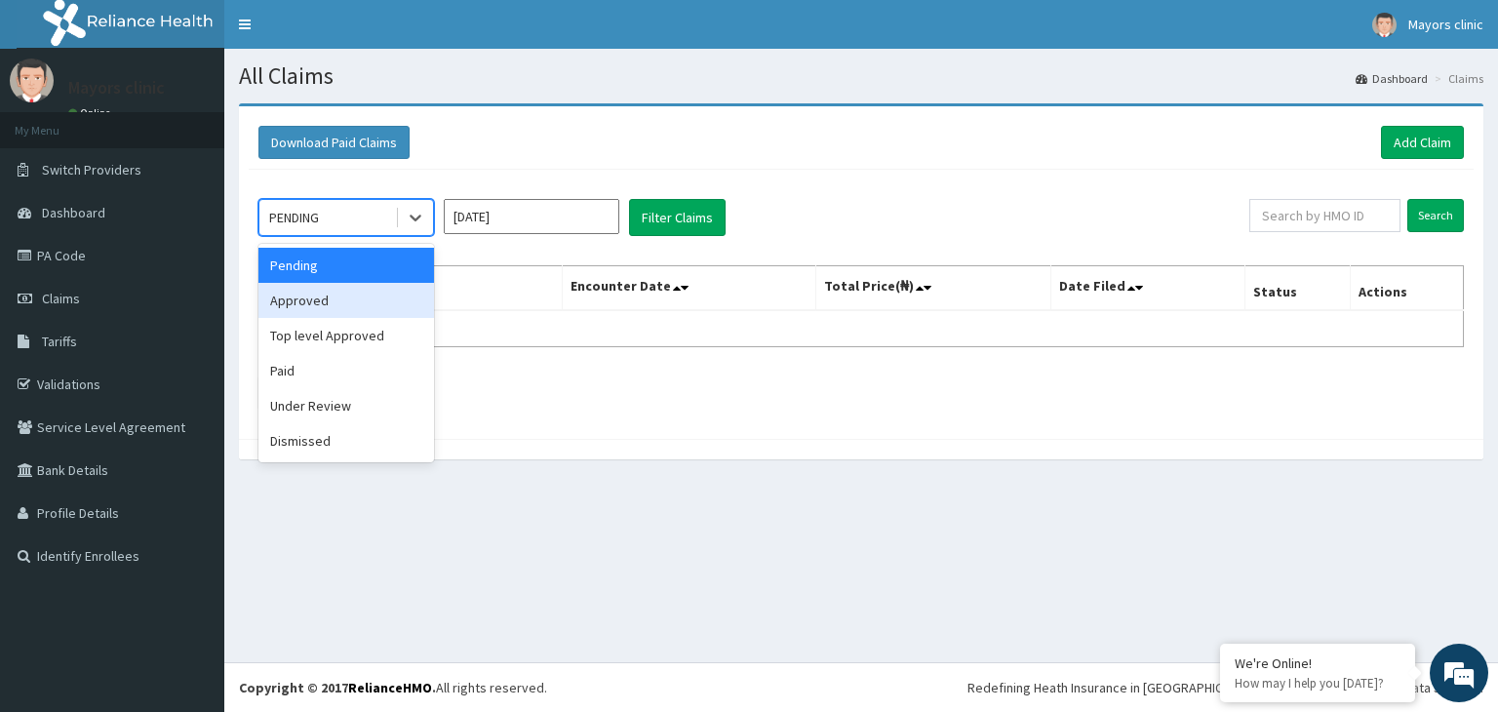
click at [354, 288] on div "Approved" at bounding box center [347, 300] width 176 height 35
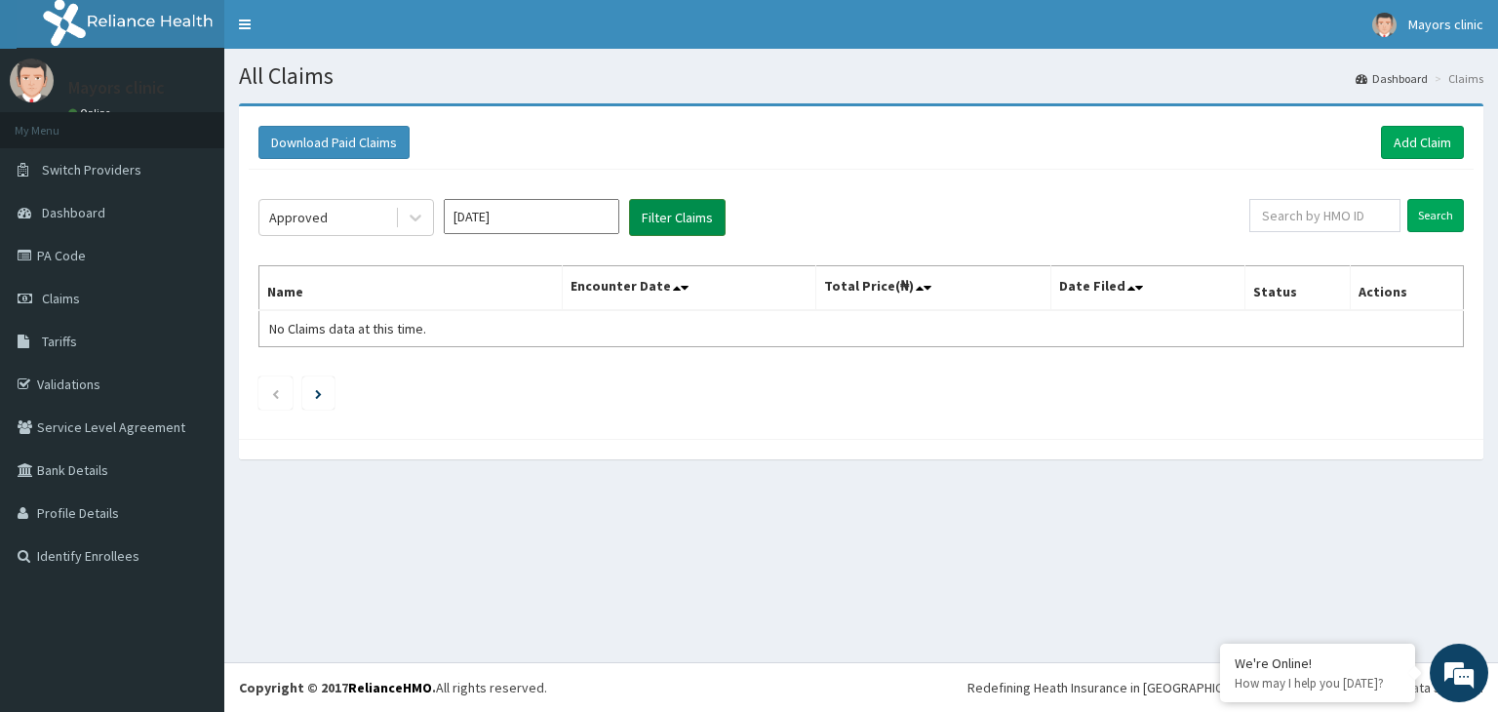
click at [657, 214] on button "Filter Claims" at bounding box center [677, 217] width 97 height 37
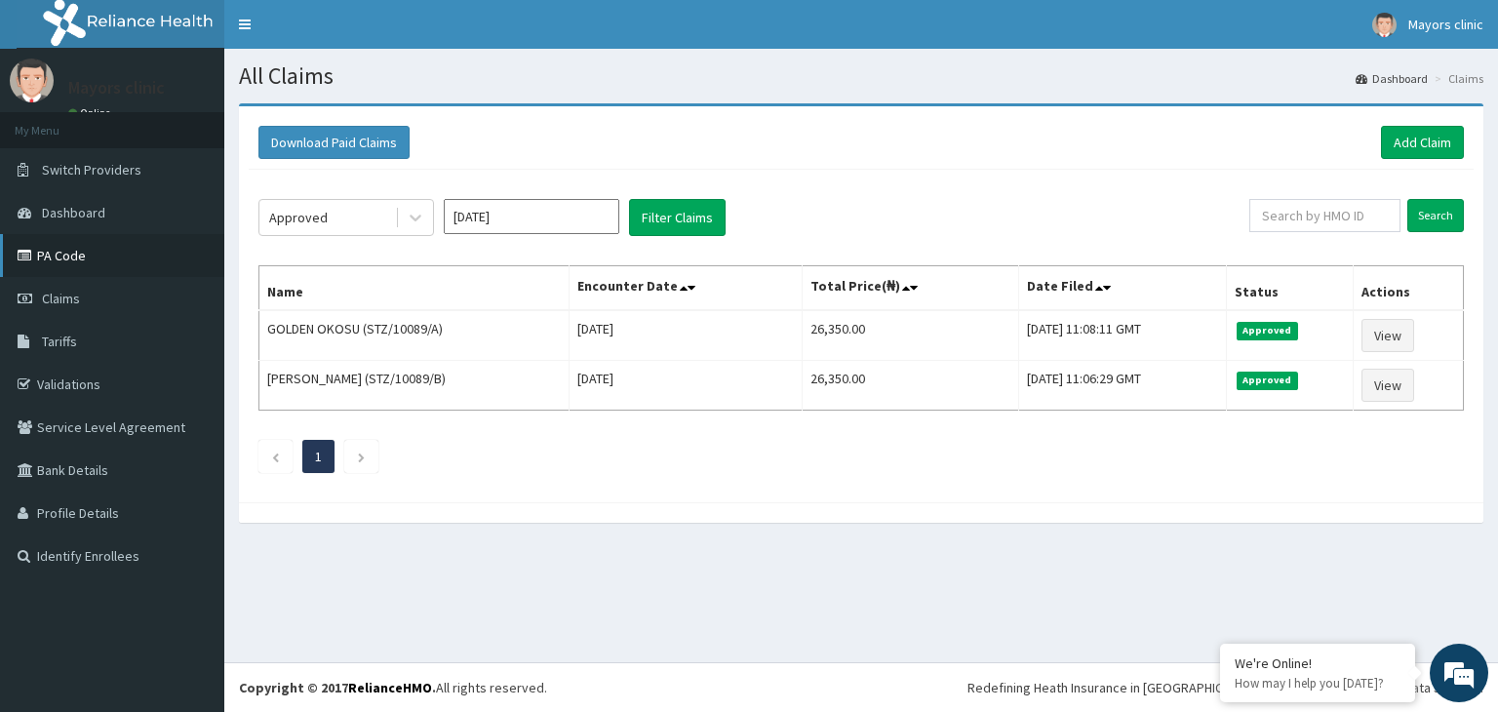
click at [60, 249] on link "PA Code" at bounding box center [112, 255] width 224 height 43
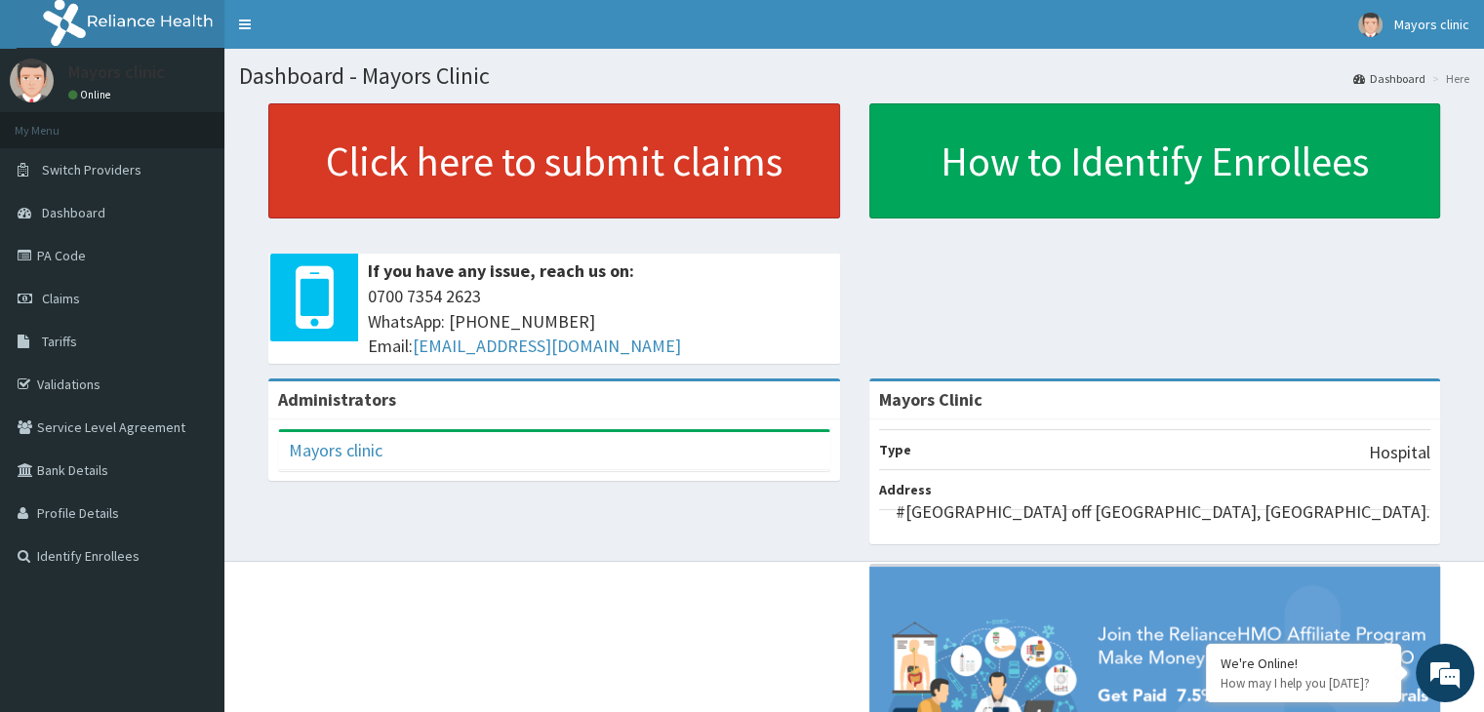
click at [456, 169] on link "Click here to submit claims" at bounding box center [554, 160] width 572 height 115
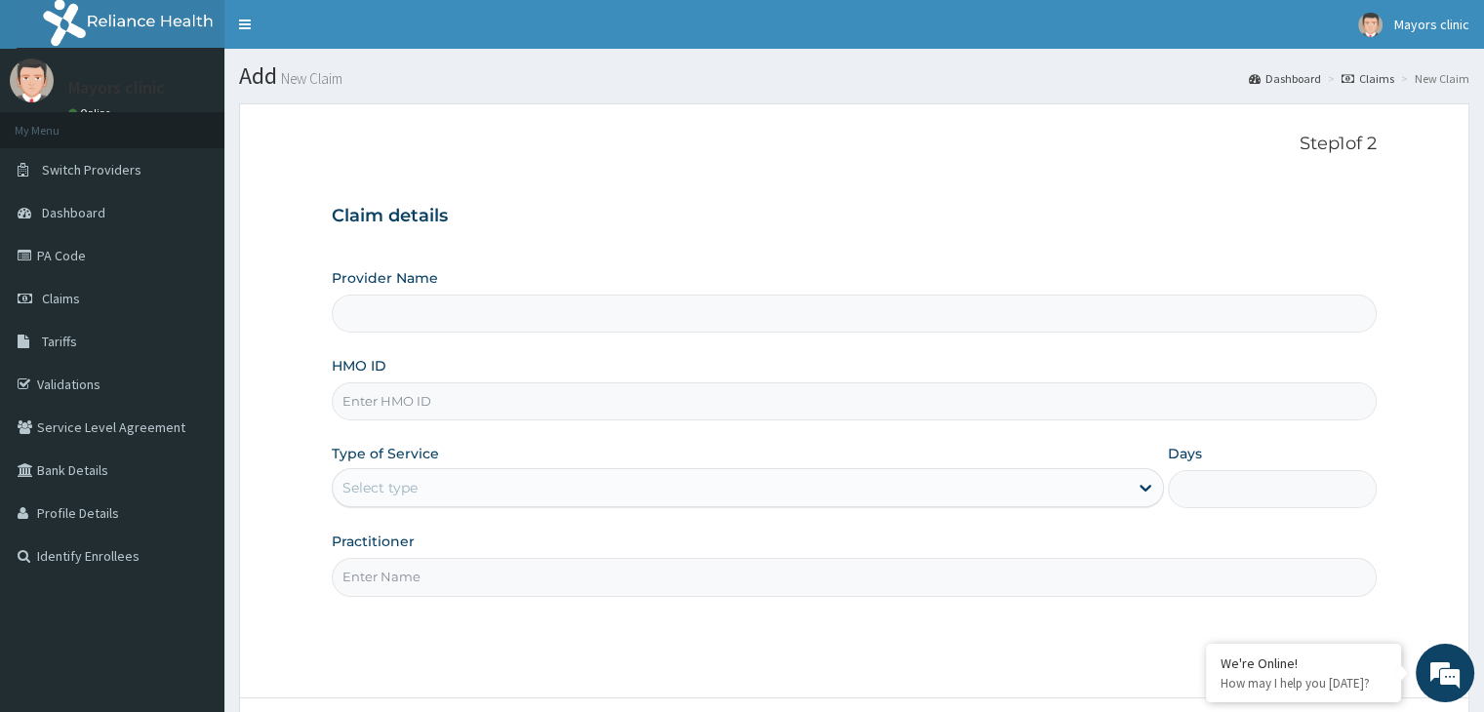
type input "Mayors Clinic"
click at [439, 411] on input "HMO ID" at bounding box center [854, 401] width 1044 height 38
type input "KVG/10007/B"
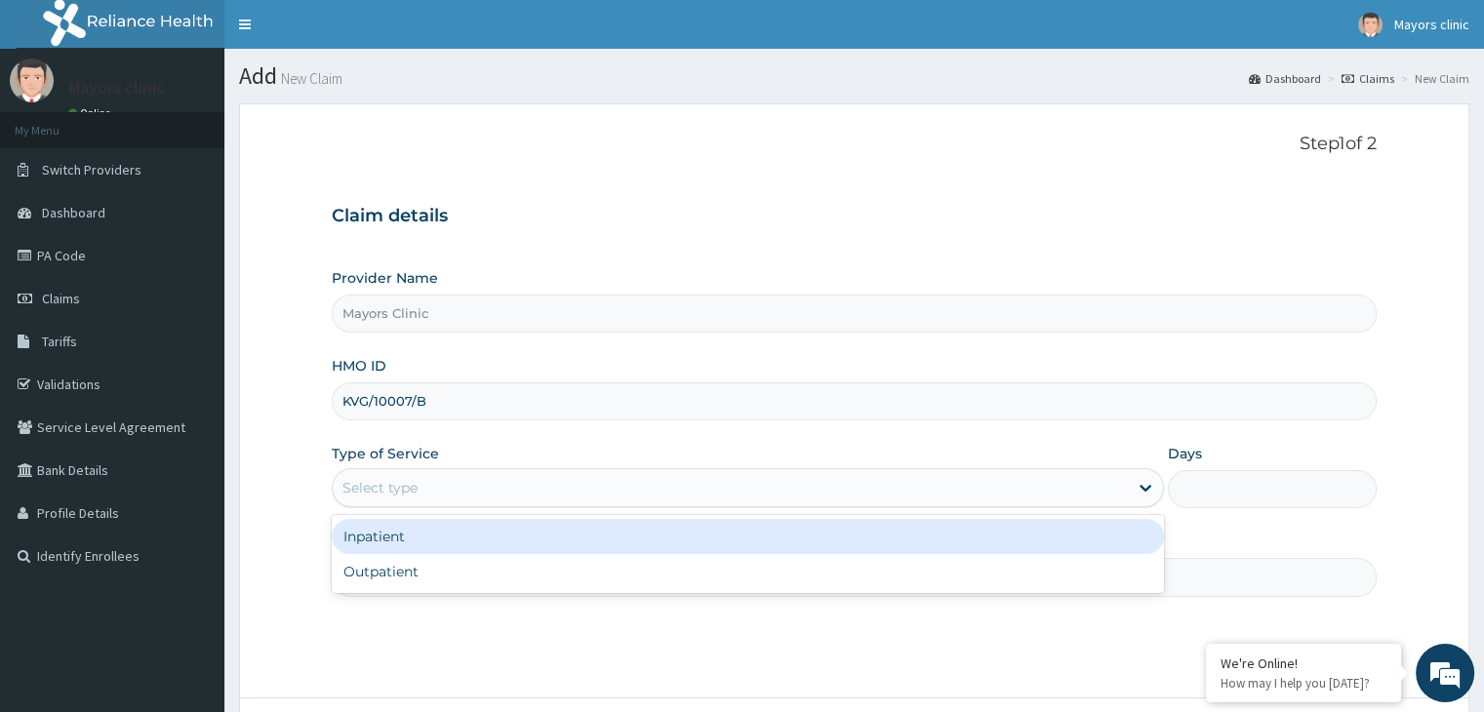
click at [441, 493] on div "Select type" at bounding box center [730, 487] width 795 height 31
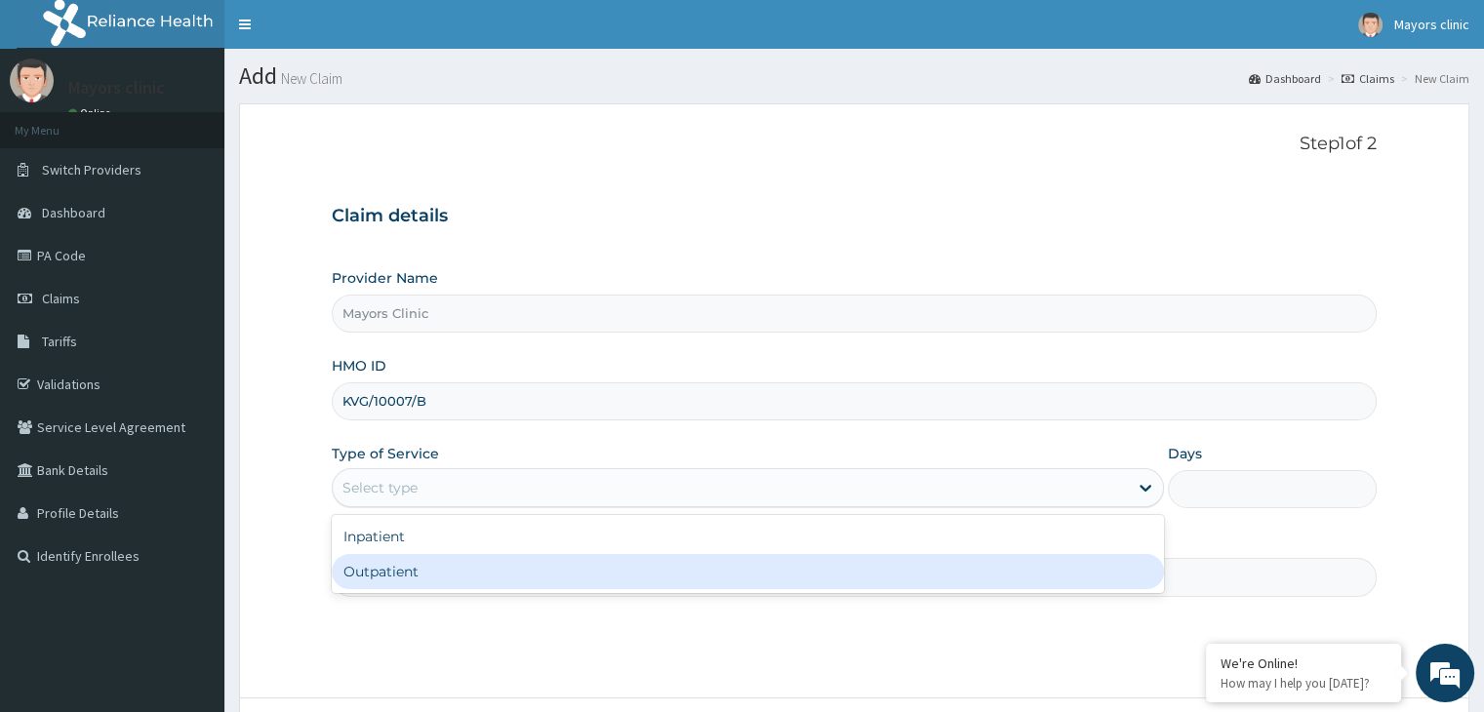
click at [385, 571] on div "Outpatient" at bounding box center [748, 571] width 832 height 35
type input "1"
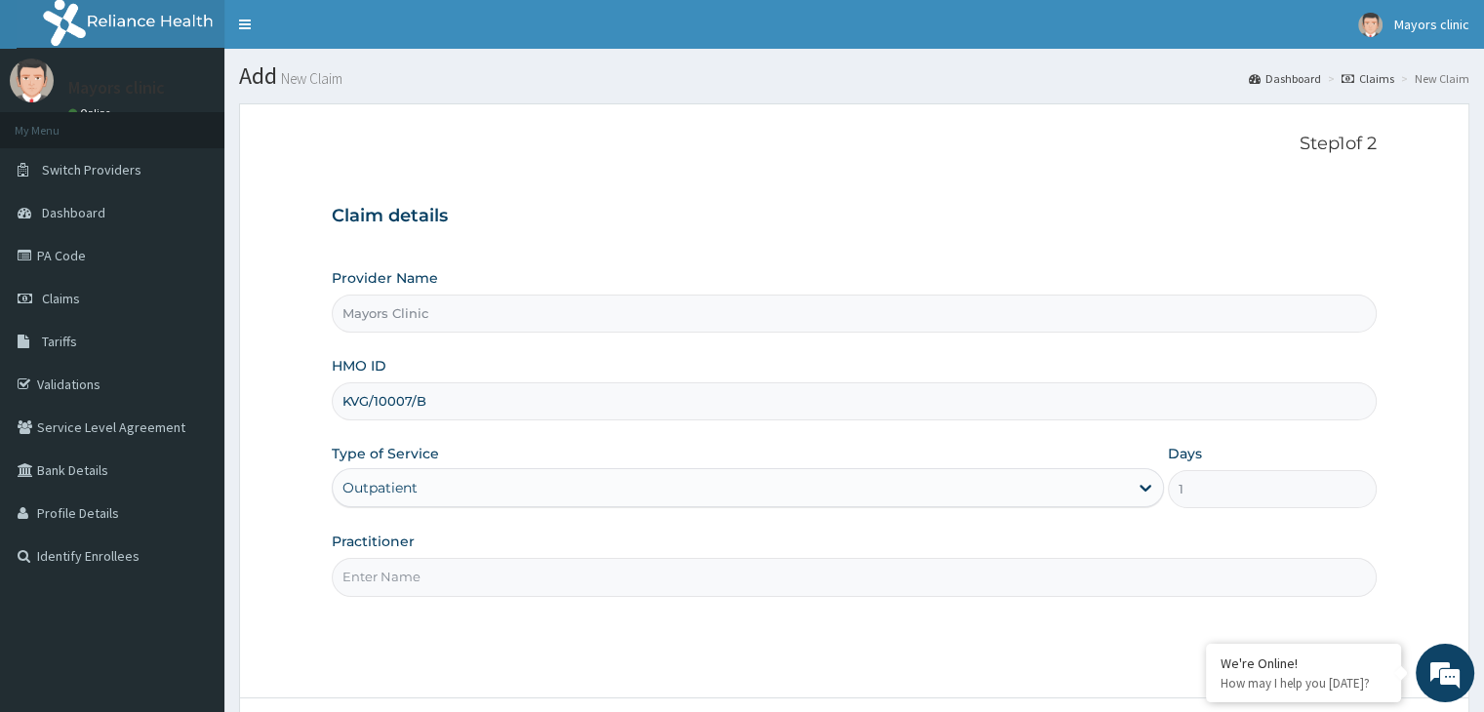
click at [418, 571] on input "Practitioner" at bounding box center [854, 577] width 1044 height 38
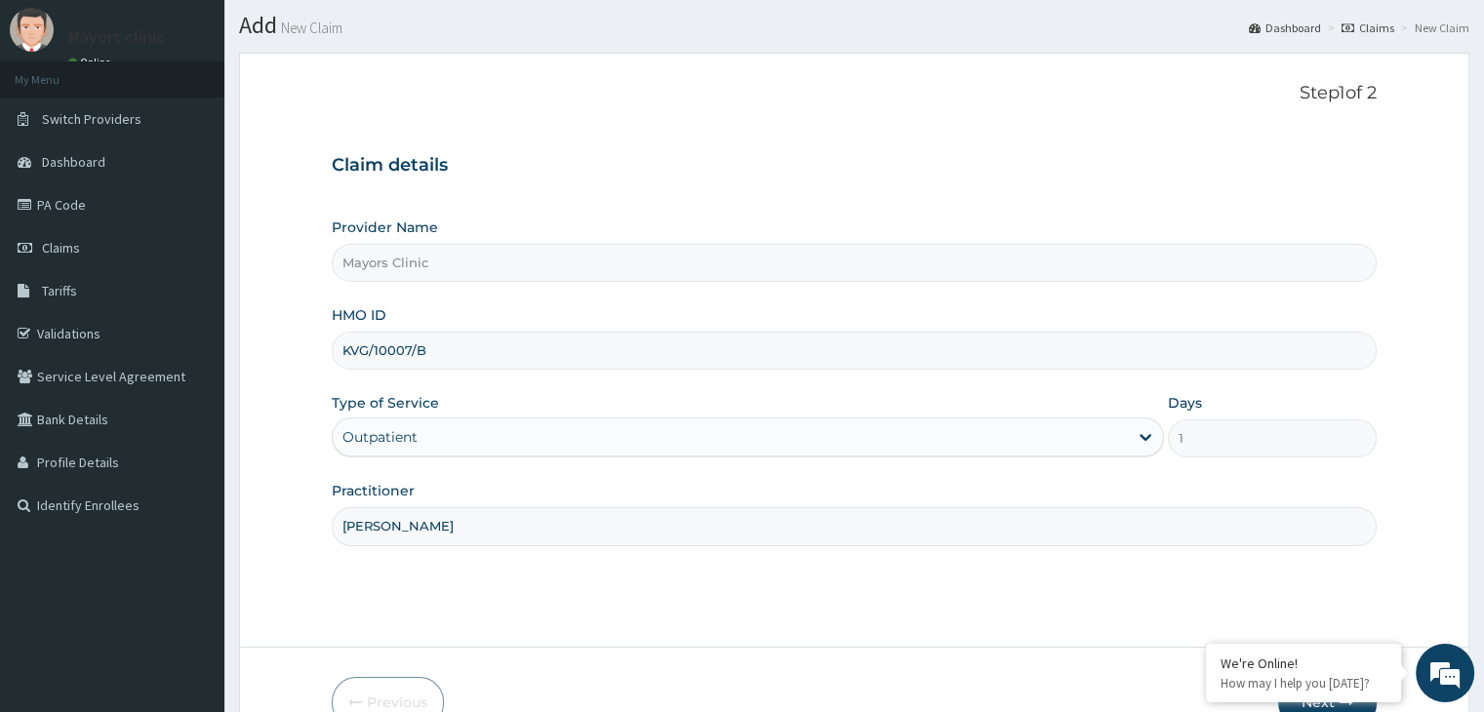
scroll to position [160, 0]
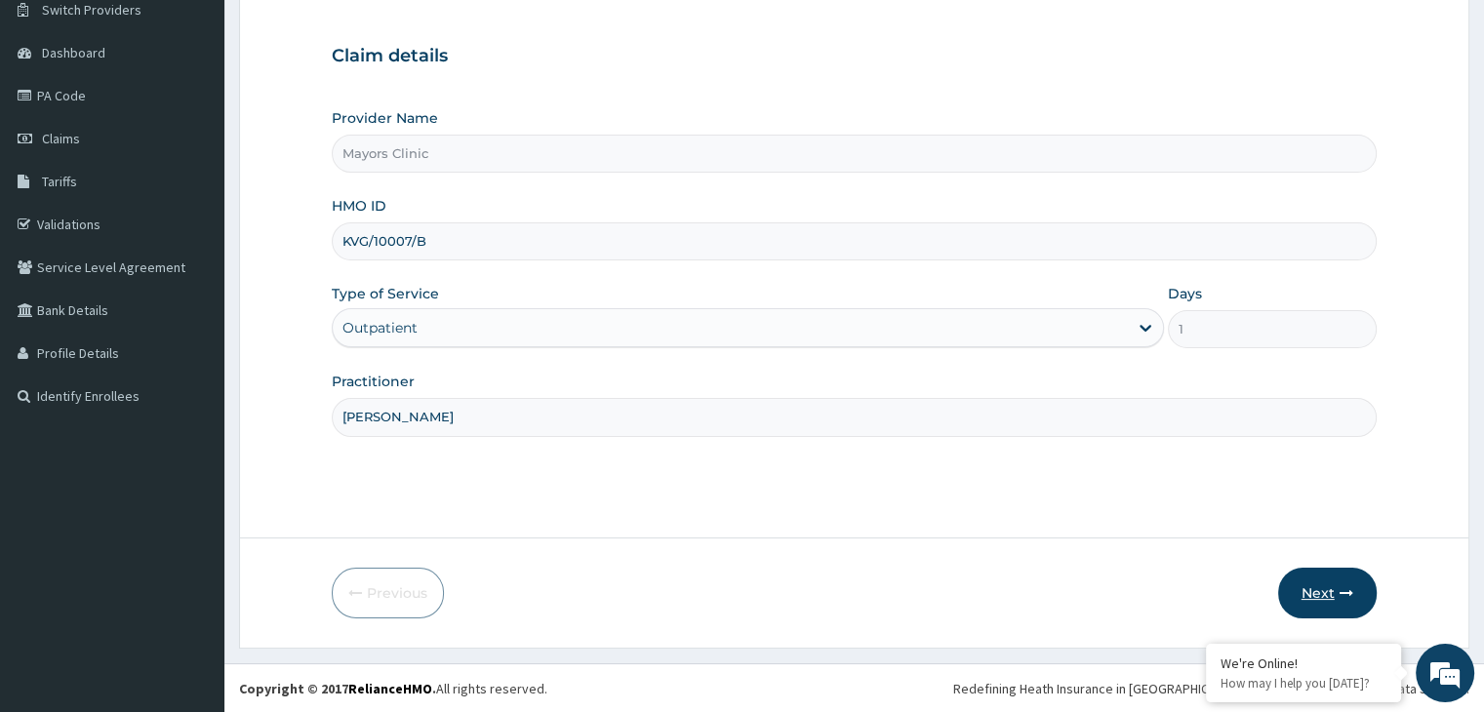
type input "[PERSON_NAME]"
click at [1319, 586] on button "Next" at bounding box center [1327, 593] width 99 height 51
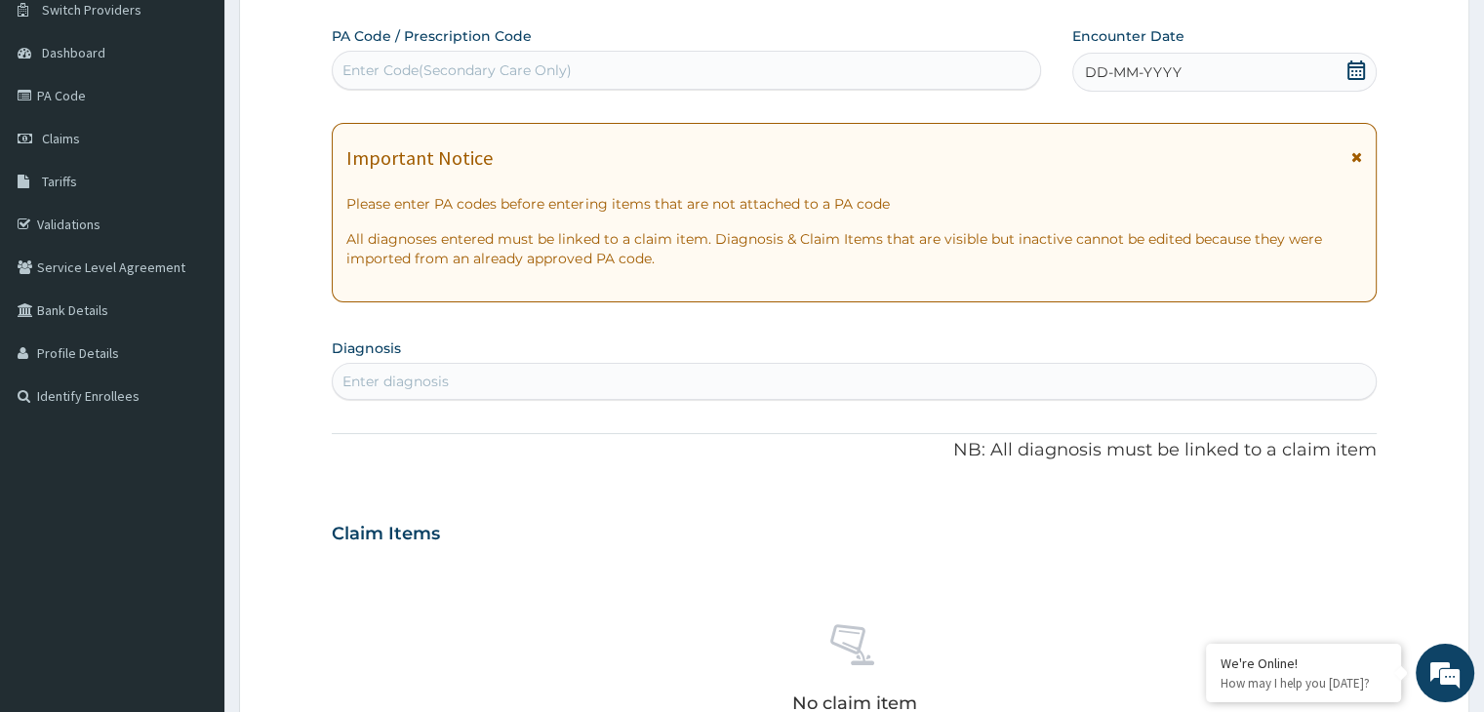
click at [1189, 75] on div "DD-MM-YYYY" at bounding box center [1223, 72] width 303 height 39
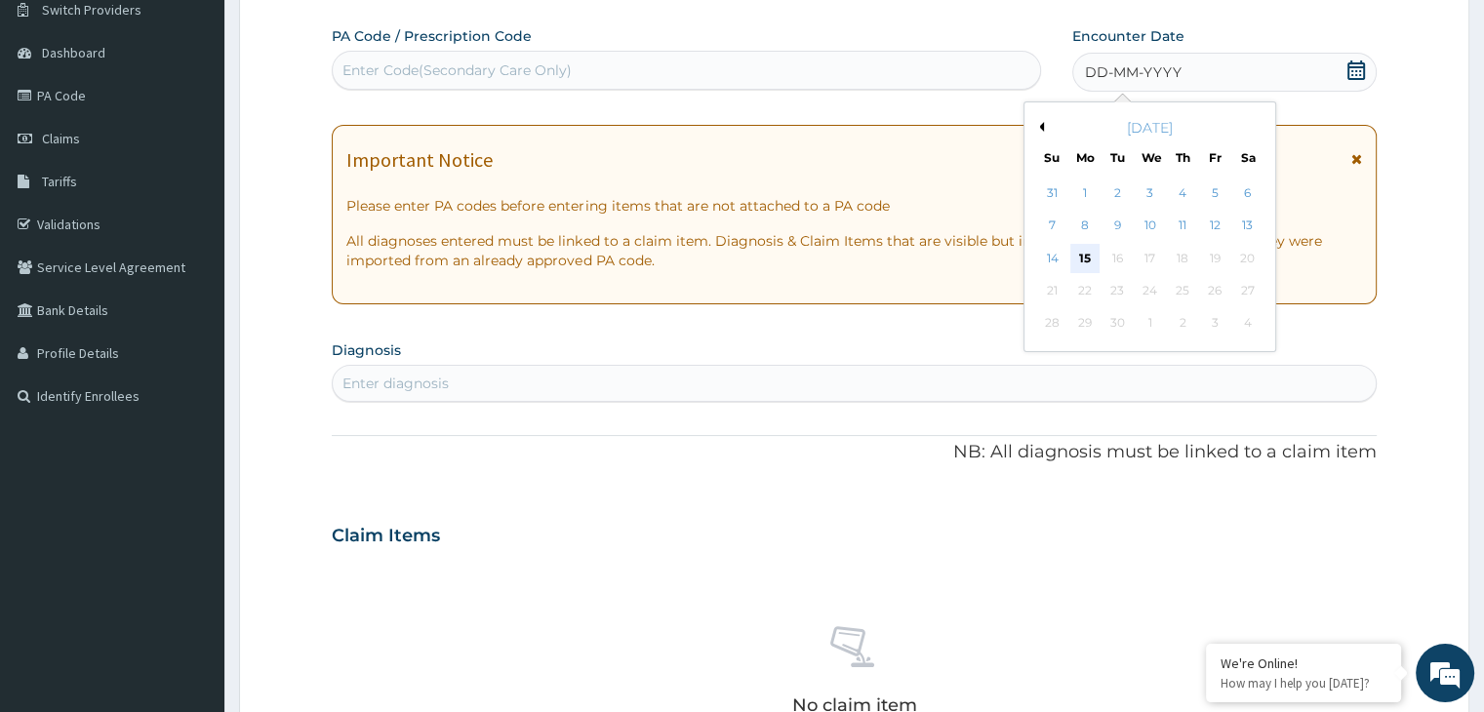
click at [1089, 250] on div "15" at bounding box center [1084, 258] width 29 height 29
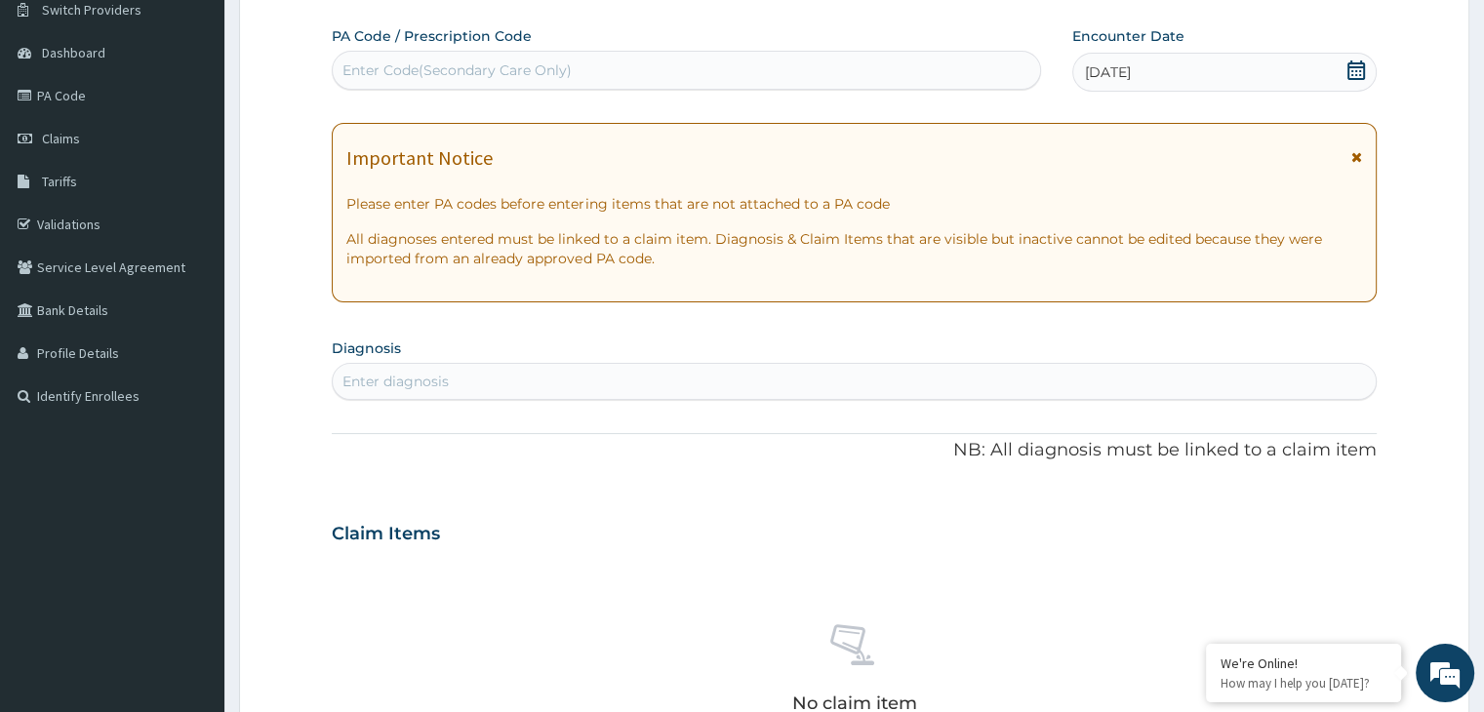
click at [588, 73] on div "Enter Code(Secondary Care Only)" at bounding box center [686, 70] width 707 height 31
paste input "PA/F041BD"
type input "PA/F041BD"
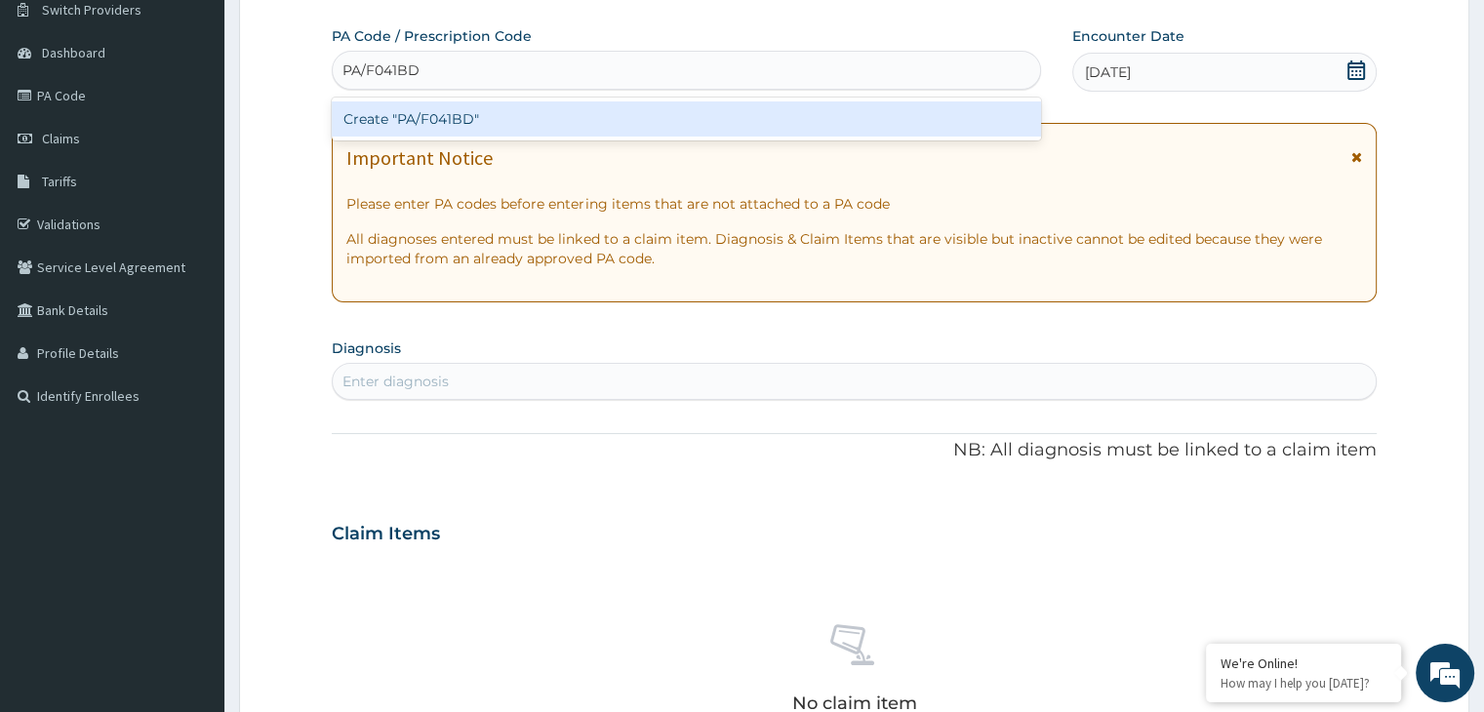
click at [465, 116] on div "Create "PA/F041BD"" at bounding box center [686, 118] width 709 height 35
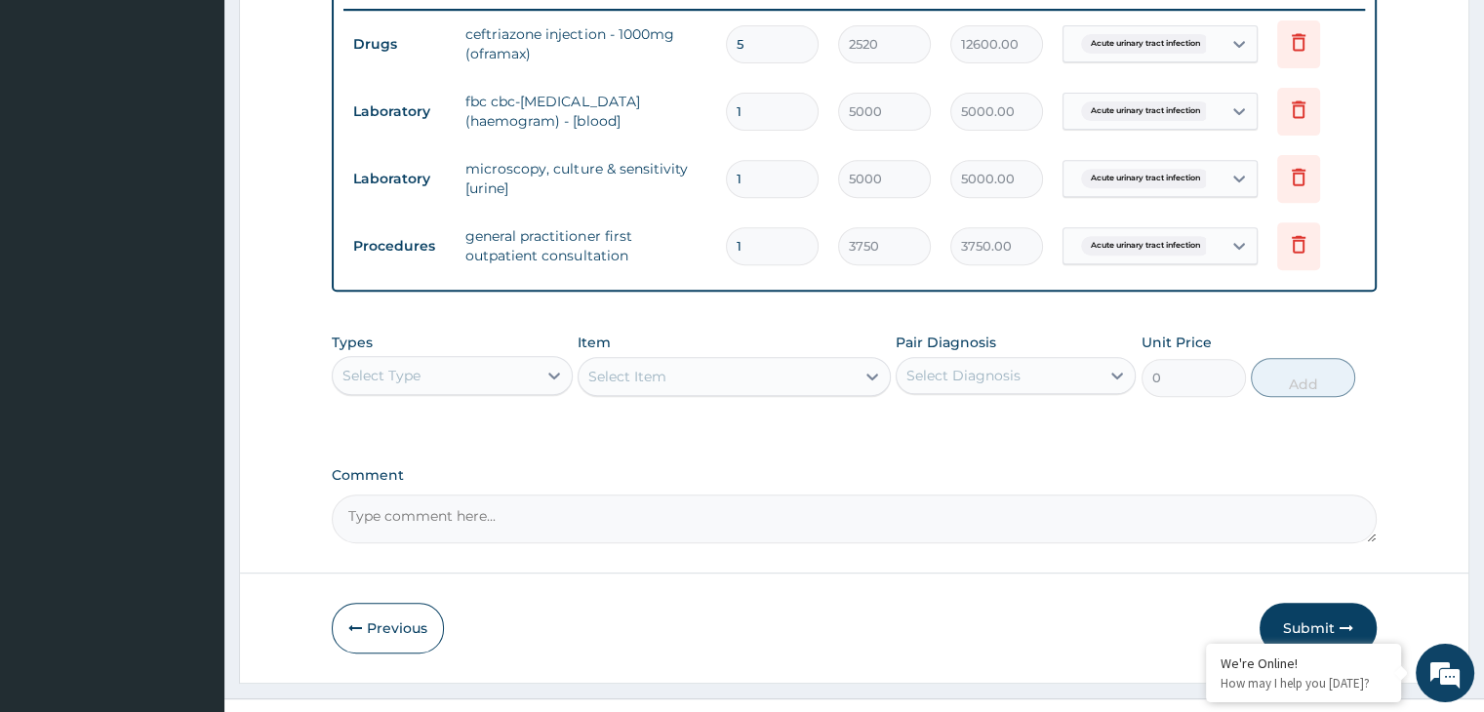
scroll to position [800, 0]
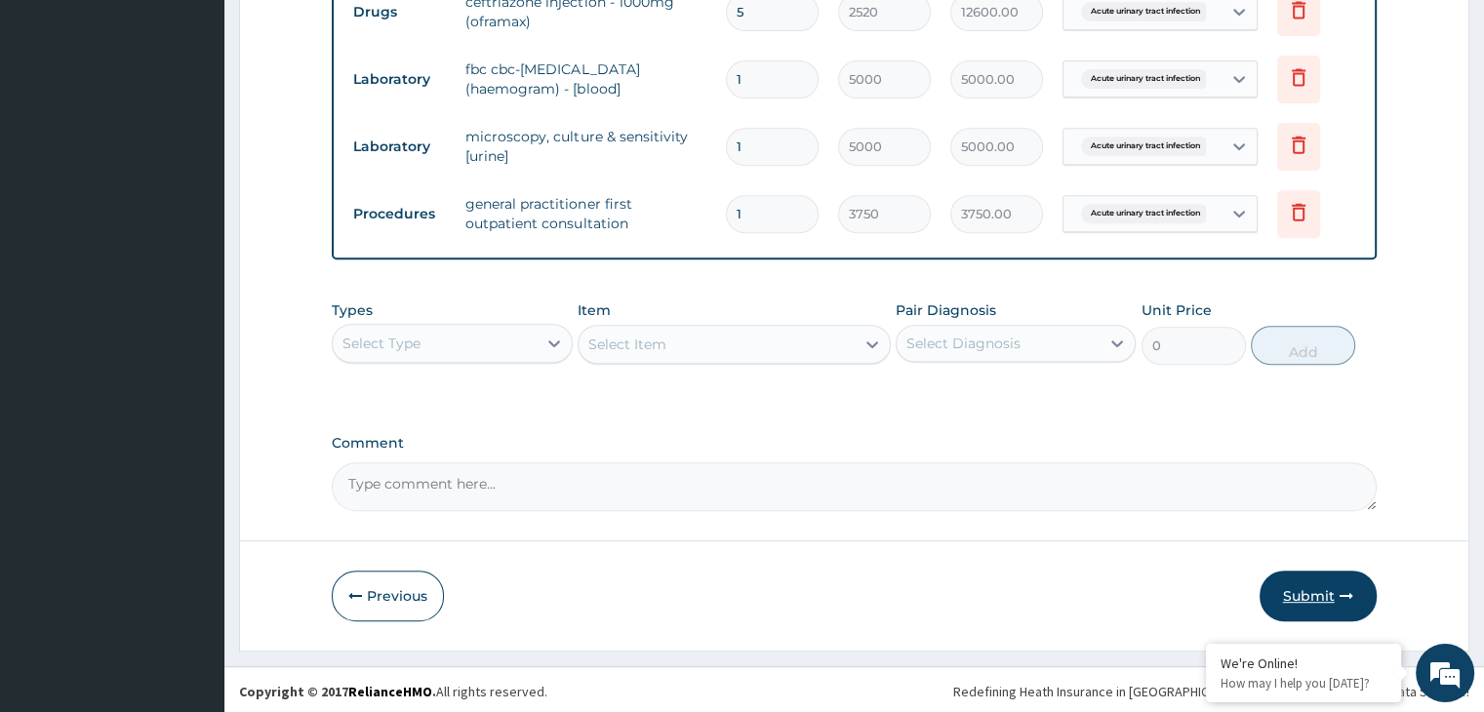
click at [1327, 591] on button "Submit" at bounding box center [1317, 596] width 117 height 51
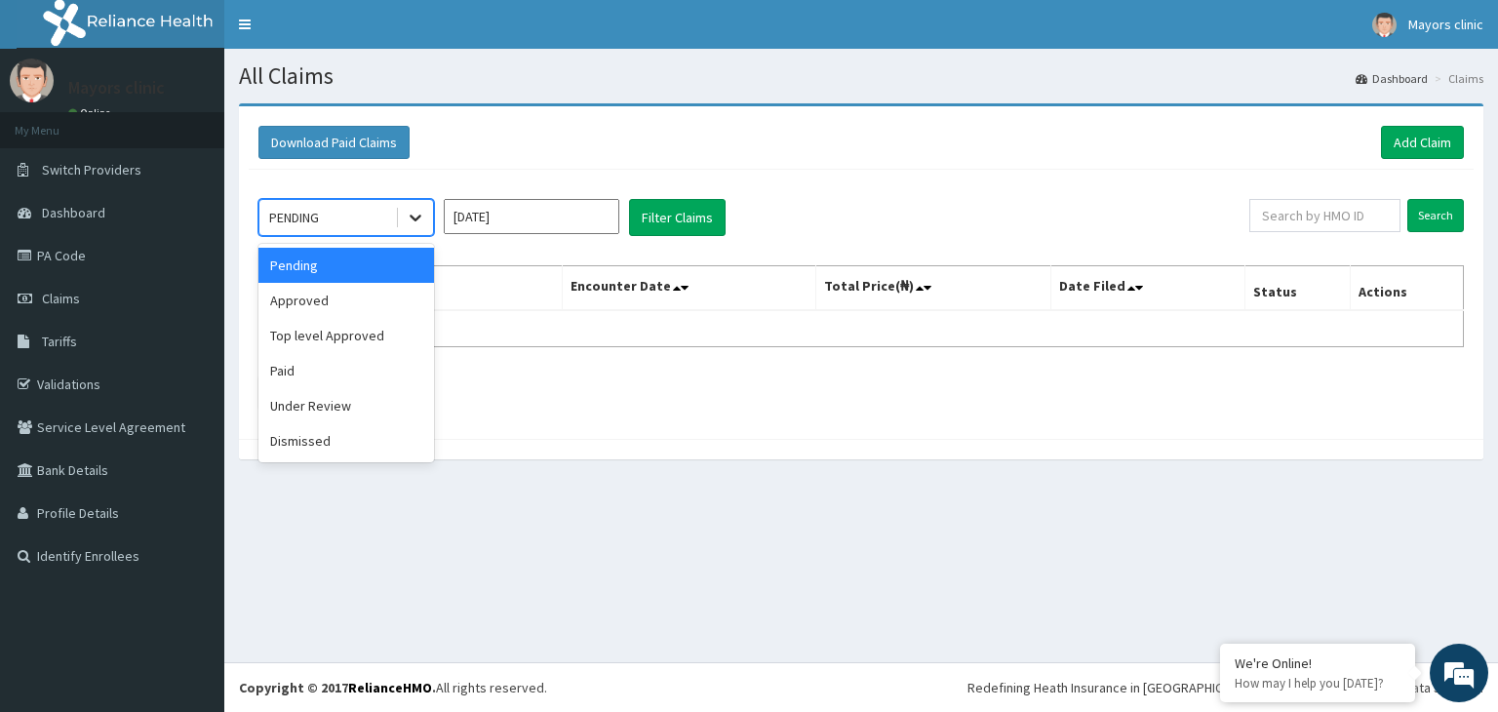
click at [415, 209] on icon at bounding box center [416, 218] width 20 height 20
click at [332, 301] on div "Approved" at bounding box center [347, 300] width 176 height 35
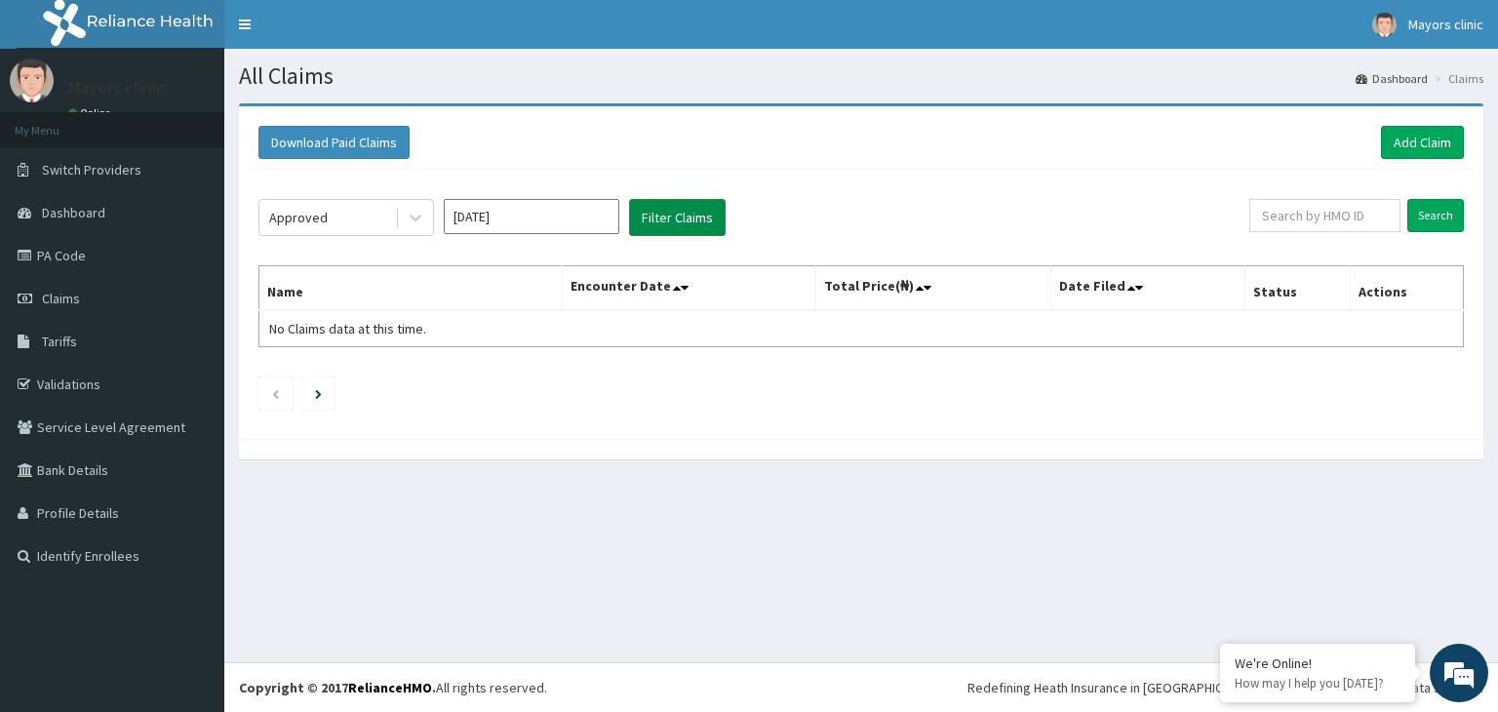
click at [650, 218] on button "Filter Claims" at bounding box center [677, 217] width 97 height 37
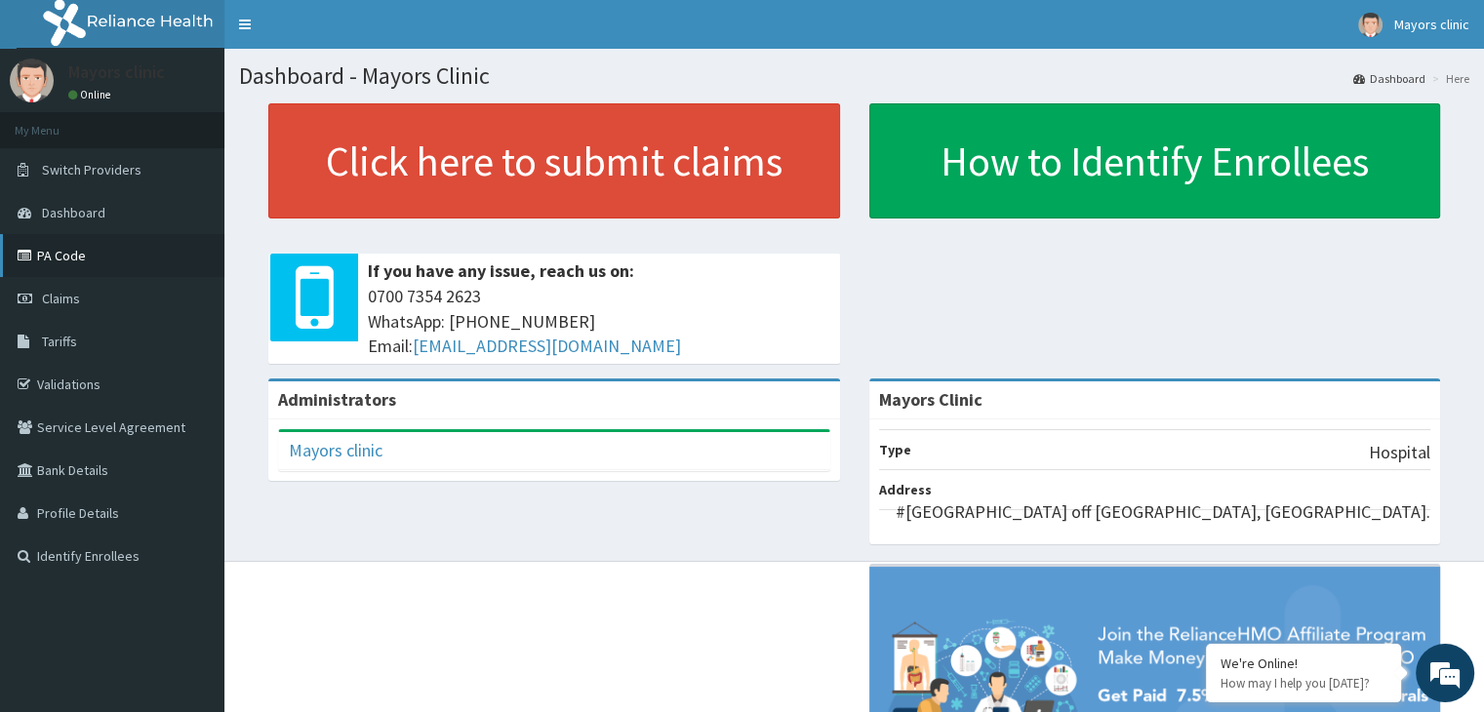
click at [68, 249] on link "PA Code" at bounding box center [112, 255] width 224 height 43
click at [76, 257] on link "PA Code" at bounding box center [112, 255] width 224 height 43
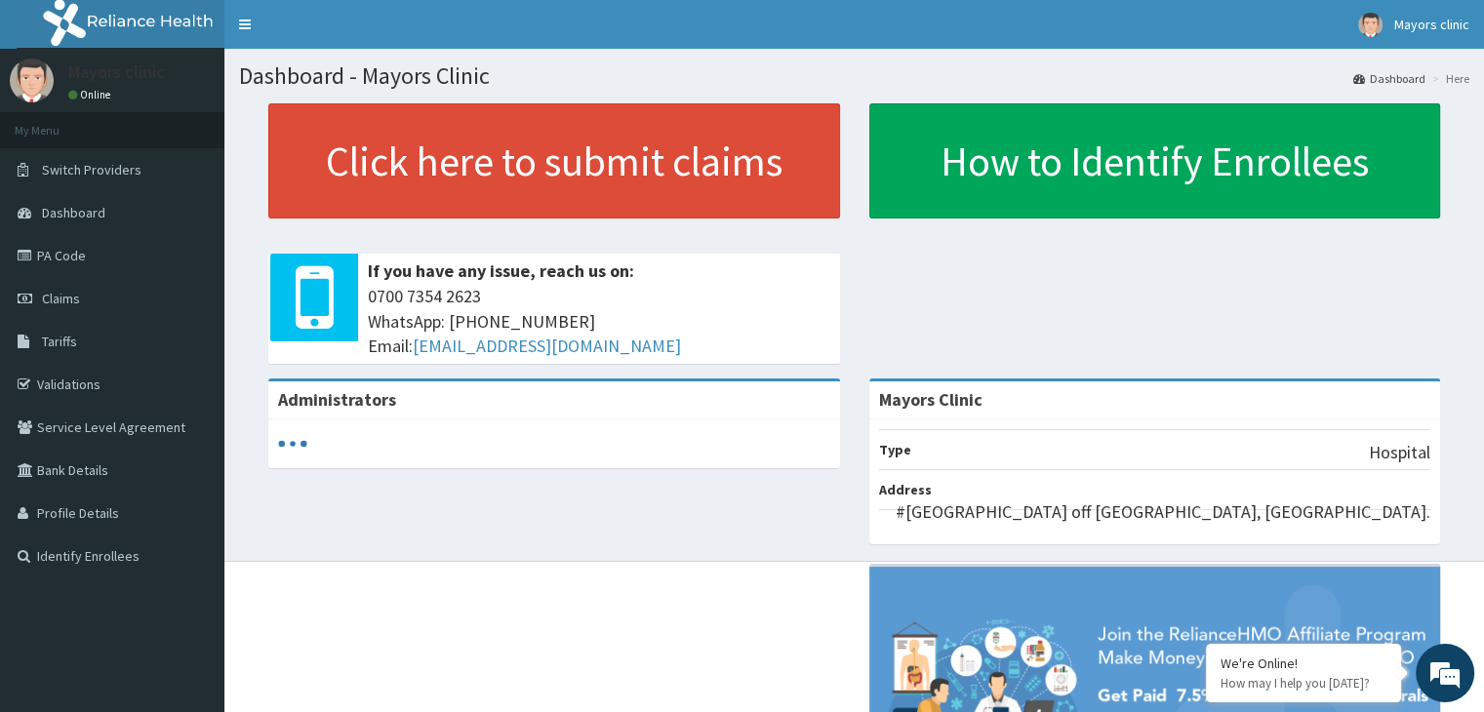
click at [86, 257] on link "PA Code" at bounding box center [112, 255] width 224 height 43
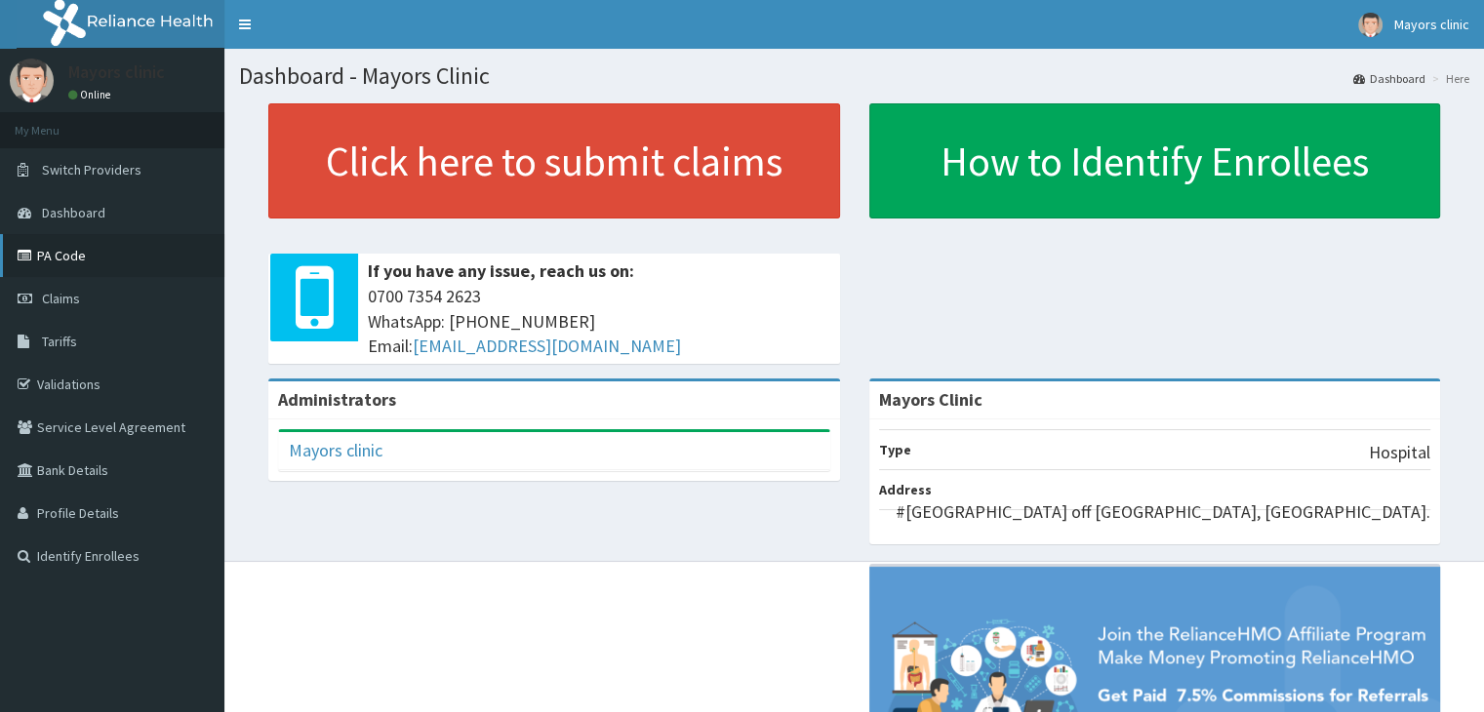
click at [94, 251] on link "PA Code" at bounding box center [112, 255] width 224 height 43
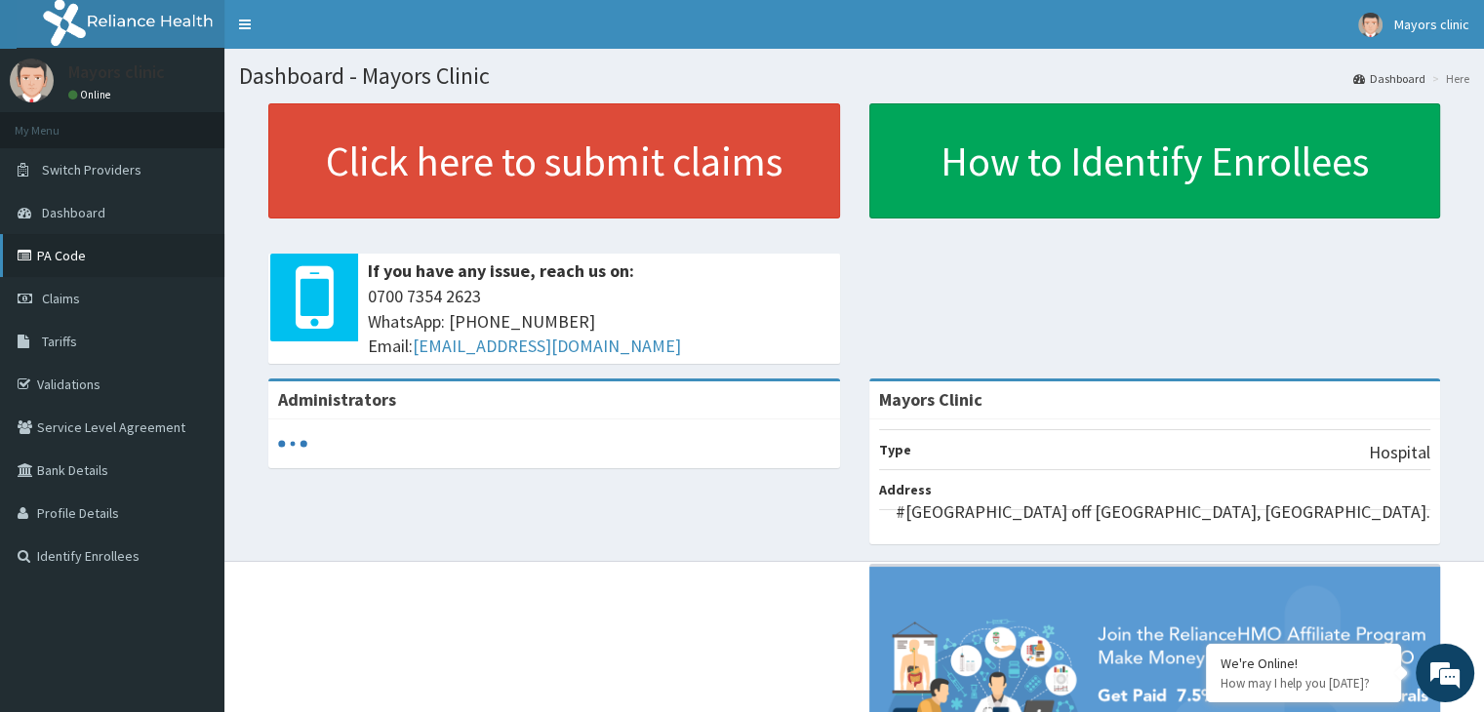
click at [74, 254] on link "PA Code" at bounding box center [112, 255] width 224 height 43
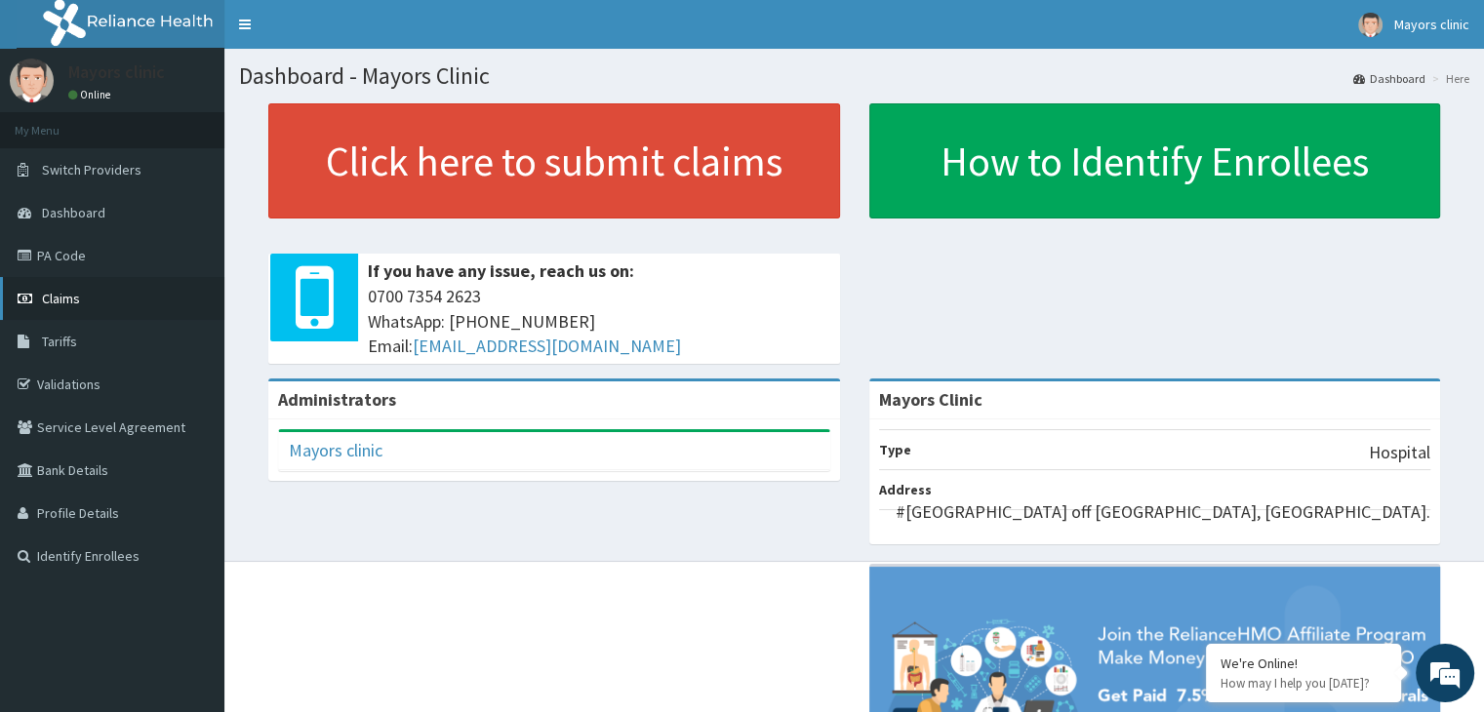
click at [79, 290] on link "Claims" at bounding box center [112, 298] width 224 height 43
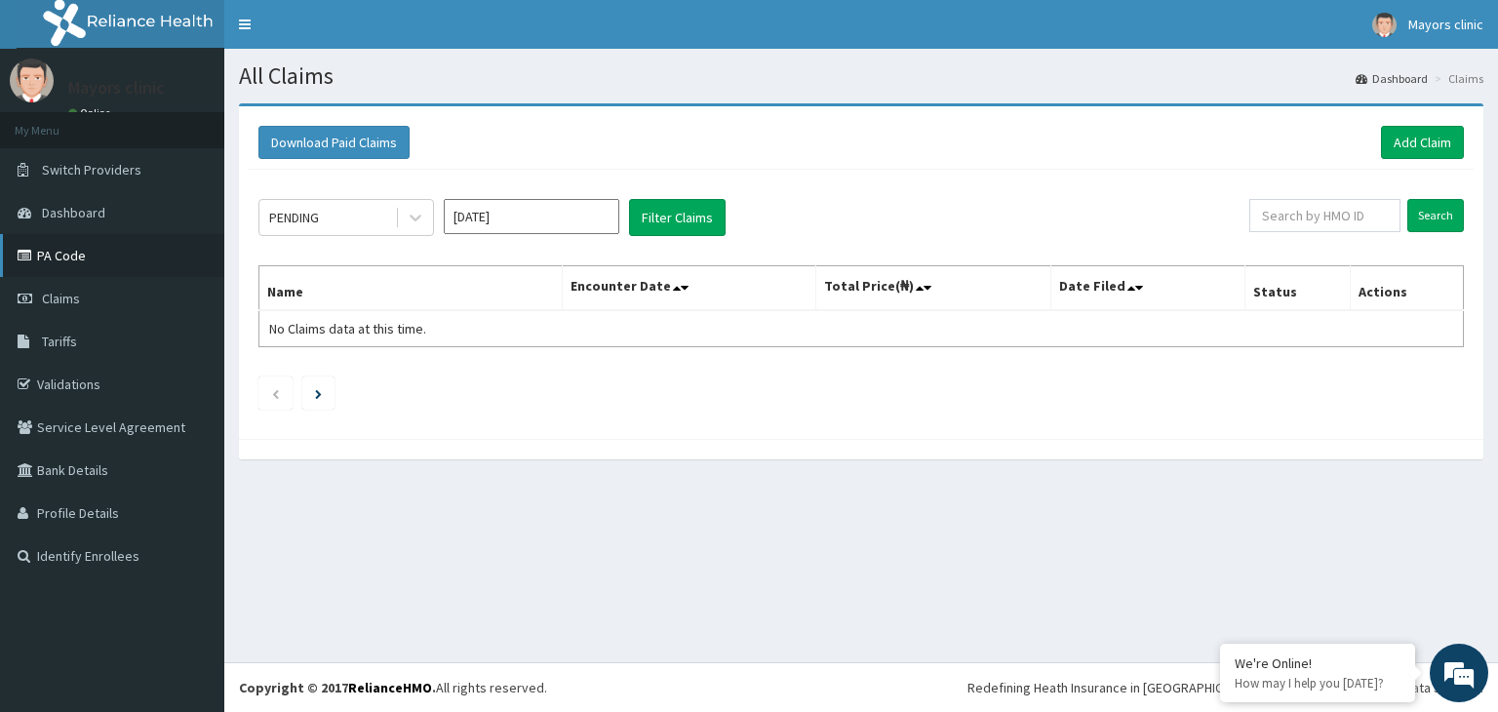
click at [50, 248] on link "PA Code" at bounding box center [112, 255] width 224 height 43
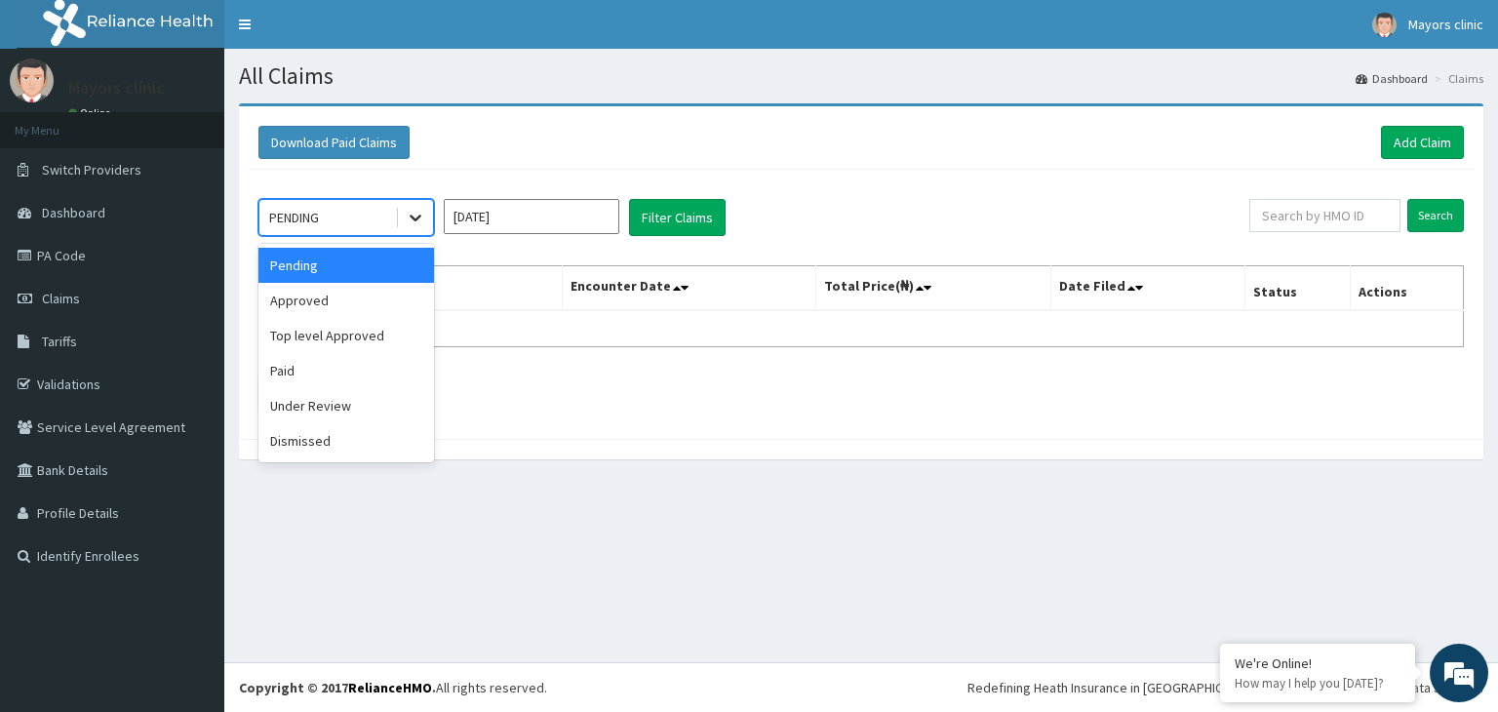
click at [409, 216] on icon at bounding box center [416, 218] width 20 height 20
click at [282, 374] on div "Paid" at bounding box center [347, 370] width 176 height 35
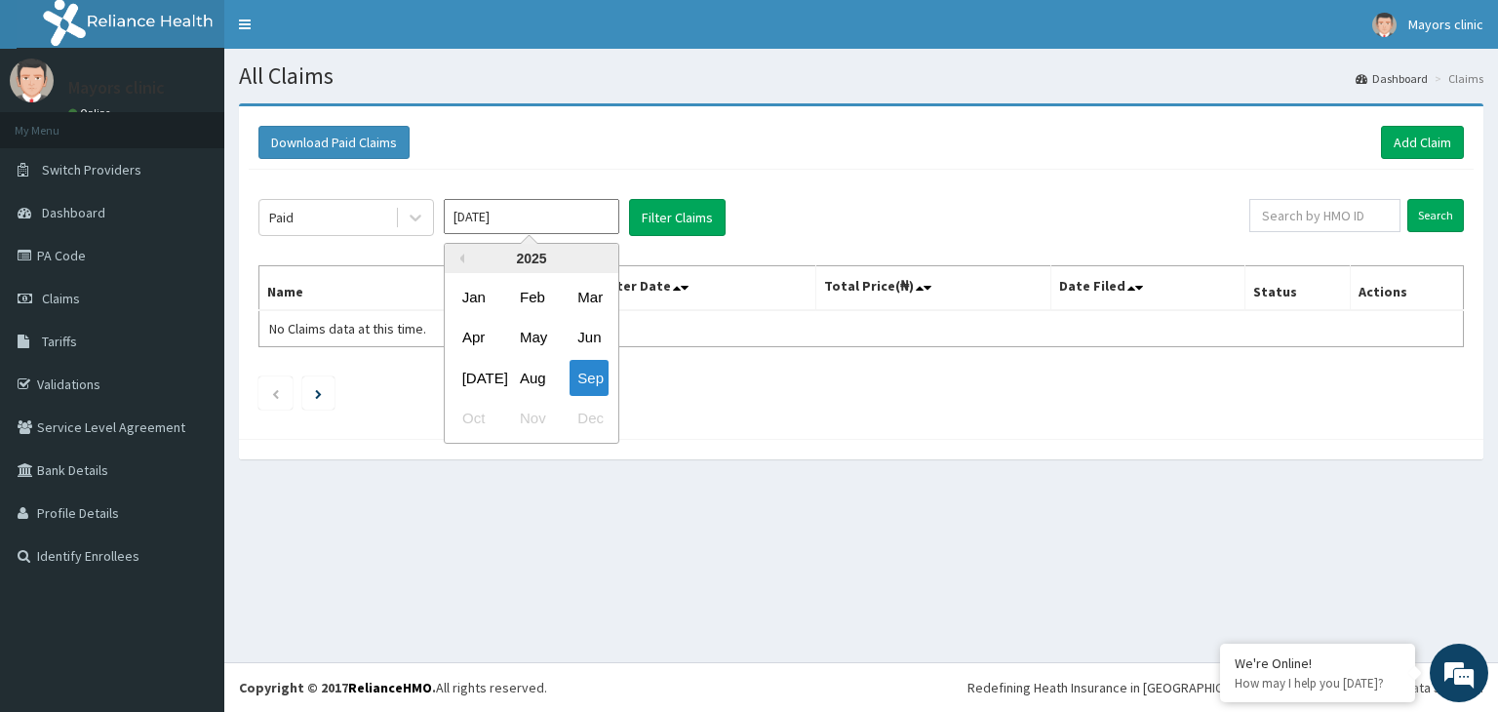
click at [538, 216] on input "Sep 2025" at bounding box center [532, 216] width 176 height 35
click at [651, 477] on section "Download Paid Claims Add Claim × Note you can only download claims within a max…" at bounding box center [861, 291] width 1274 height 405
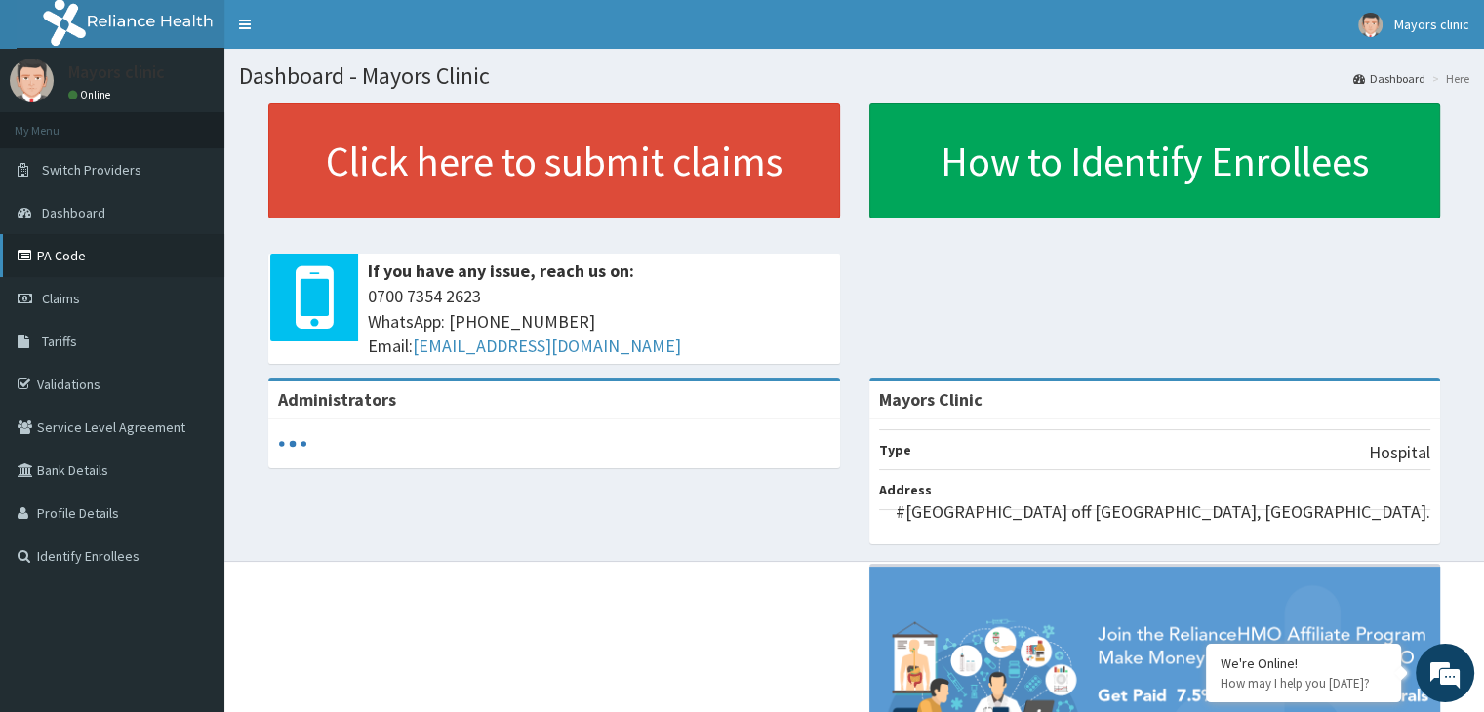
click at [70, 262] on link "PA Code" at bounding box center [112, 255] width 224 height 43
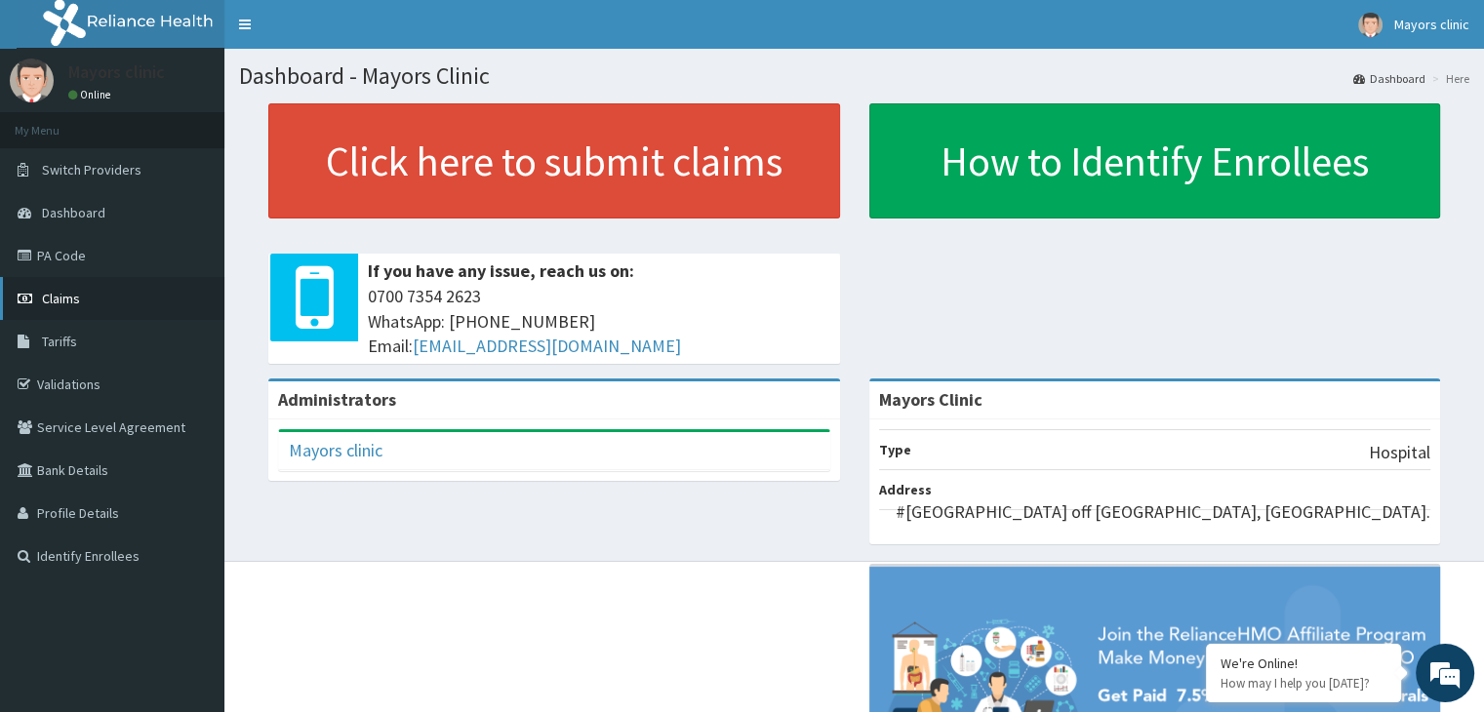
click at [67, 296] on span "Claims" at bounding box center [61, 299] width 38 height 18
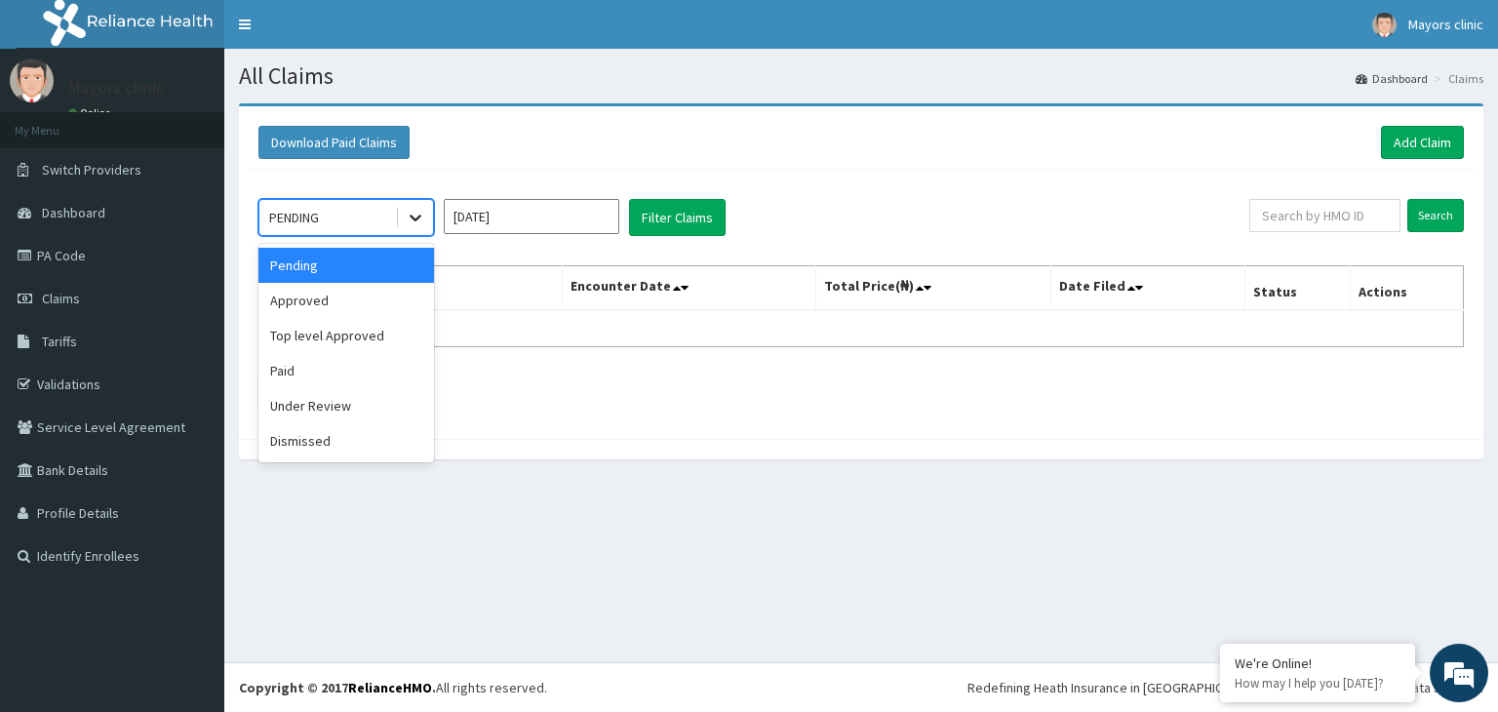
click at [417, 218] on icon at bounding box center [416, 219] width 12 height 7
click at [324, 286] on div "Approved" at bounding box center [347, 300] width 176 height 35
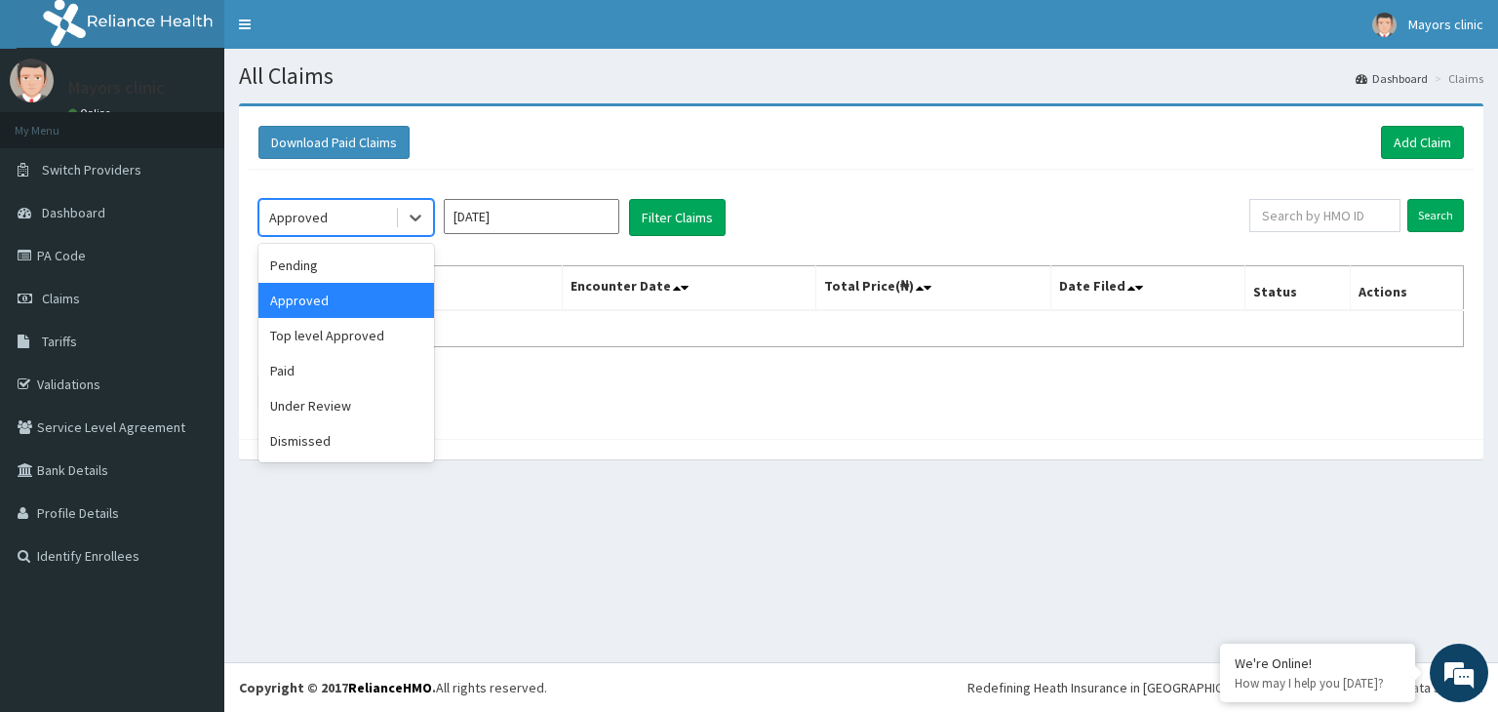
click at [336, 214] on div "Approved" at bounding box center [327, 217] width 136 height 31
click at [290, 370] on div "Paid" at bounding box center [347, 370] width 176 height 35
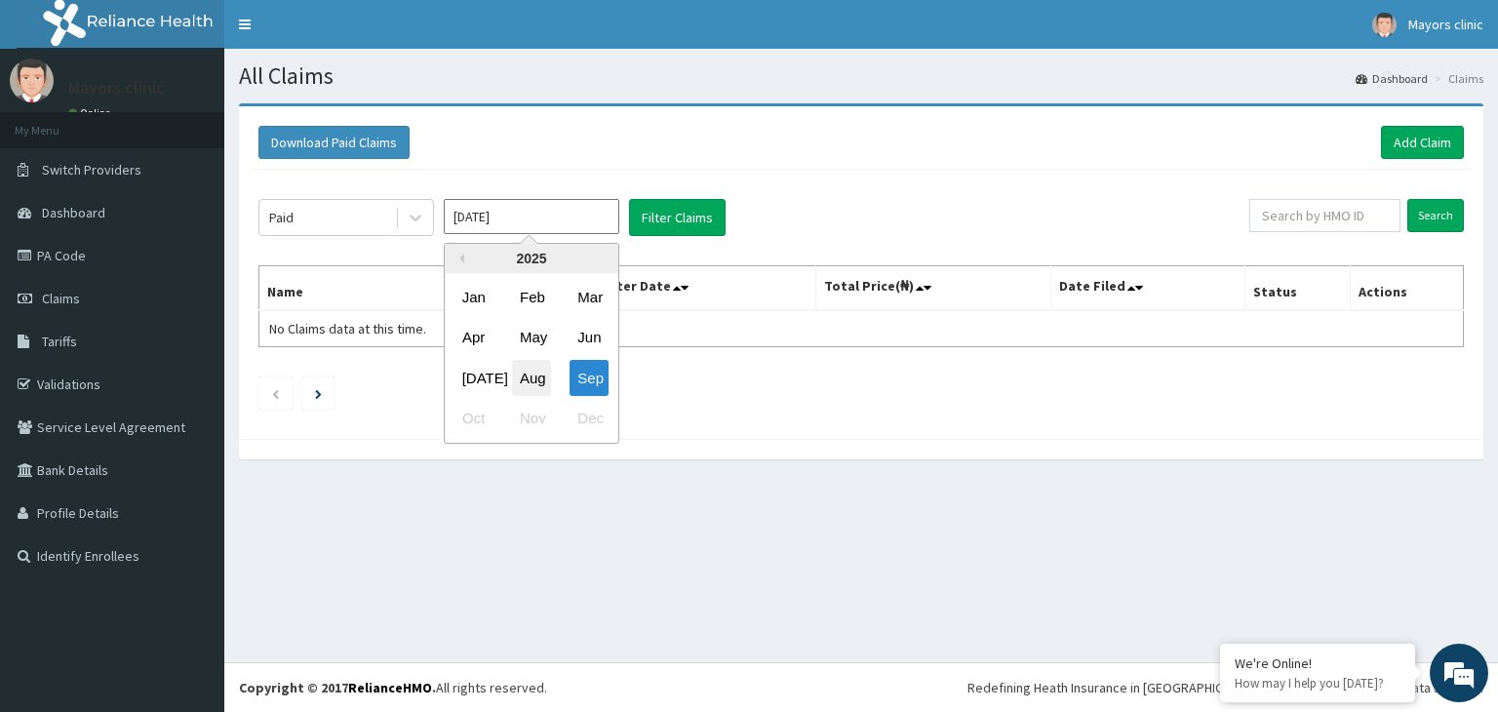
drag, startPoint x: 560, startPoint y: 212, endPoint x: 538, endPoint y: 379, distance: 169.2
click at [538, 236] on div "Sep 2025 Previous Year 2025 Jan Feb Mar Apr May Jun Jul Aug Sep Oct Nov Dec" at bounding box center [532, 217] width 176 height 37
click at [538, 379] on div "Aug" at bounding box center [531, 378] width 39 height 36
type input "Aug 2025"
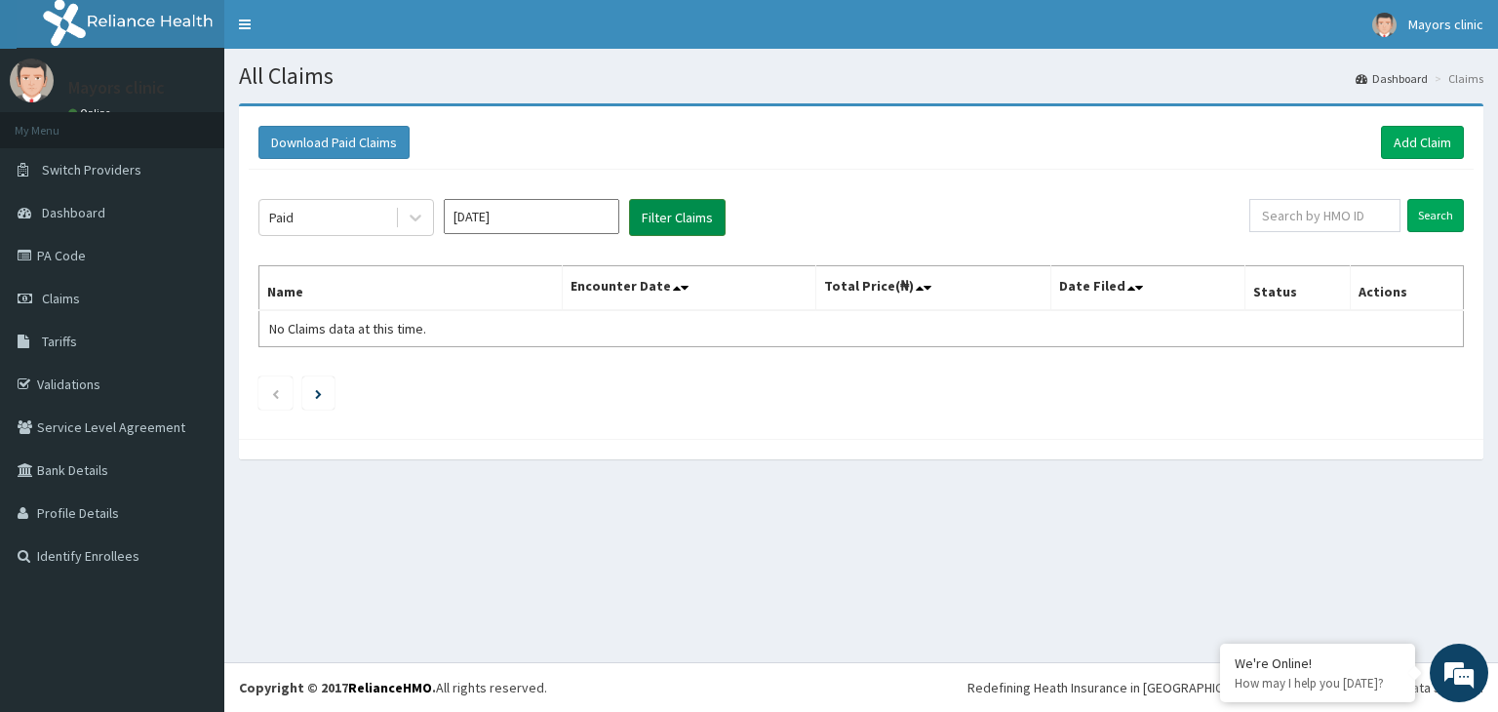
click at [687, 216] on button "Filter Claims" at bounding box center [677, 217] width 97 height 37
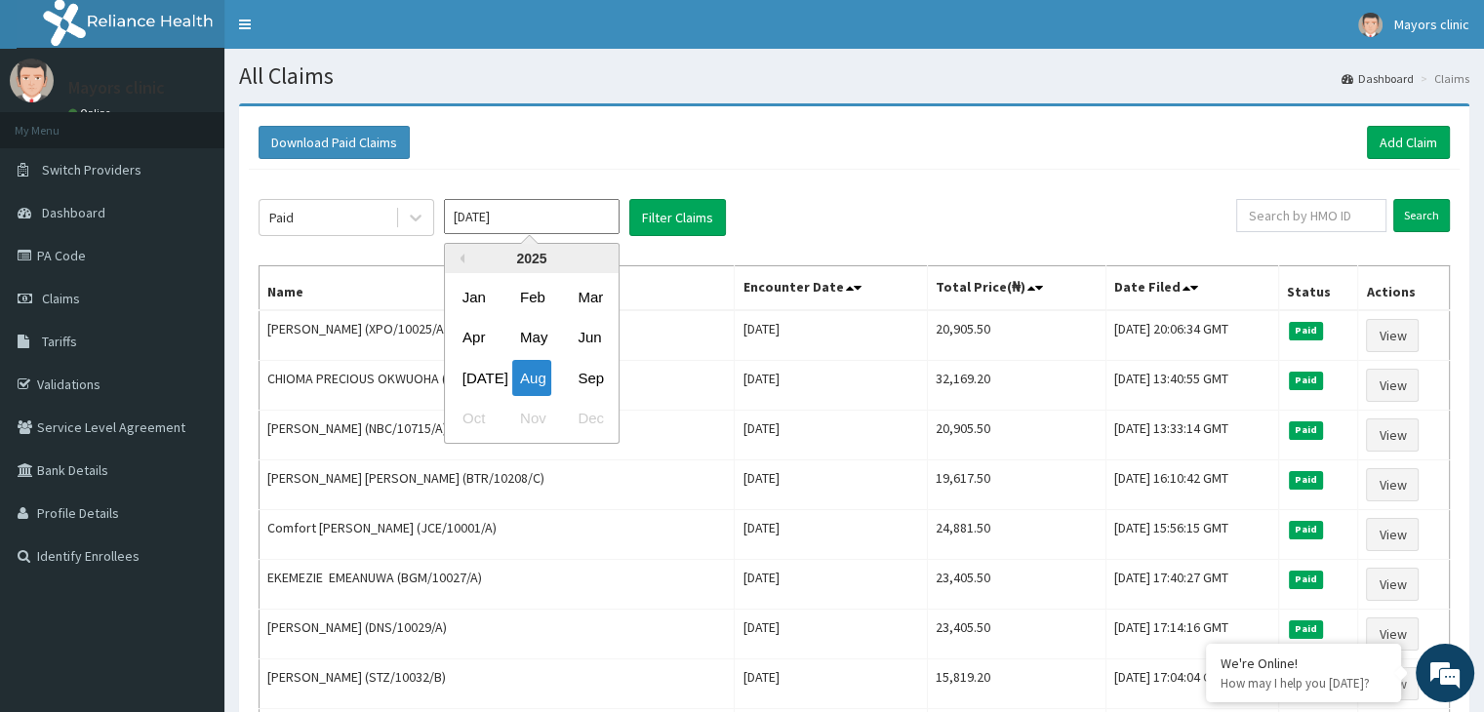
click at [503, 222] on input "Aug 2025" at bounding box center [532, 216] width 176 height 35
click at [593, 374] on div "Sep" at bounding box center [589, 378] width 39 height 36
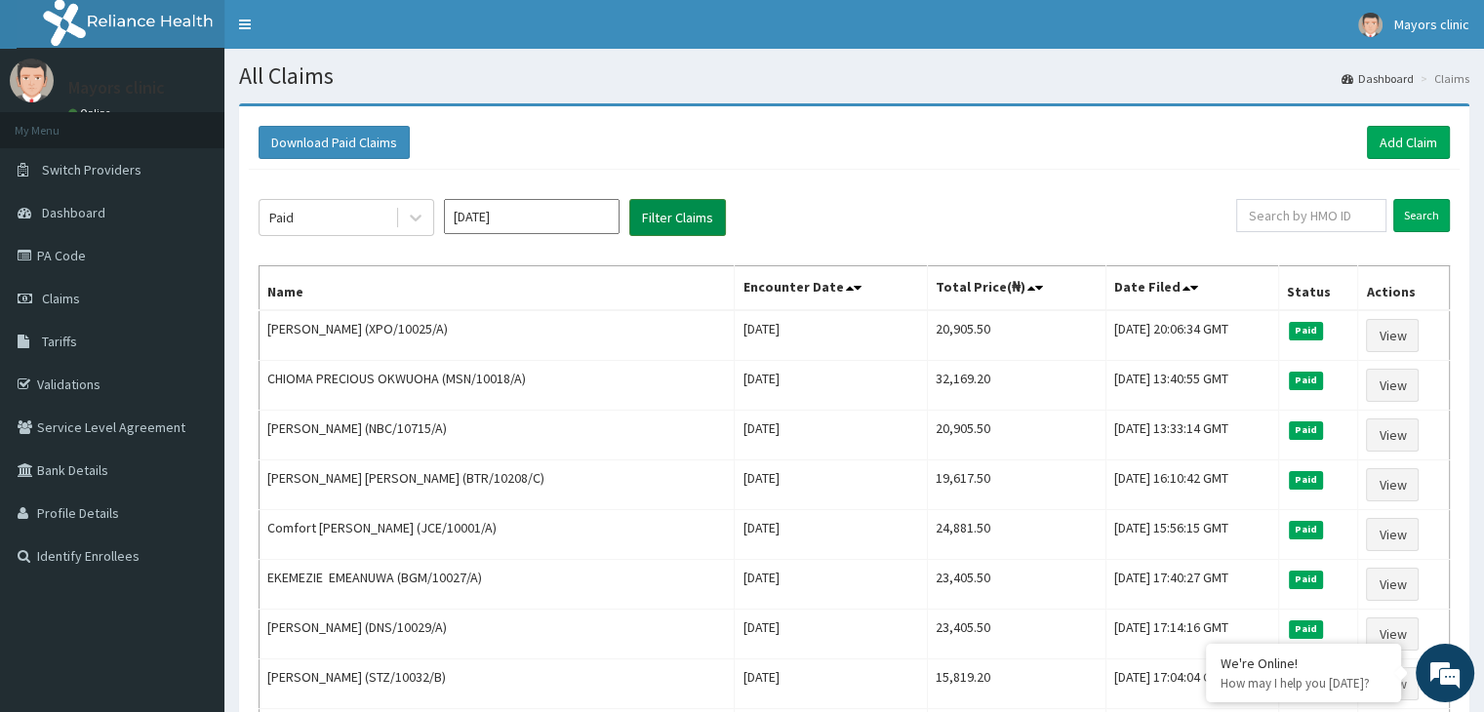
click at [687, 206] on button "Filter Claims" at bounding box center [677, 217] width 97 height 37
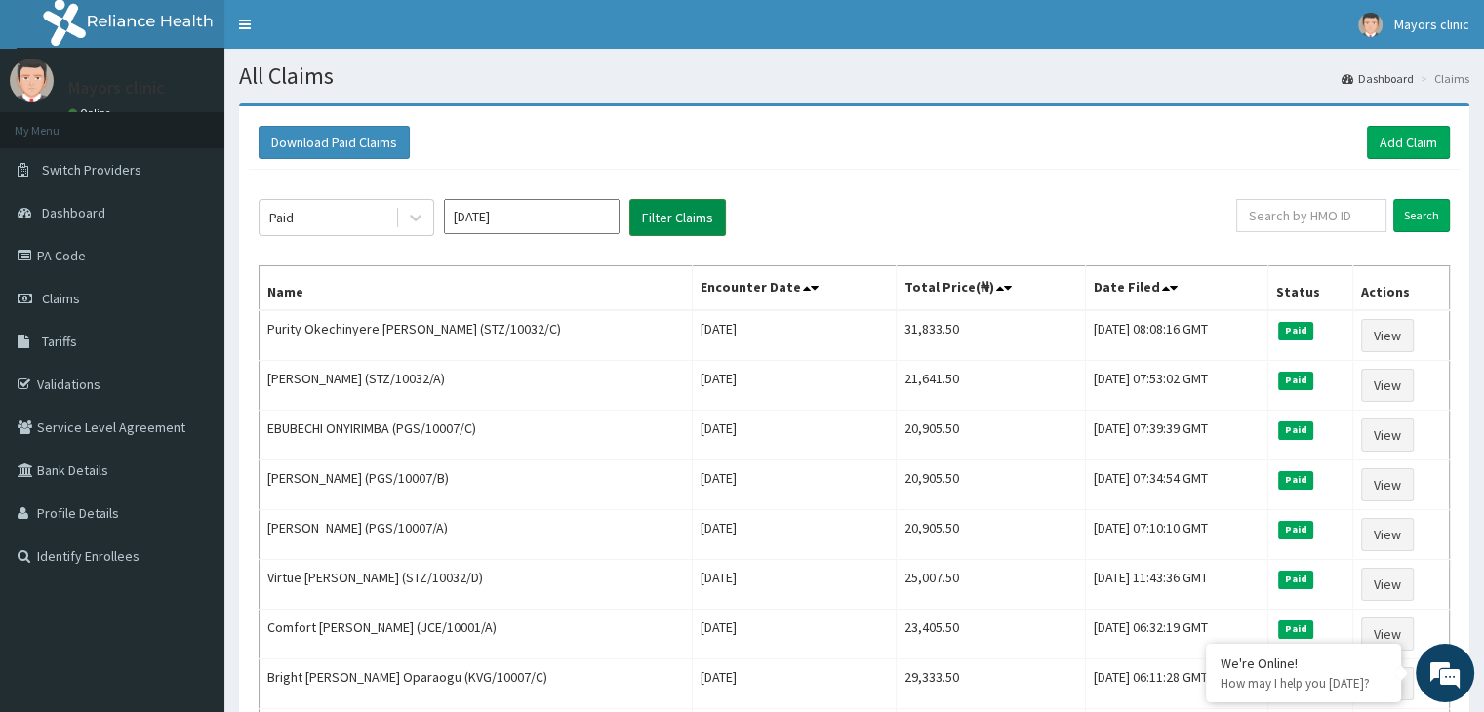
click at [687, 206] on button "Filter Claims" at bounding box center [677, 217] width 97 height 37
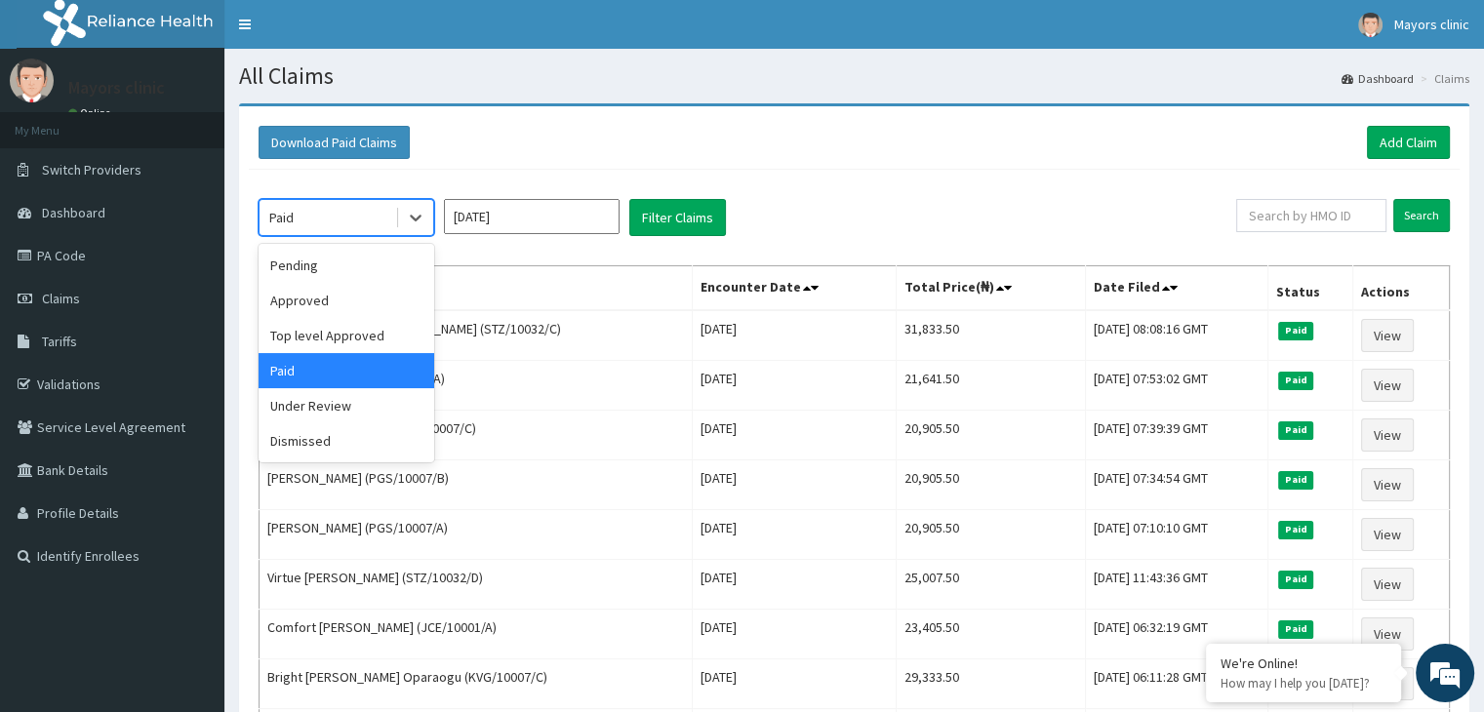
click at [326, 217] on div "Paid" at bounding box center [327, 217] width 136 height 31
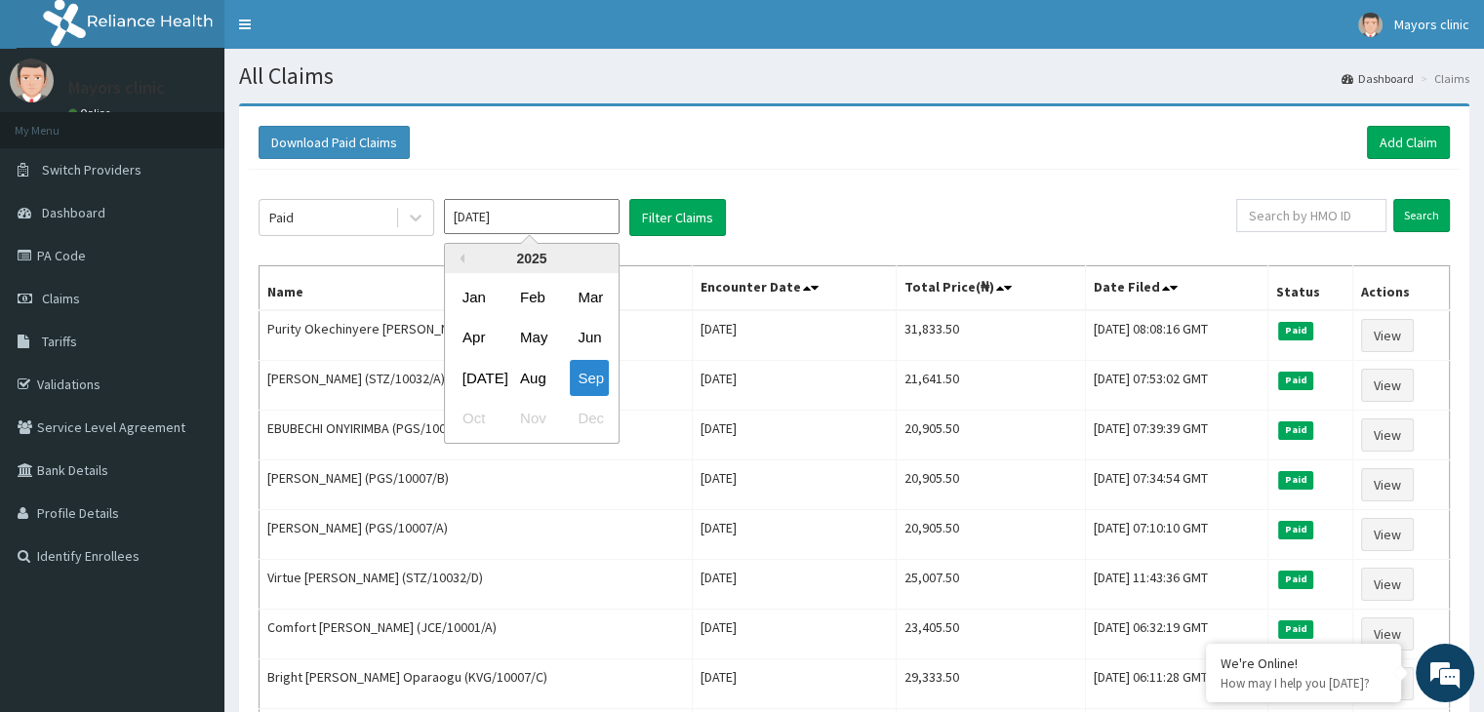
click at [507, 219] on input "Sep 2025" at bounding box center [532, 216] width 176 height 35
click at [536, 378] on div "Aug" at bounding box center [531, 378] width 39 height 36
type input "Aug 2025"
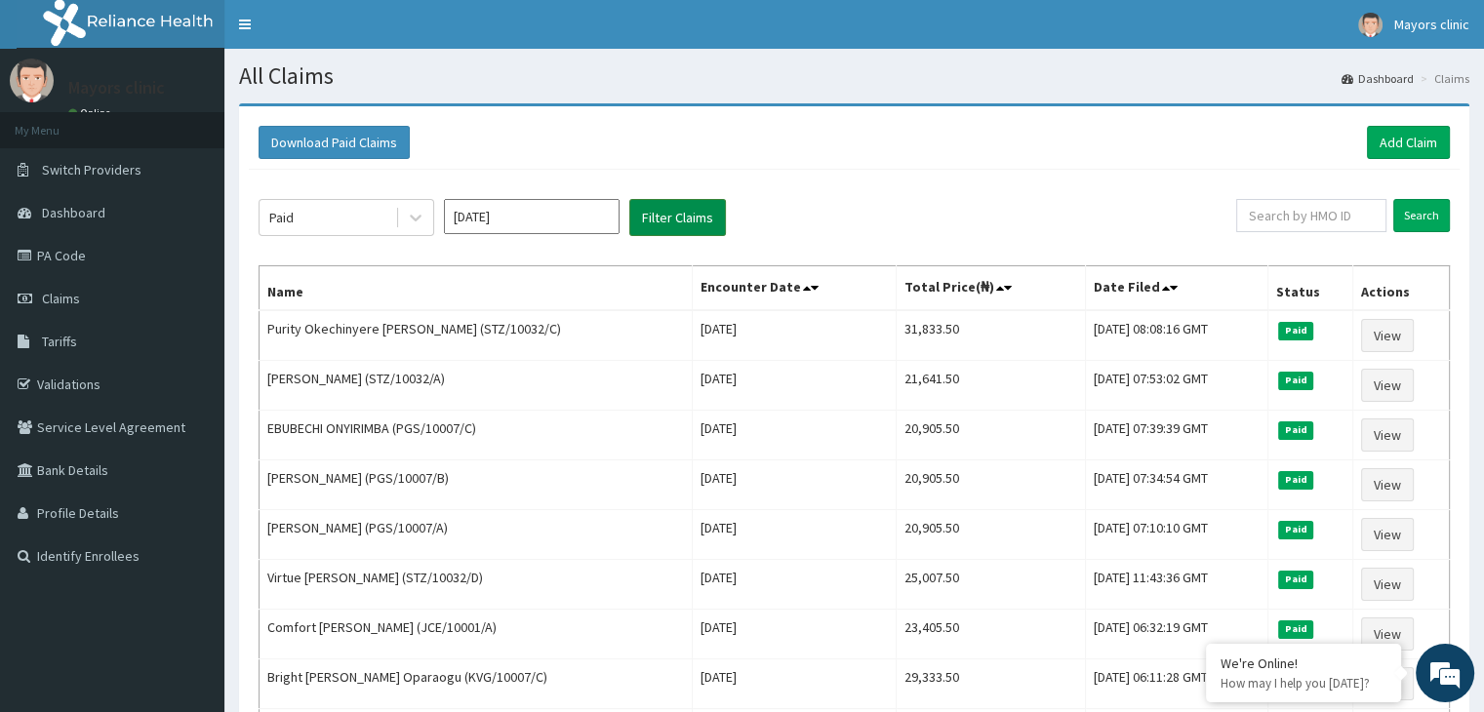
click at [656, 211] on button "Filter Claims" at bounding box center [677, 217] width 97 height 37
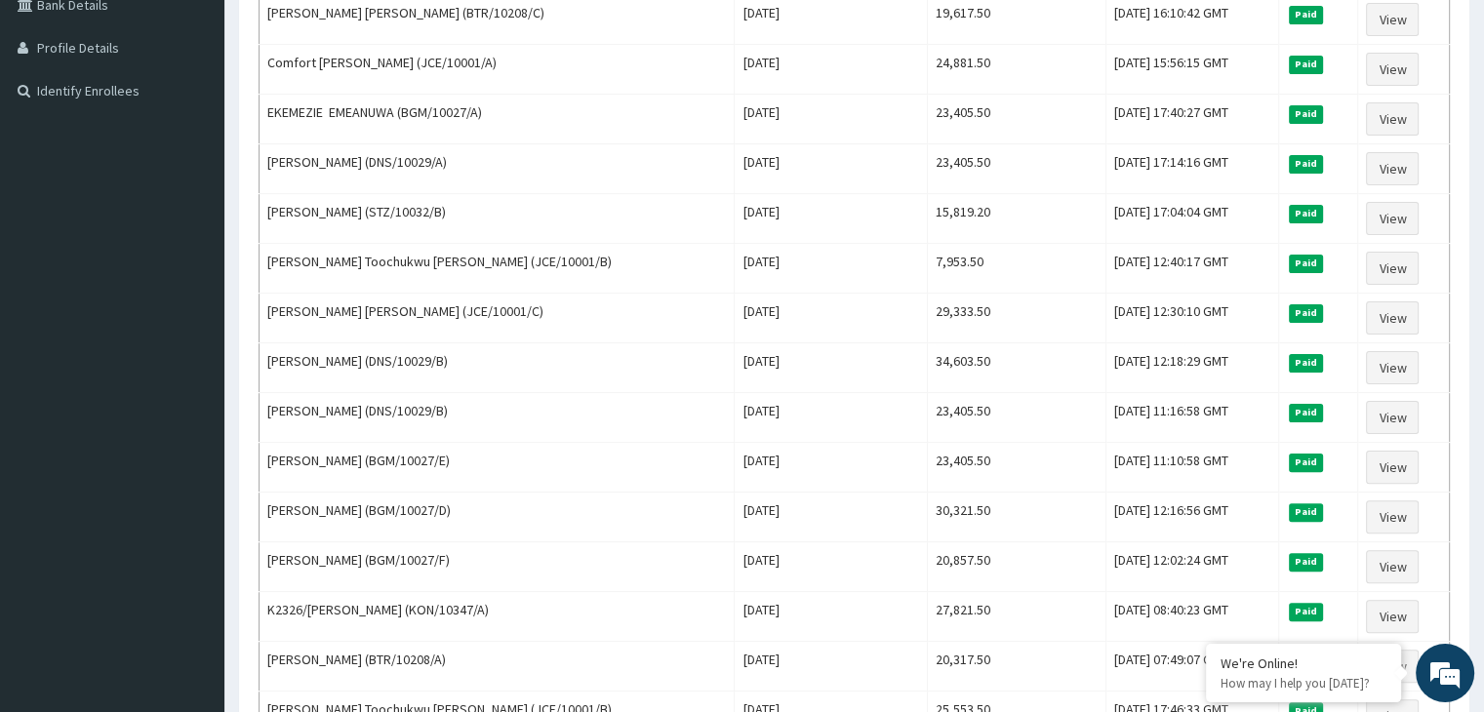
scroll to position [468, 0]
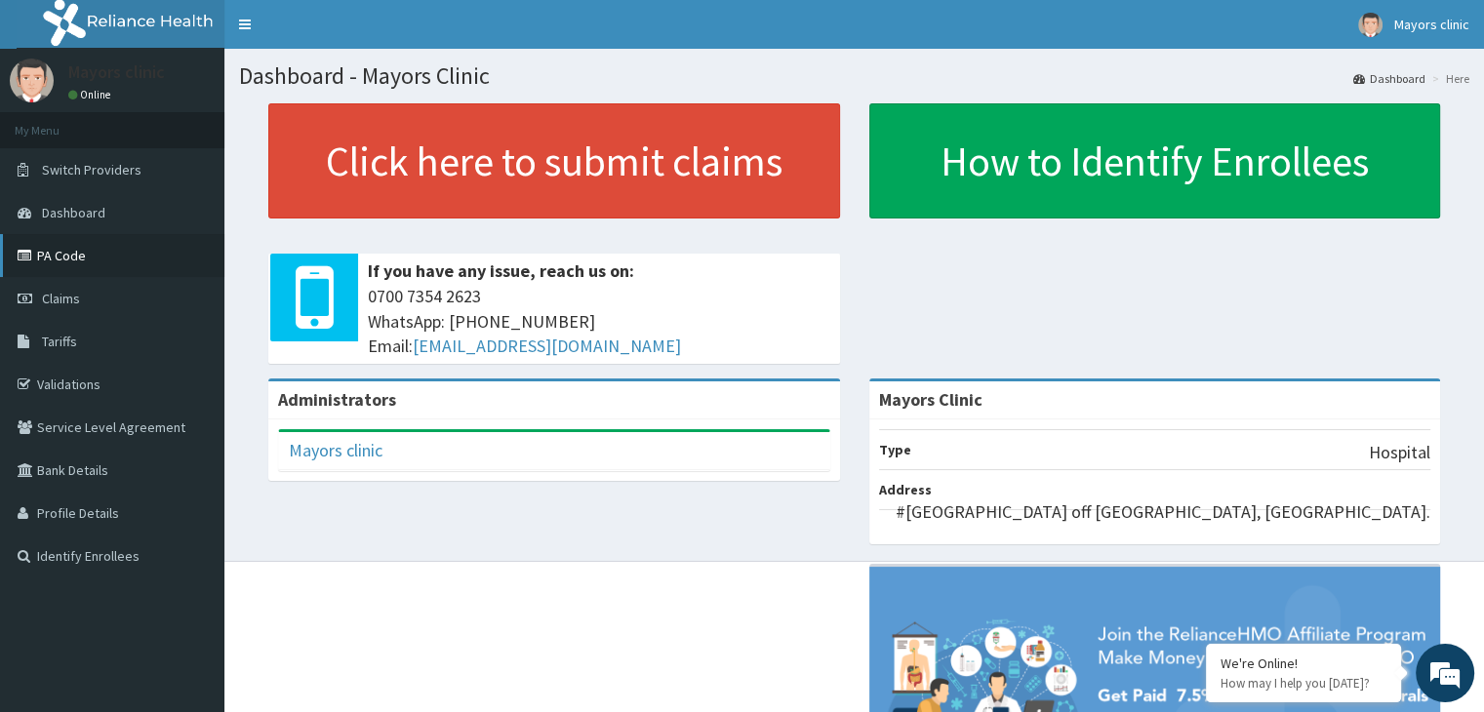
click at [69, 249] on link "PA Code" at bounding box center [112, 255] width 224 height 43
click at [70, 253] on link "PA Code" at bounding box center [112, 255] width 224 height 43
click at [73, 254] on link "PA Code" at bounding box center [112, 255] width 224 height 43
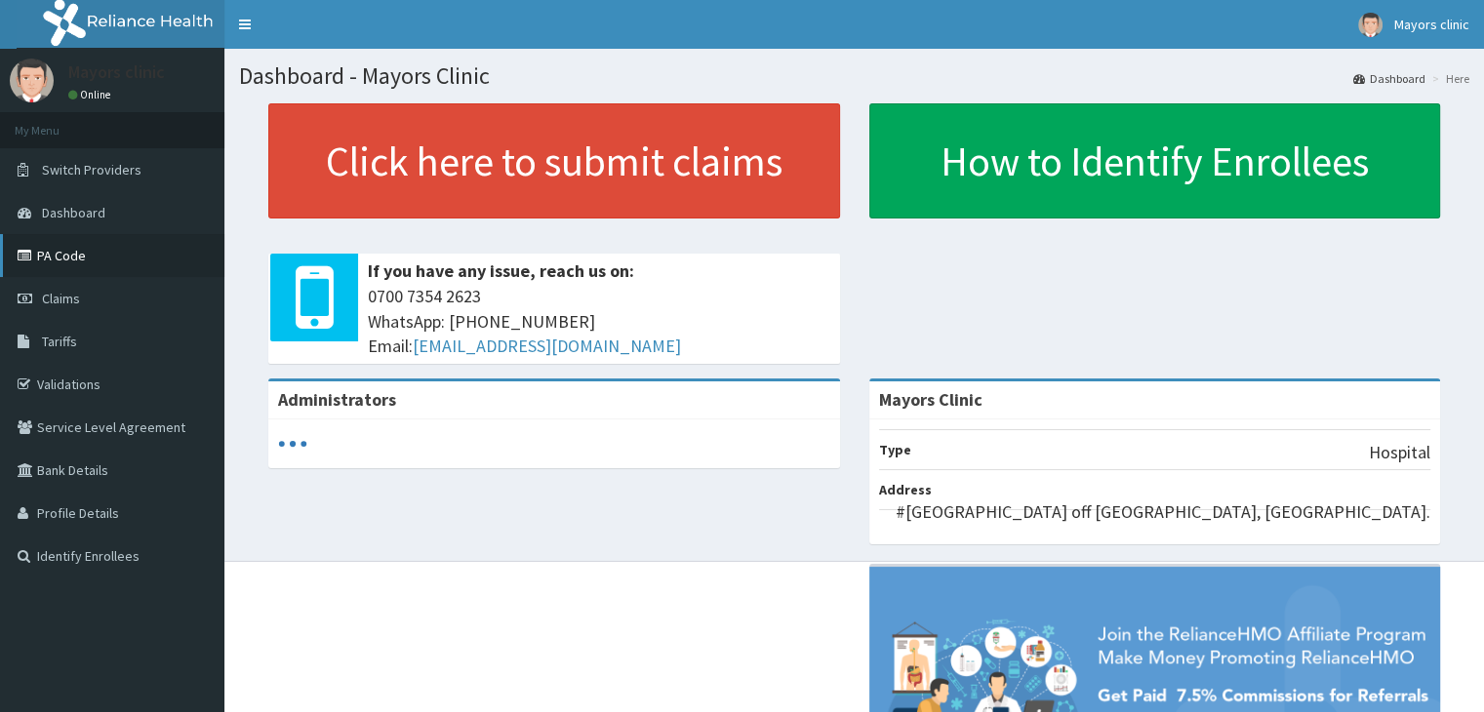
click at [84, 250] on link "PA Code" at bounding box center [112, 255] width 224 height 43
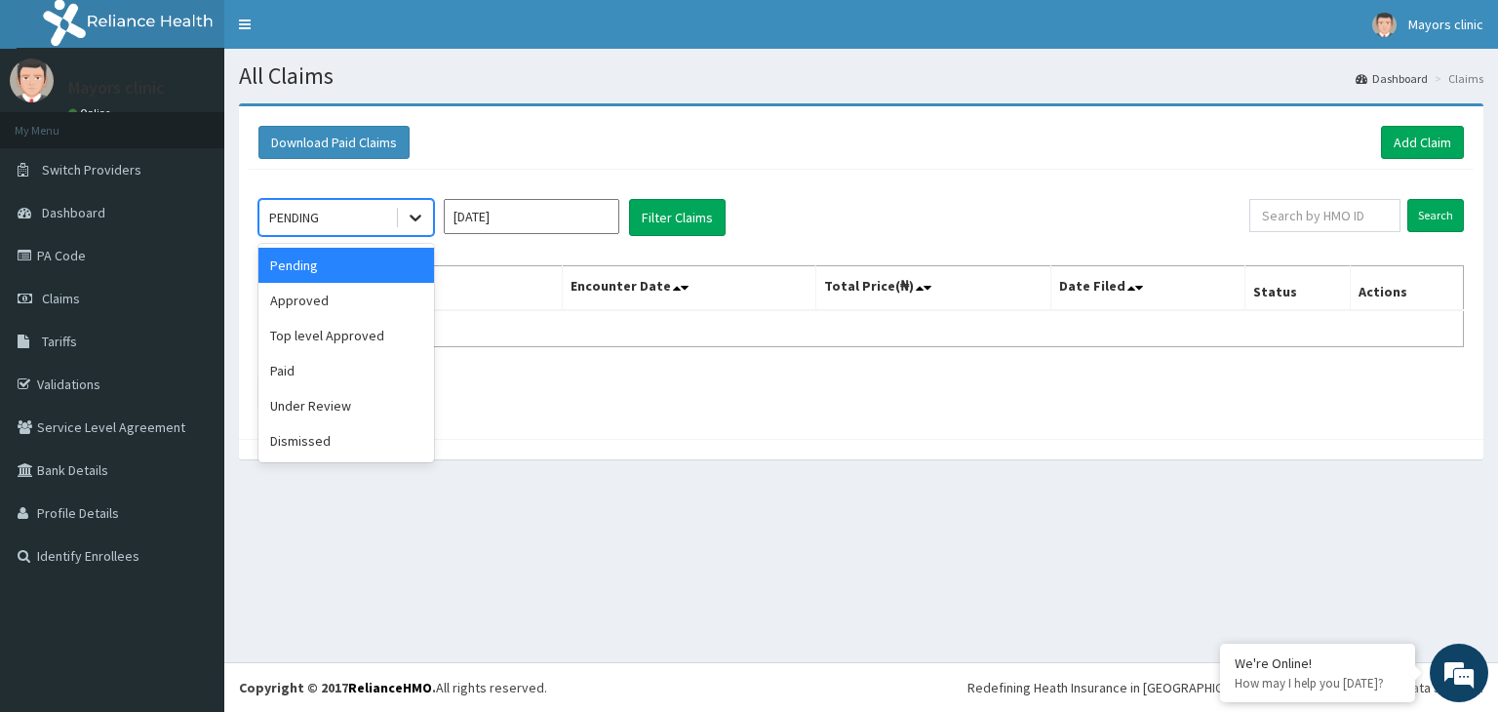
click at [418, 217] on icon at bounding box center [416, 219] width 12 height 7
click at [343, 304] on div "Approved" at bounding box center [347, 300] width 176 height 35
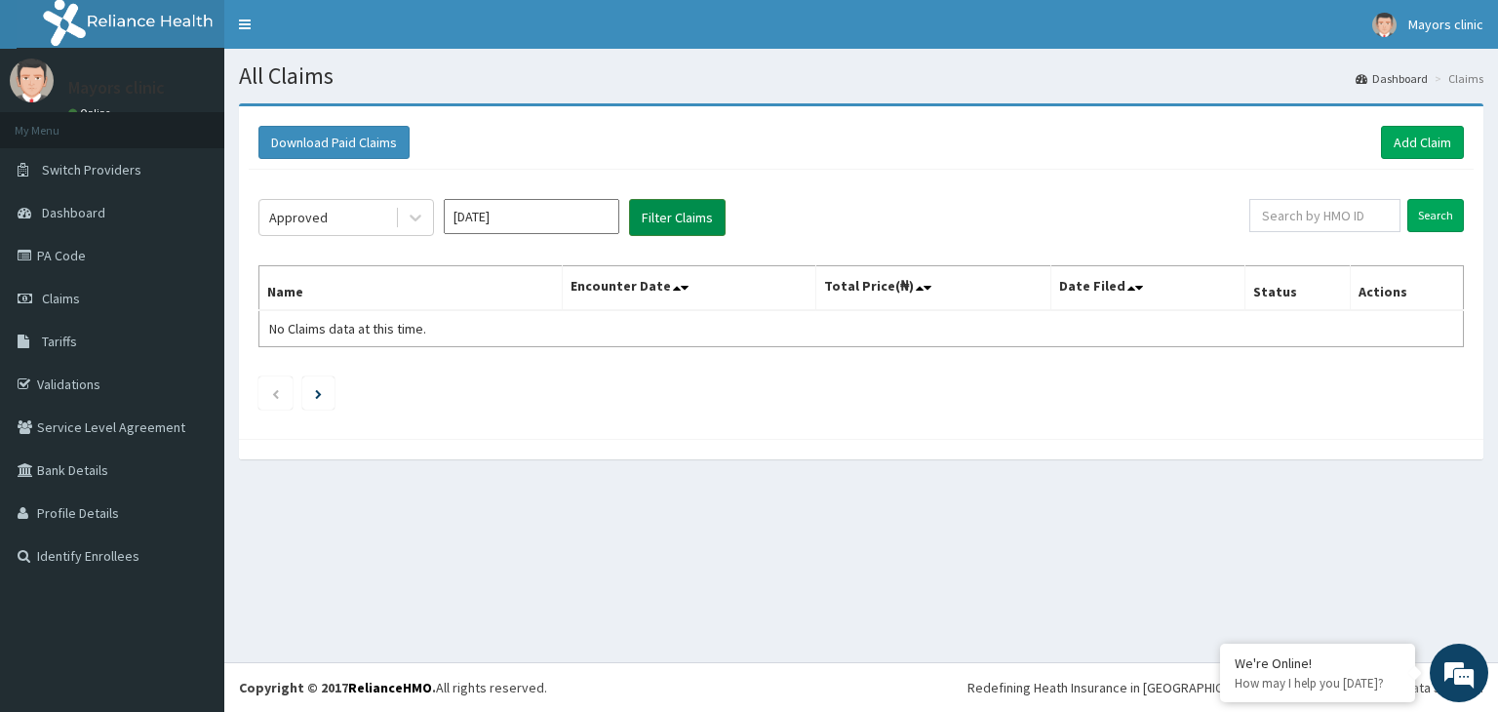
click at [662, 210] on button "Filter Claims" at bounding box center [677, 217] width 97 height 37
